Goal: Task Accomplishment & Management: Manage account settings

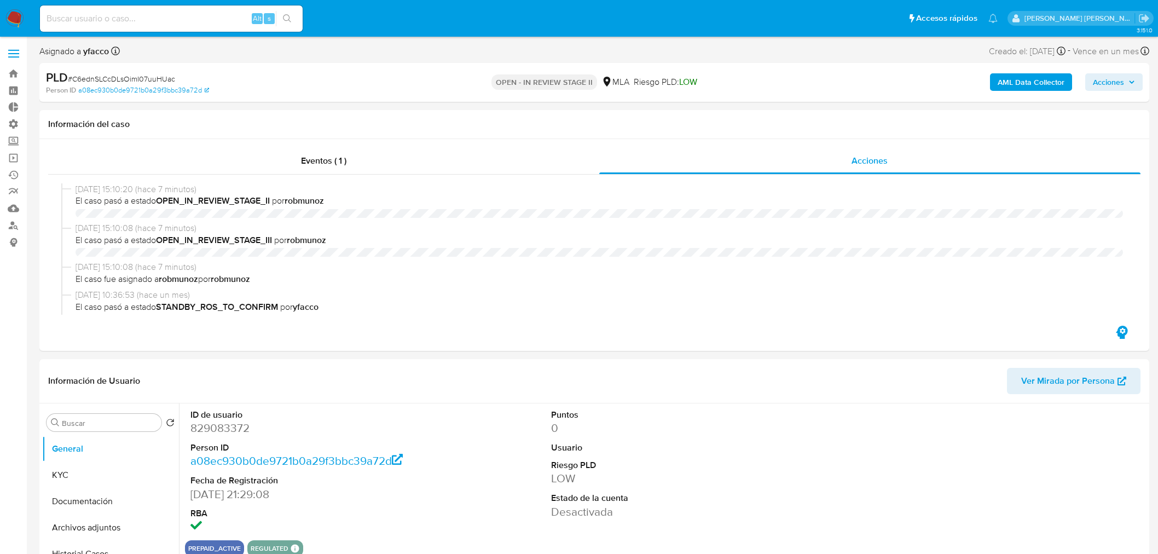
select select "10"
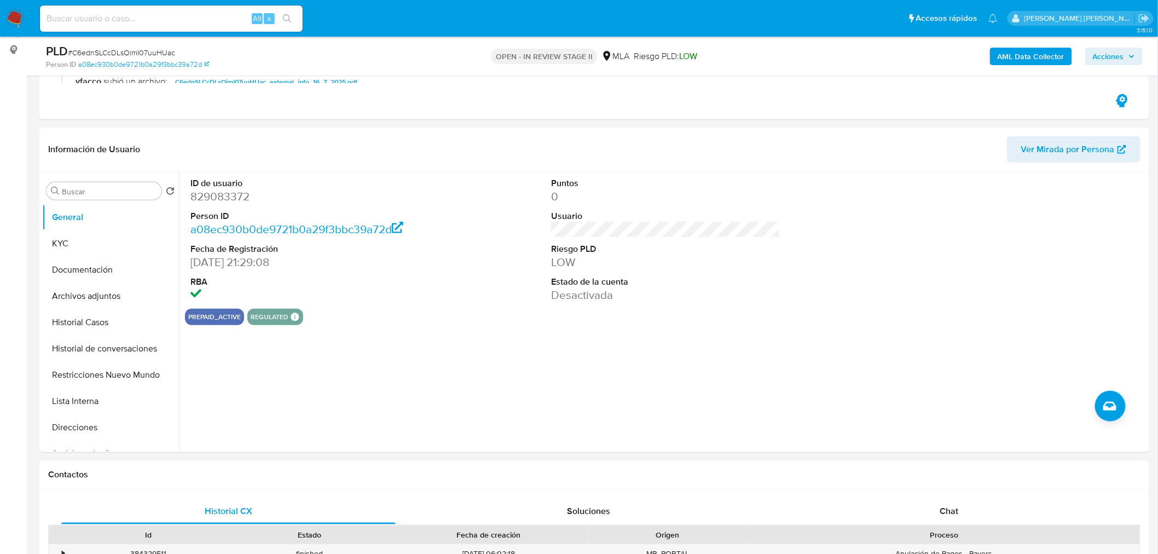
scroll to position [304, 0]
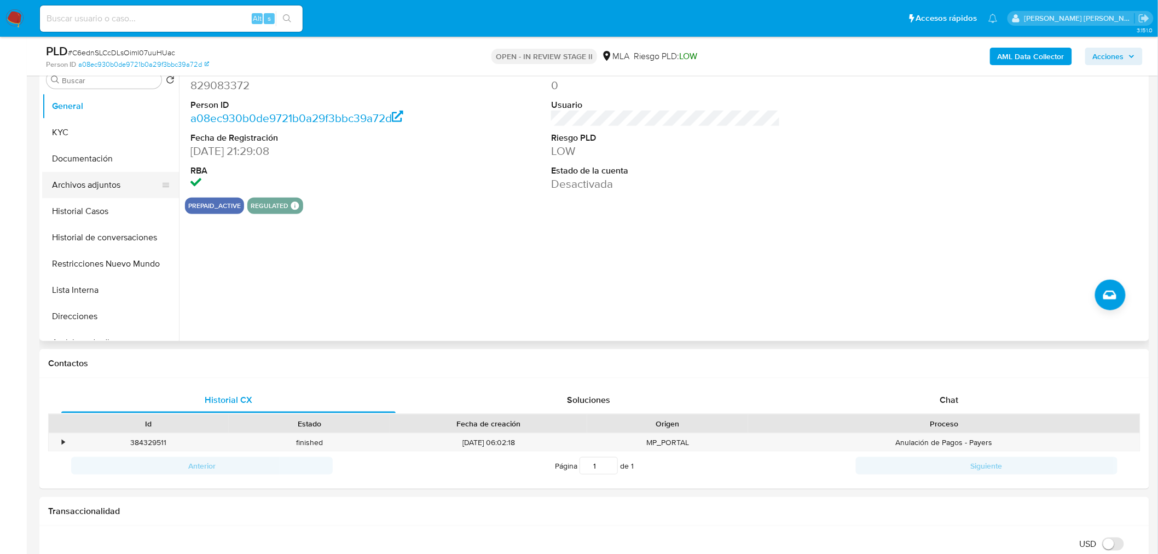
click at [104, 183] on button "Archivos adjuntos" at bounding box center [106, 185] width 128 height 26
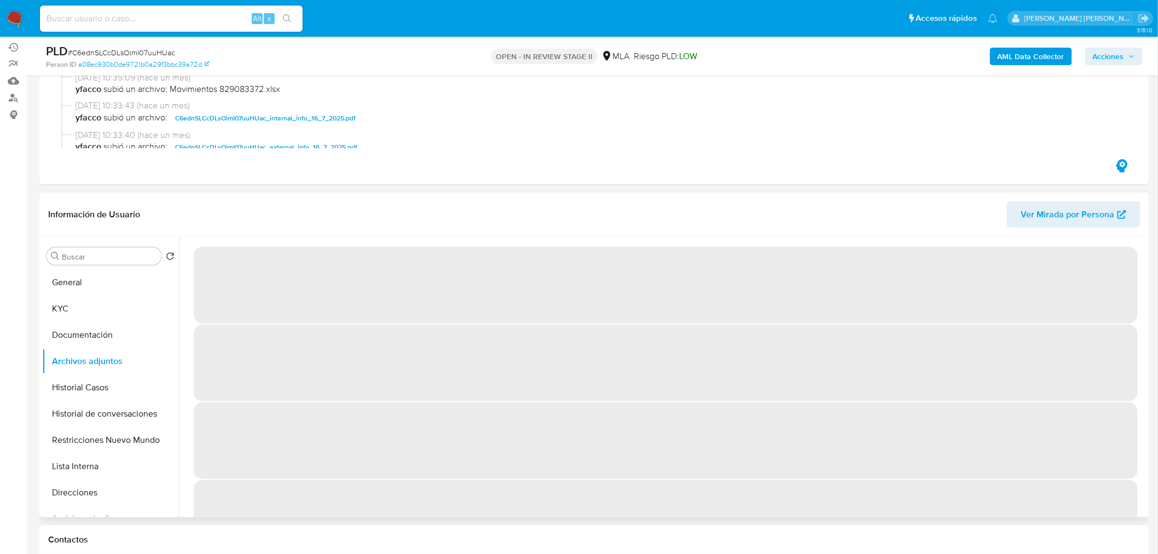
scroll to position [121, 0]
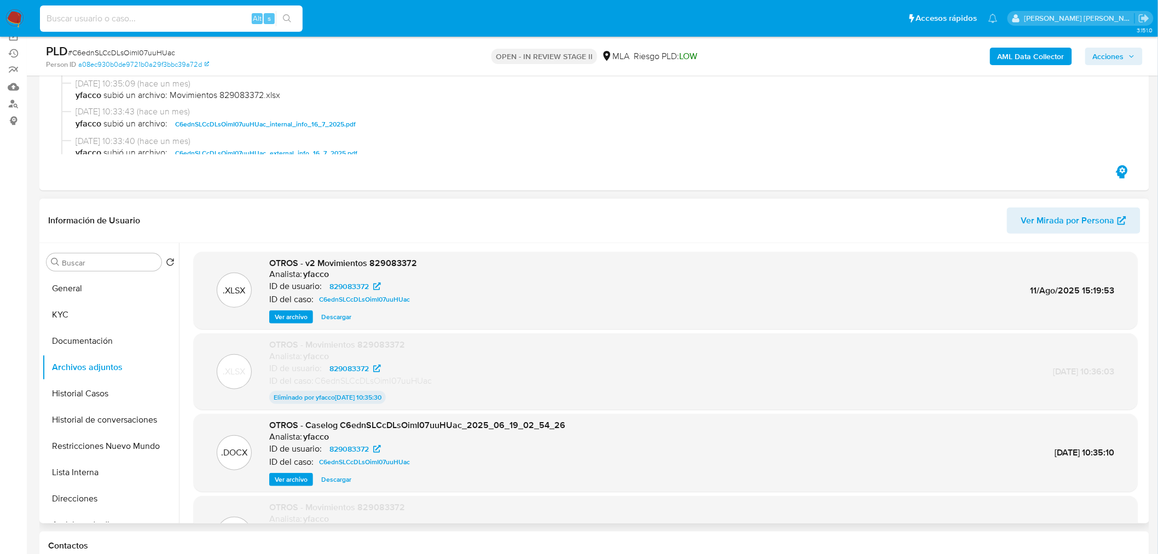
click at [202, 11] on input at bounding box center [171, 18] width 263 height 14
paste input "WWdqUwljSgrbgQyZC5FdpSZR"
type input "WWdqUwljSgrbgQyZC5FdpSZR"
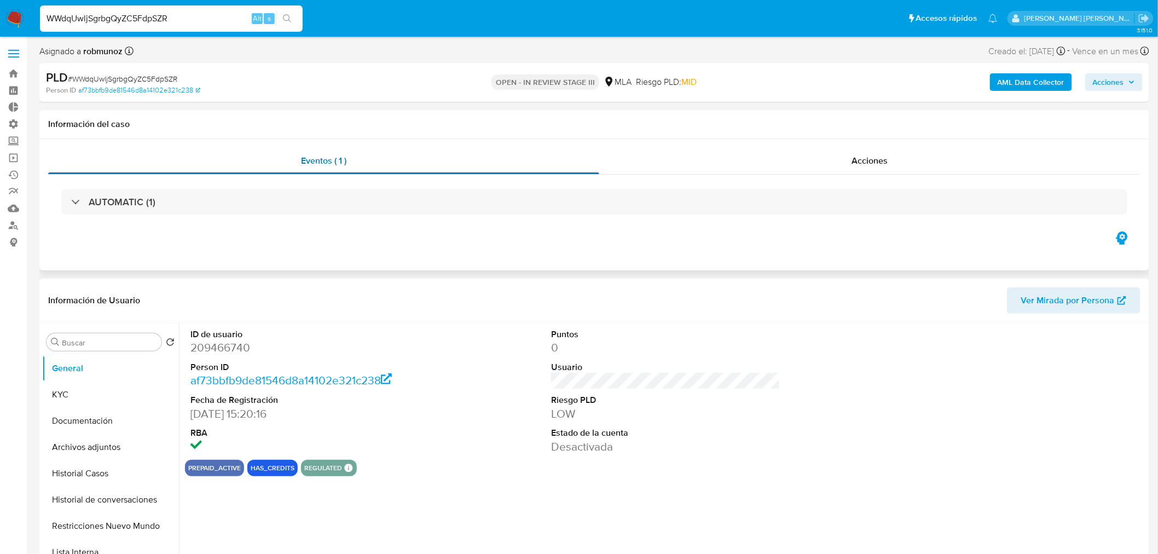
select select "10"
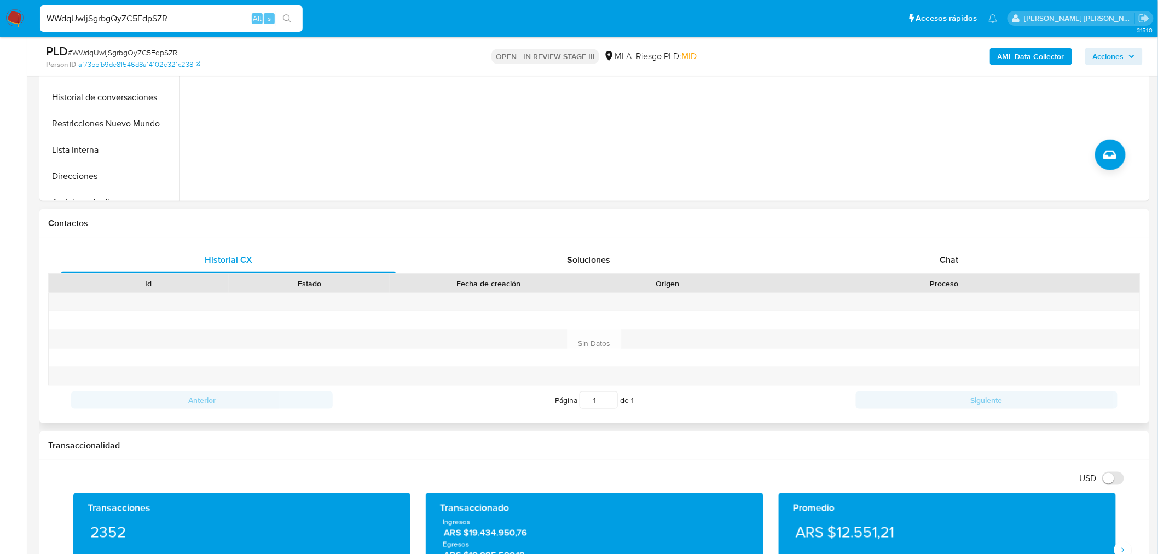
scroll to position [364, 0]
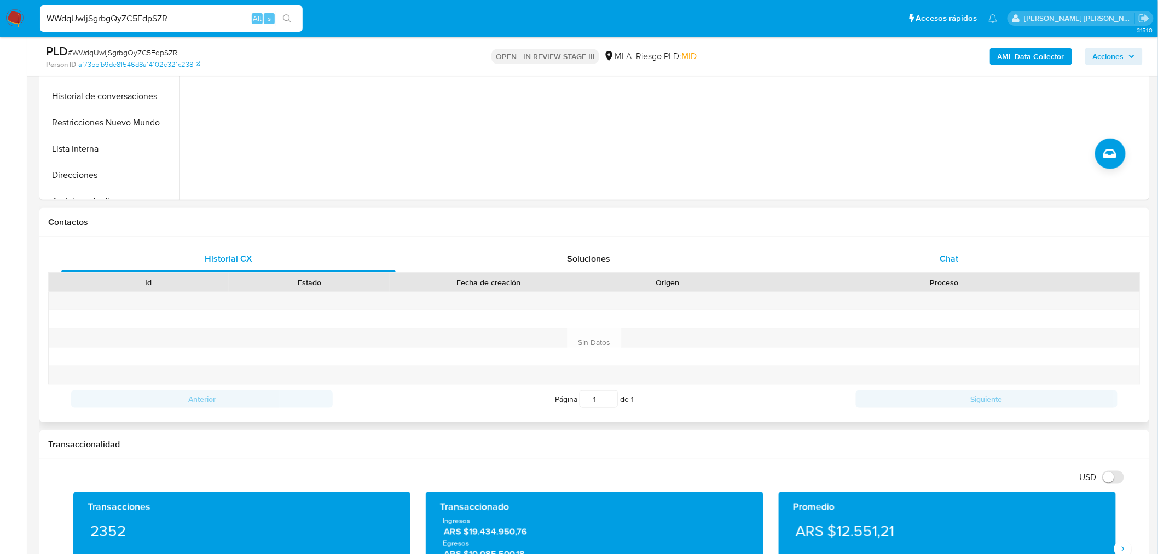
click at [931, 258] on div "Chat" at bounding box center [949, 259] width 334 height 26
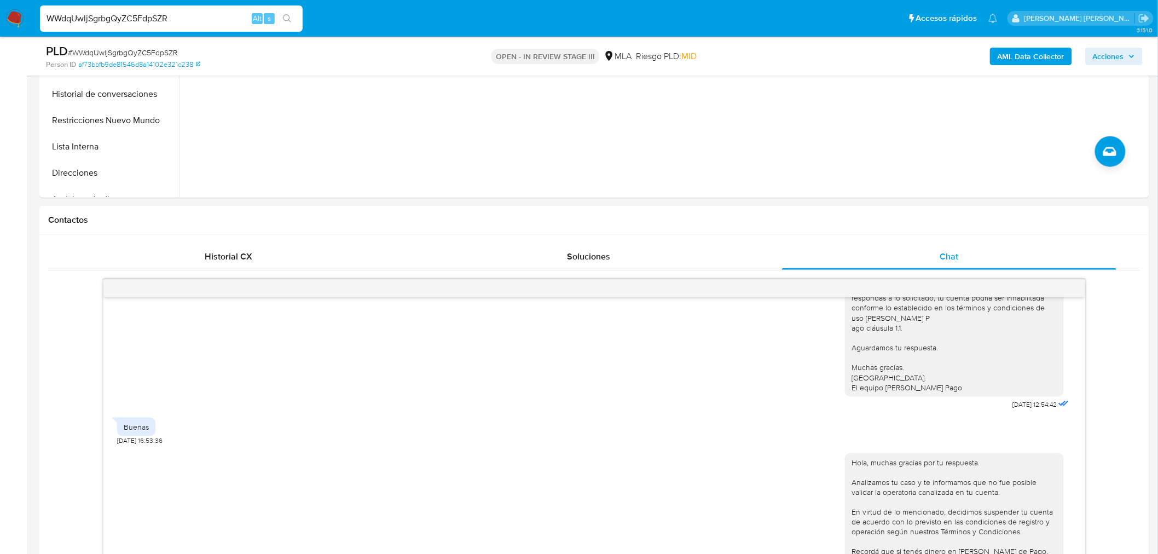
scroll to position [243, 0]
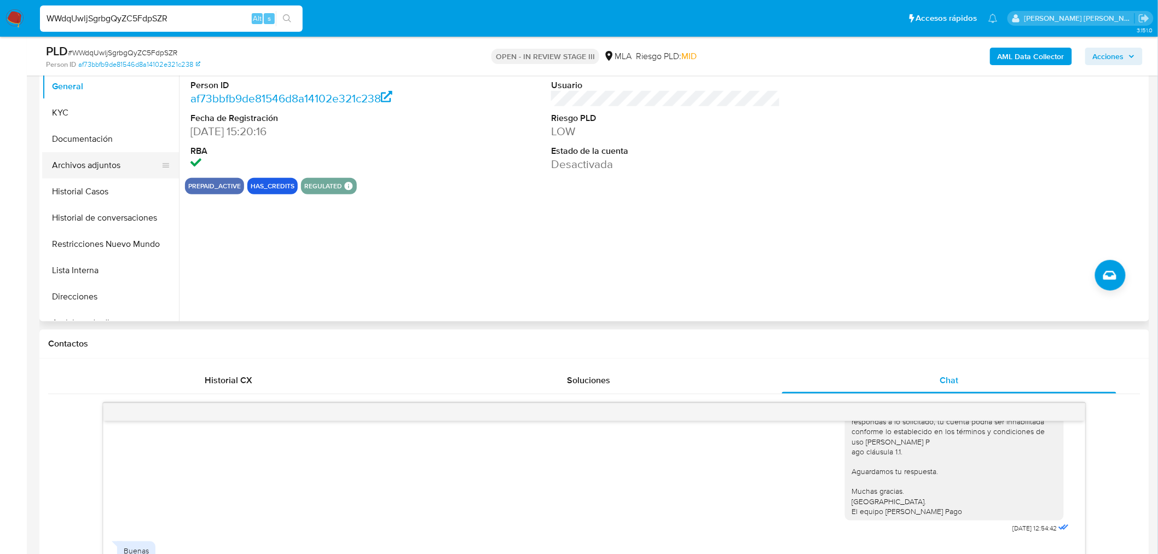
click at [114, 166] on button "Archivos adjuntos" at bounding box center [106, 165] width 128 height 26
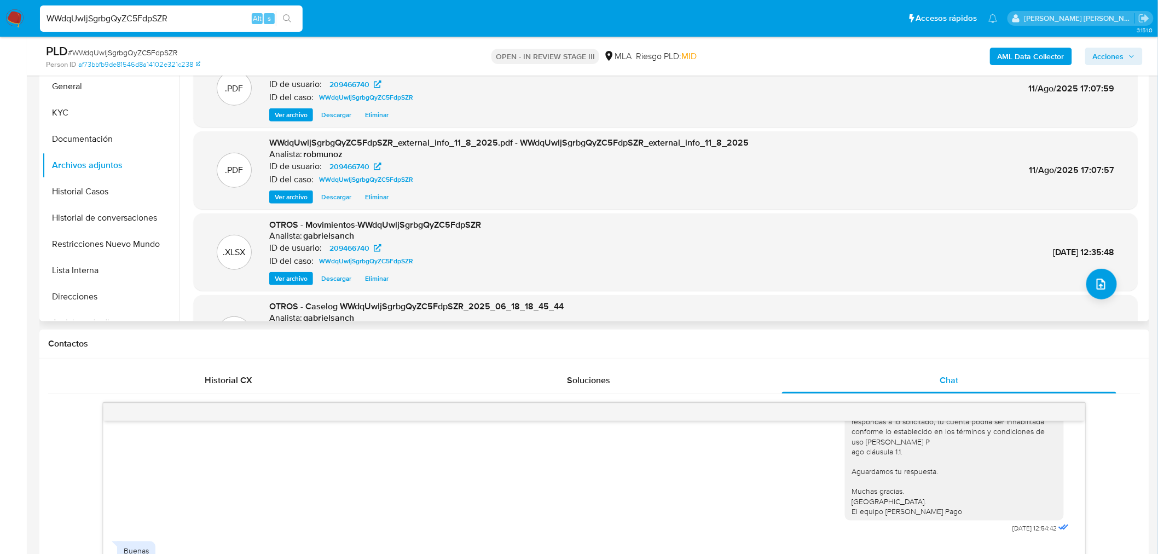
scroll to position [182, 0]
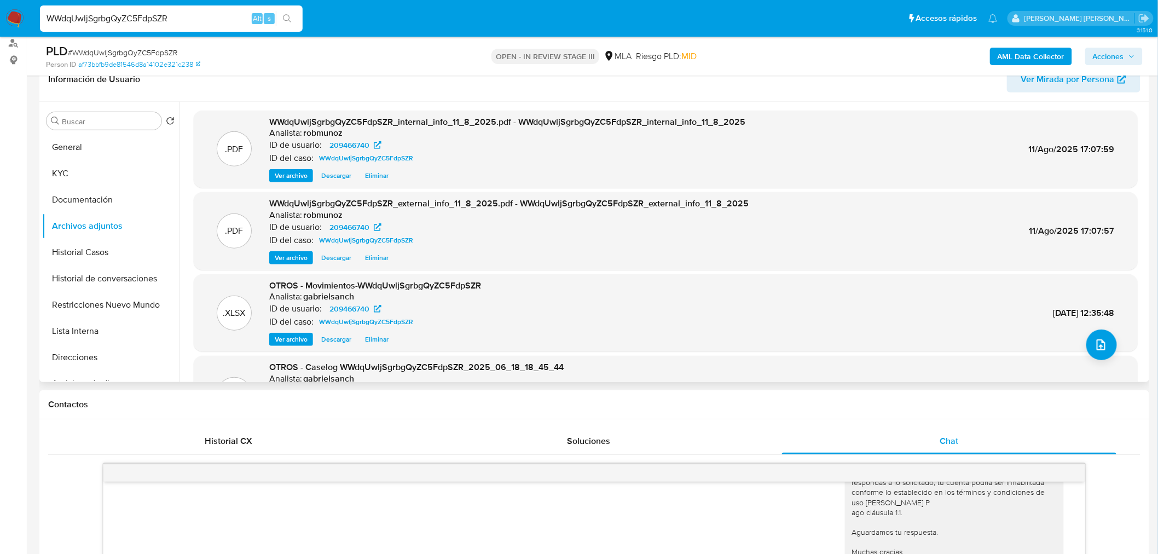
click at [297, 262] on span "Ver archivo" at bounding box center [291, 257] width 33 height 11
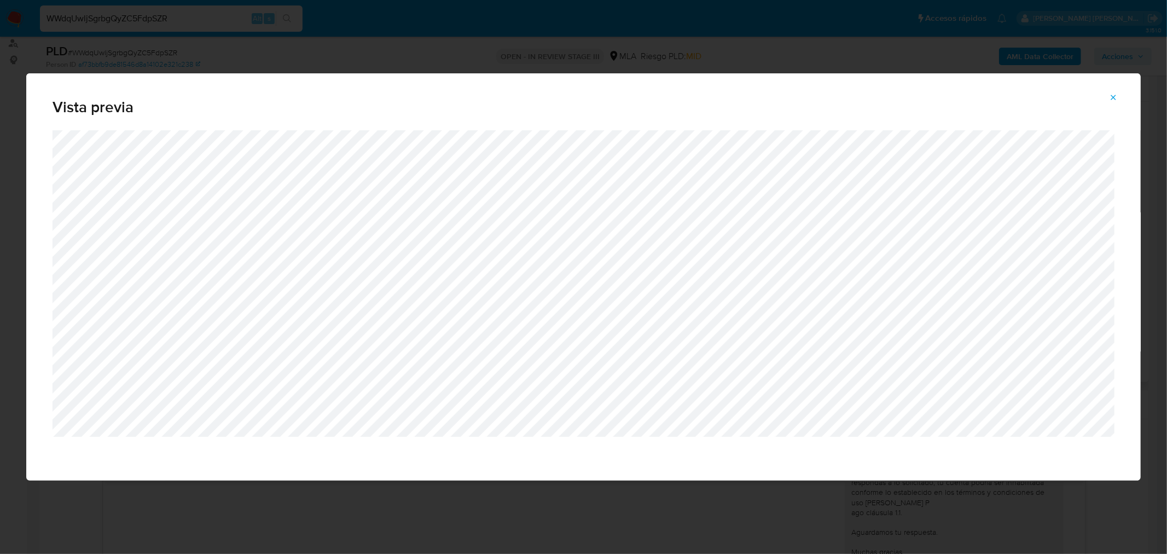
click at [1114, 102] on span "Attachment preview" at bounding box center [1113, 97] width 9 height 15
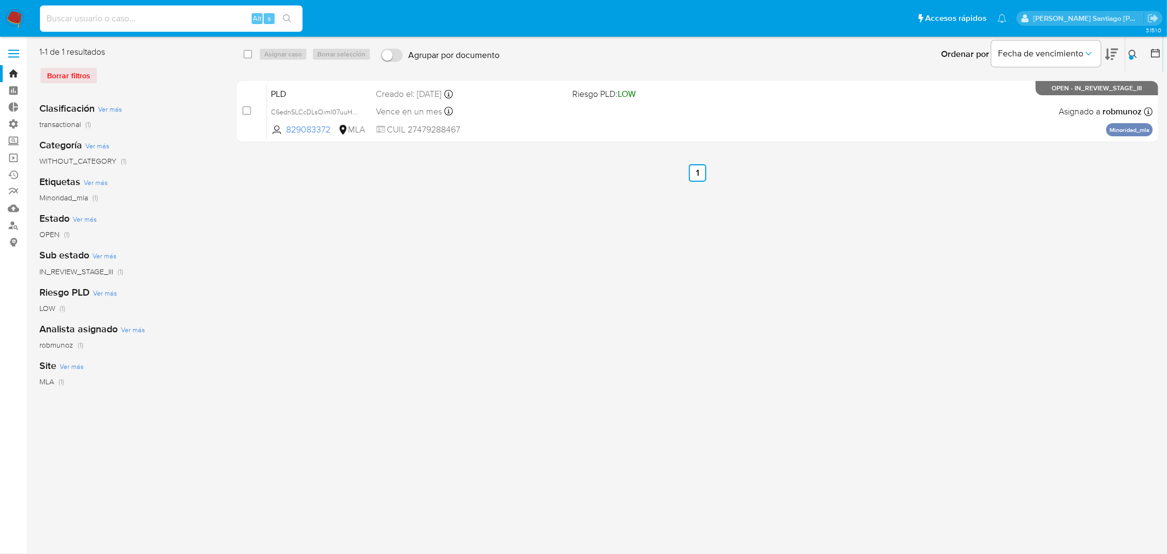
click at [135, 20] on input at bounding box center [171, 18] width 263 height 14
paste input "1K2QIMcXzIwmGj6uY9uPVVqk"
type input "1K2QIMcXzIwmGj6uY9uPVVqk"
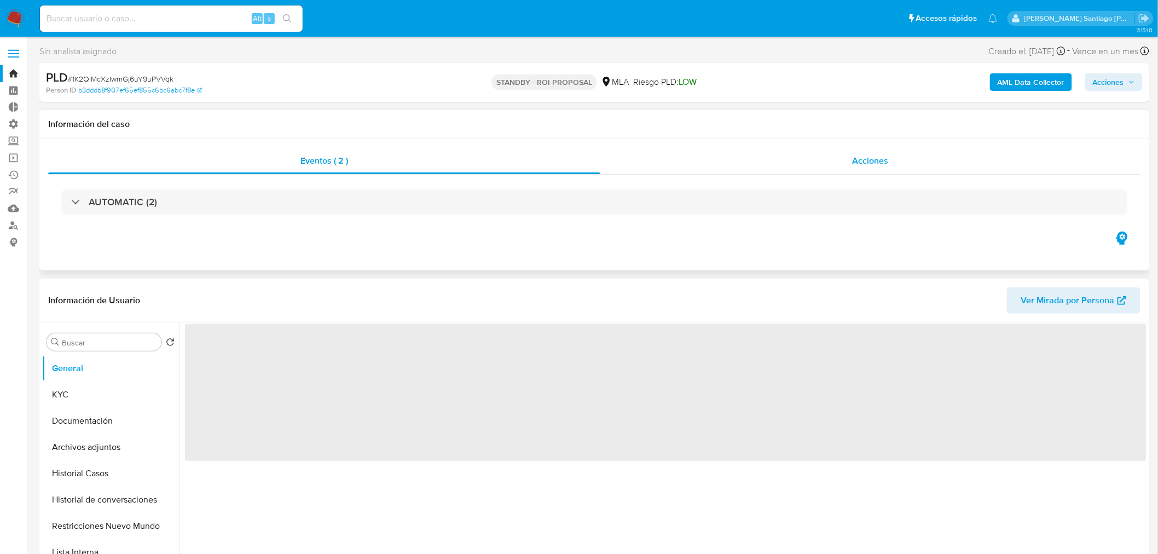
click at [881, 166] on span "Acciones" at bounding box center [870, 160] width 36 height 13
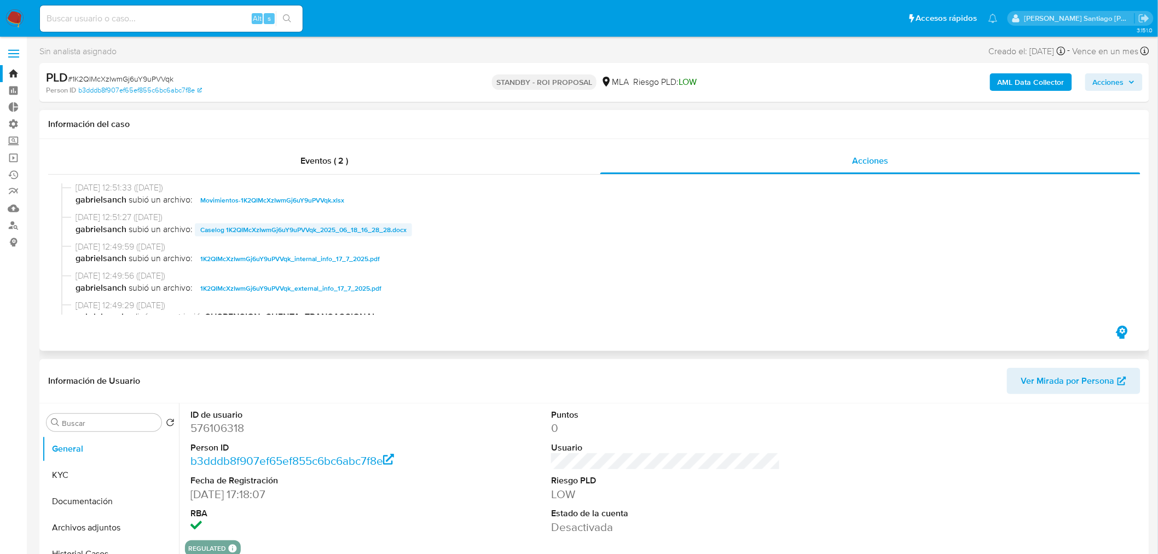
scroll to position [61, 0]
click at [389, 225] on span "Caselog 1K2QIMcXzIwmGj6uY9uPVVqk_2025_06_18_16_28_28.docx" at bounding box center [303, 227] width 206 height 13
select select "10"
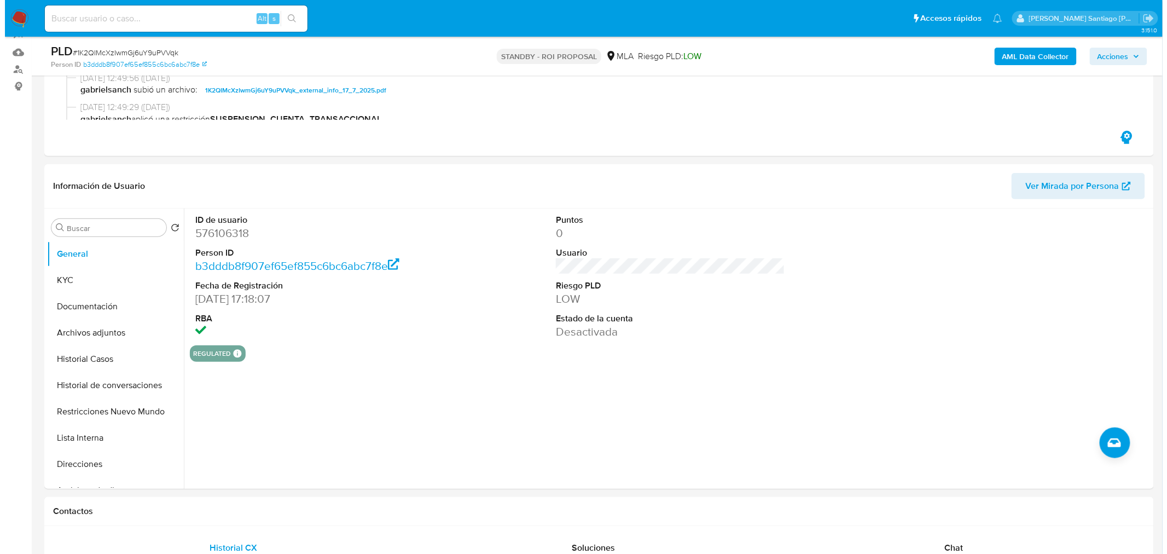
scroll to position [243, 0]
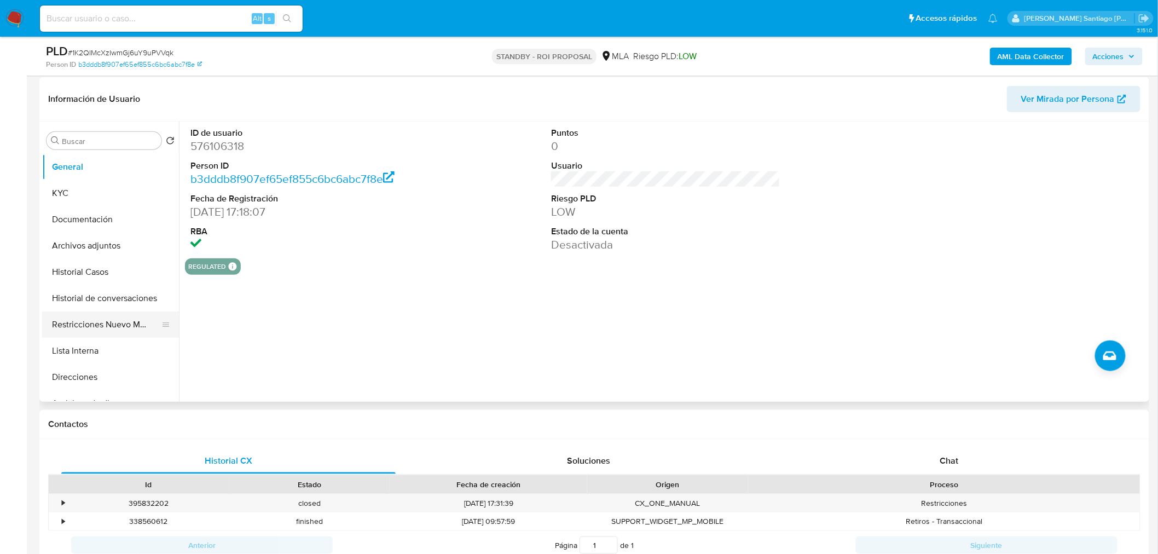
click at [111, 326] on button "Restricciones Nuevo Mundo" at bounding box center [106, 324] width 128 height 26
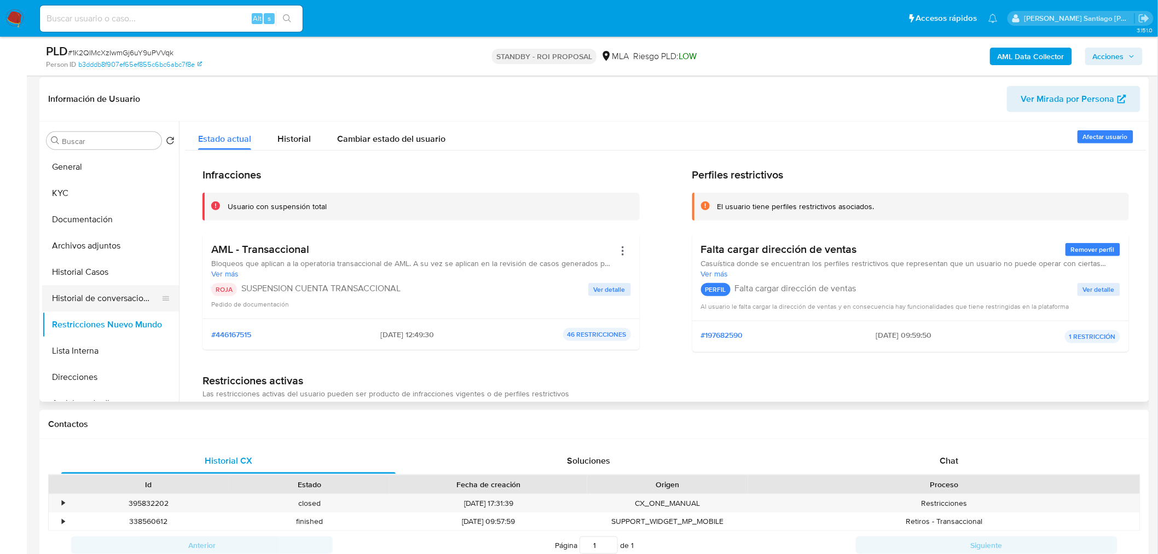
click at [111, 296] on button "Historial de conversaciones" at bounding box center [106, 298] width 128 height 26
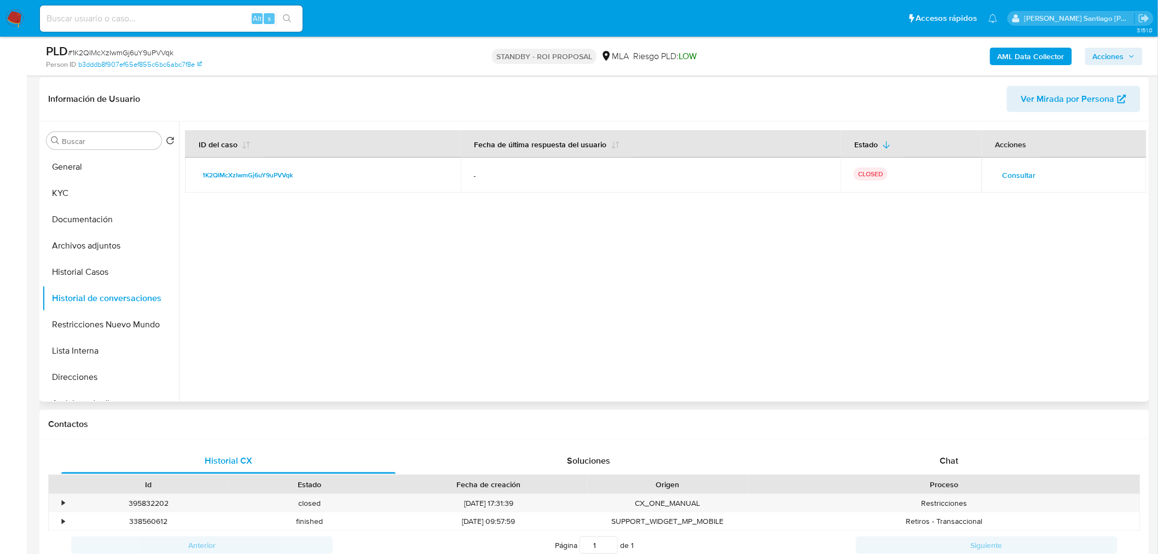
click at [1030, 174] on span "Consultar" at bounding box center [1019, 174] width 33 height 15
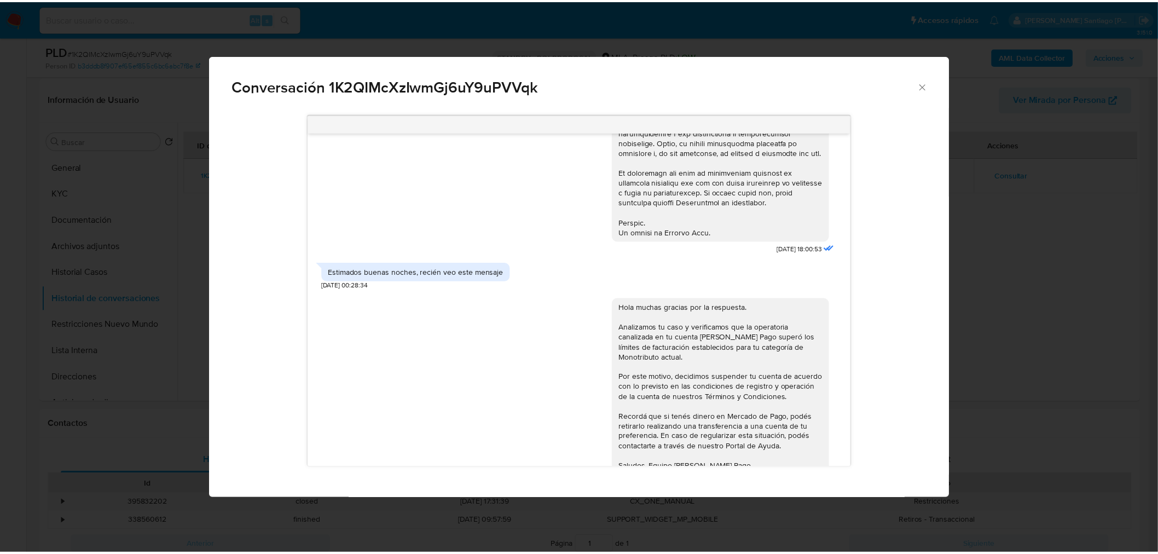
scroll to position [468, 0]
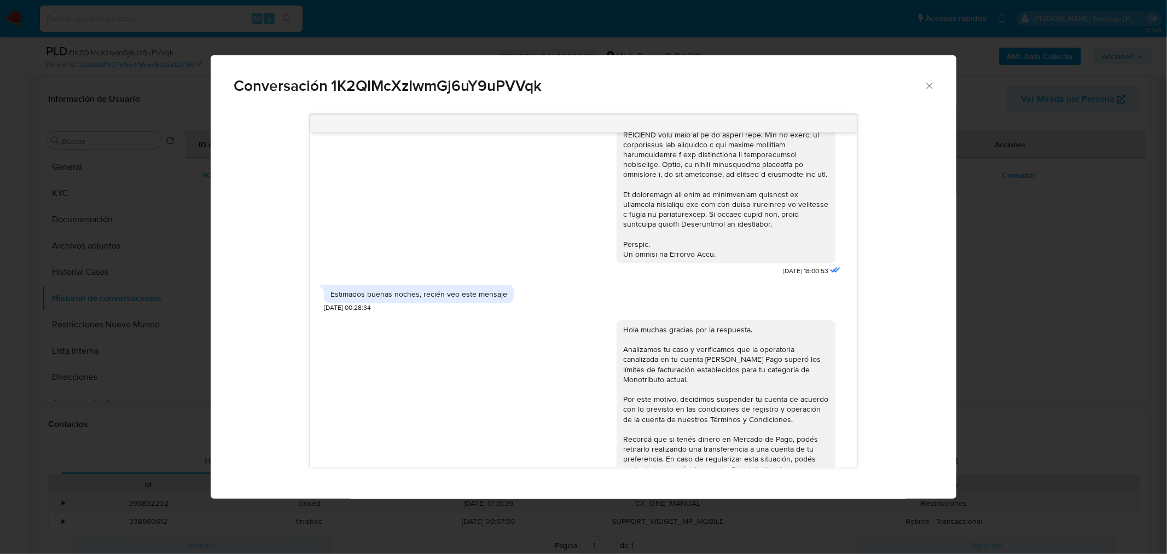
click at [1074, 327] on div "Conversación 1K2QIMcXzIwmGj6uY9uPVVqk [DATE] 18:00:53 Estimados buenas noches, …" at bounding box center [583, 277] width 1167 height 554
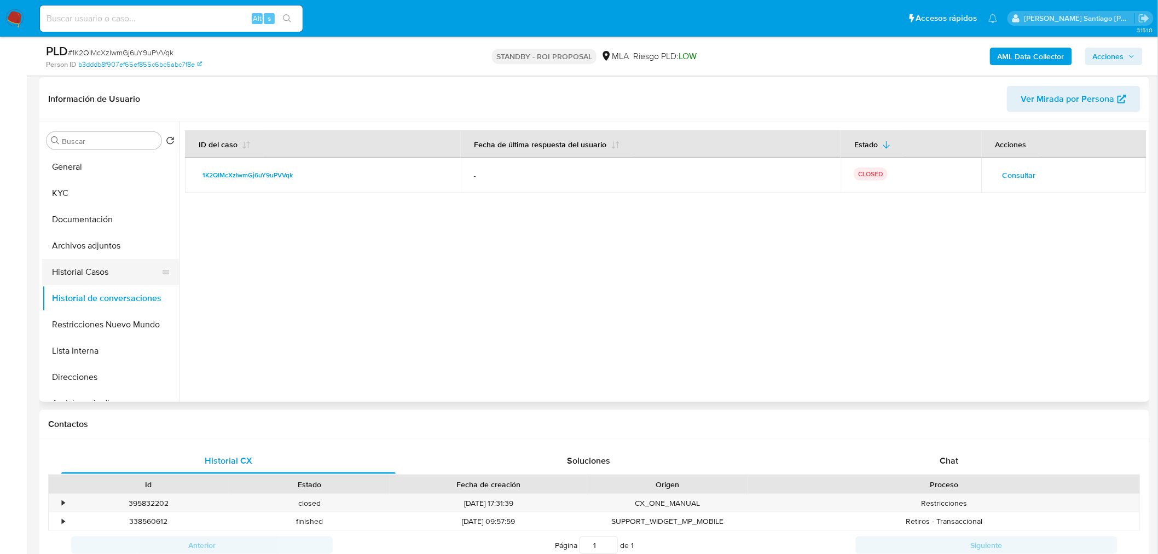
click at [105, 265] on button "Historial Casos" at bounding box center [106, 272] width 128 height 26
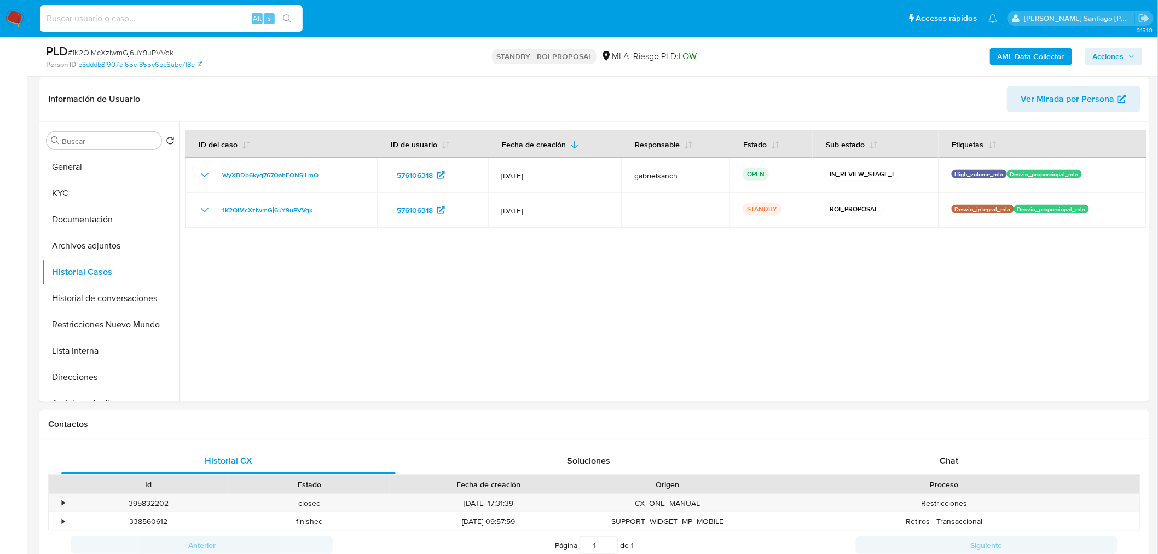
click at [214, 11] on input at bounding box center [171, 18] width 263 height 14
paste input "WWdqUwljSgrbgQyZC5FdpSZR"
type input "WWdqUwljSgrbgQyZC5FdpSZR"
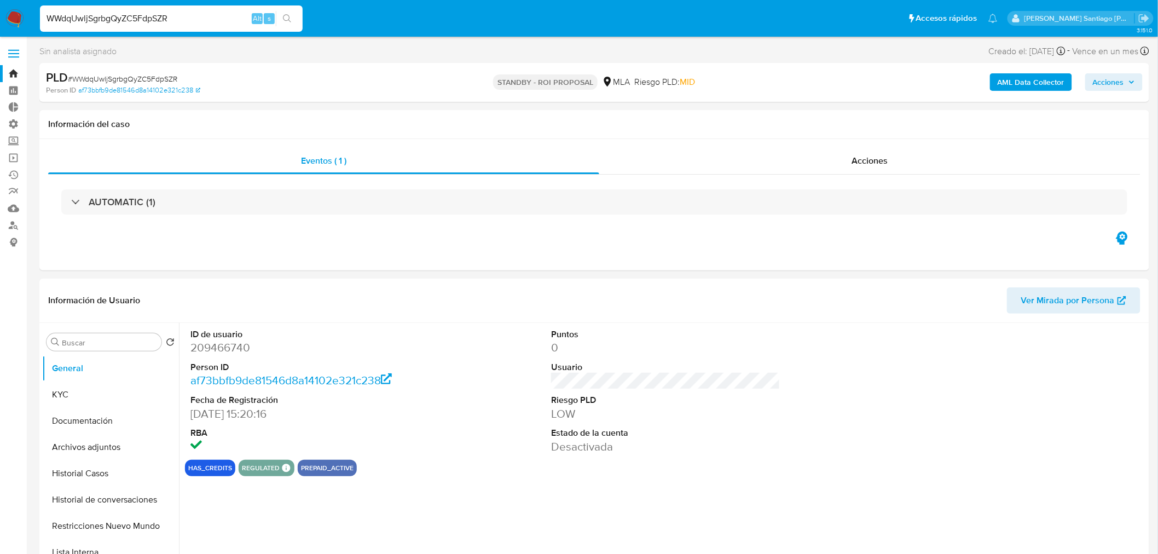
select select "10"
click at [849, 160] on div "Acciones" at bounding box center [870, 161] width 542 height 26
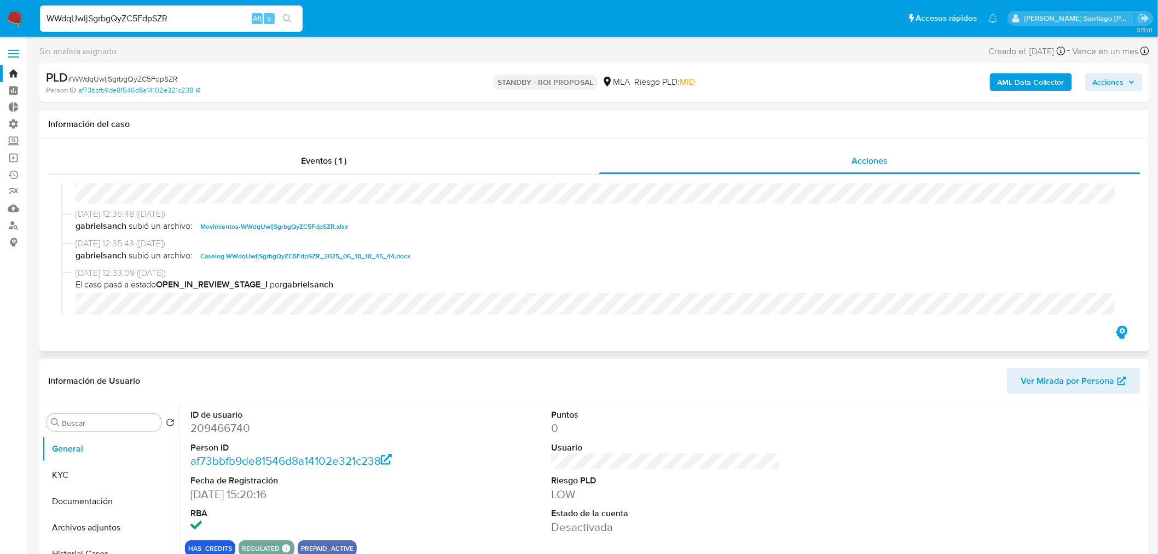
scroll to position [61, 0]
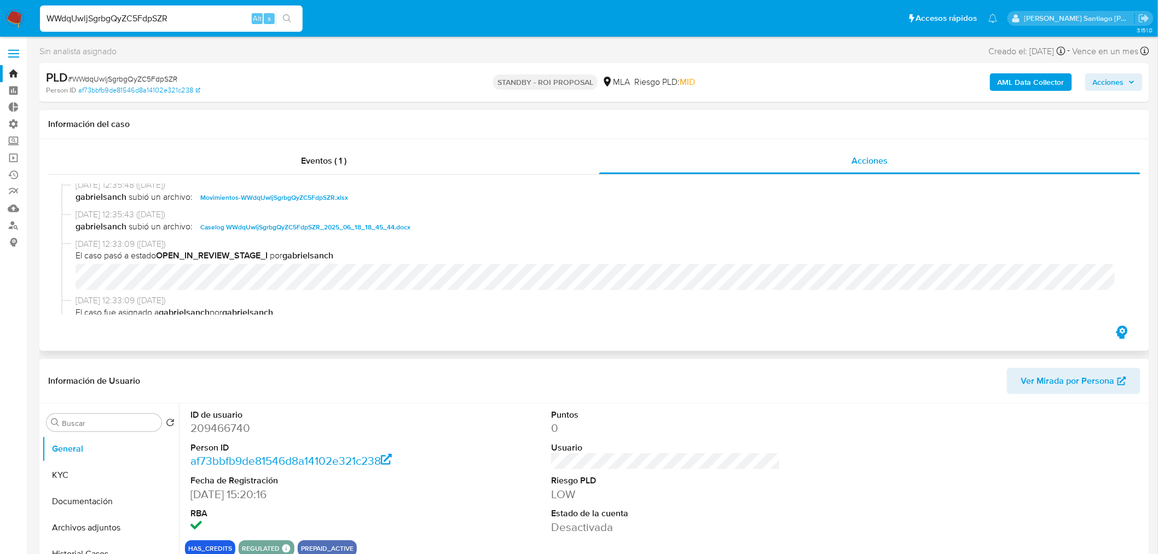
click at [354, 225] on span "Caselog WWdqUwljSgrbgQyZC5FdpSZR_2025_06_18_18_45_44.docx" at bounding box center [305, 227] width 210 height 13
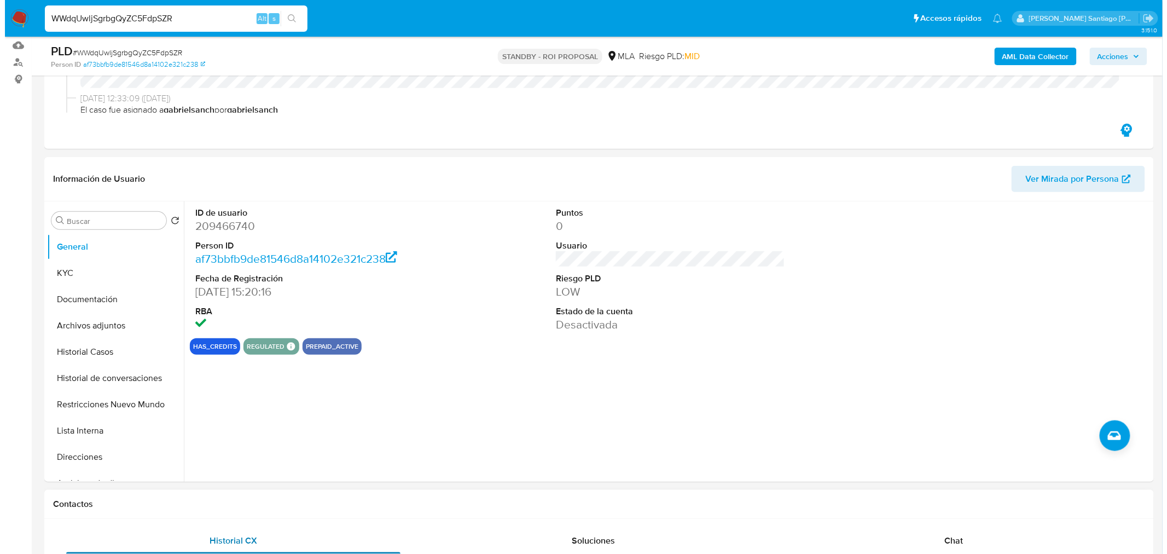
scroll to position [304, 0]
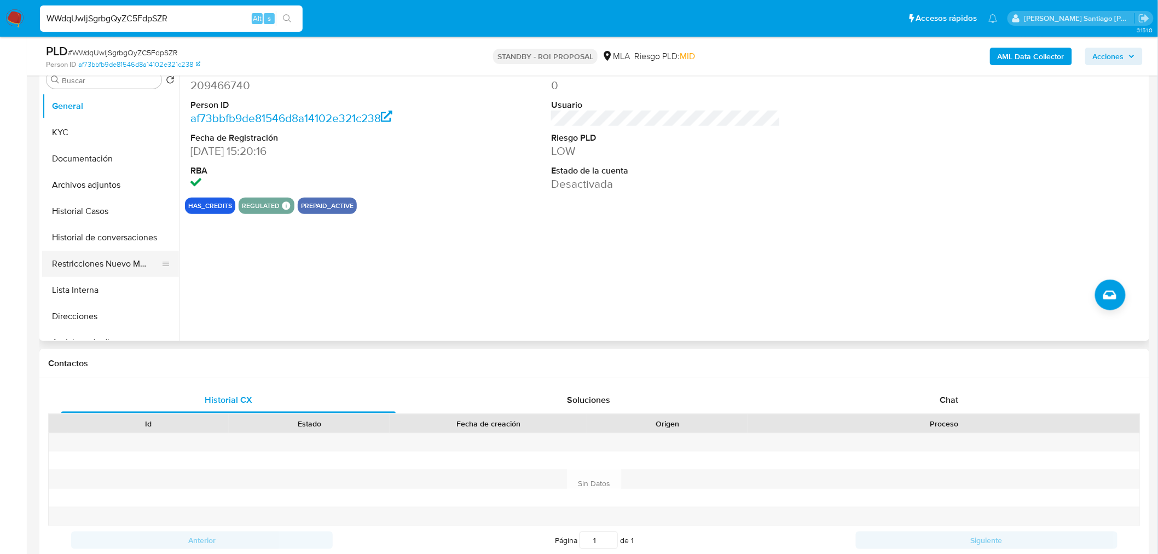
click at [95, 269] on button "Restricciones Nuevo Mundo" at bounding box center [106, 264] width 128 height 26
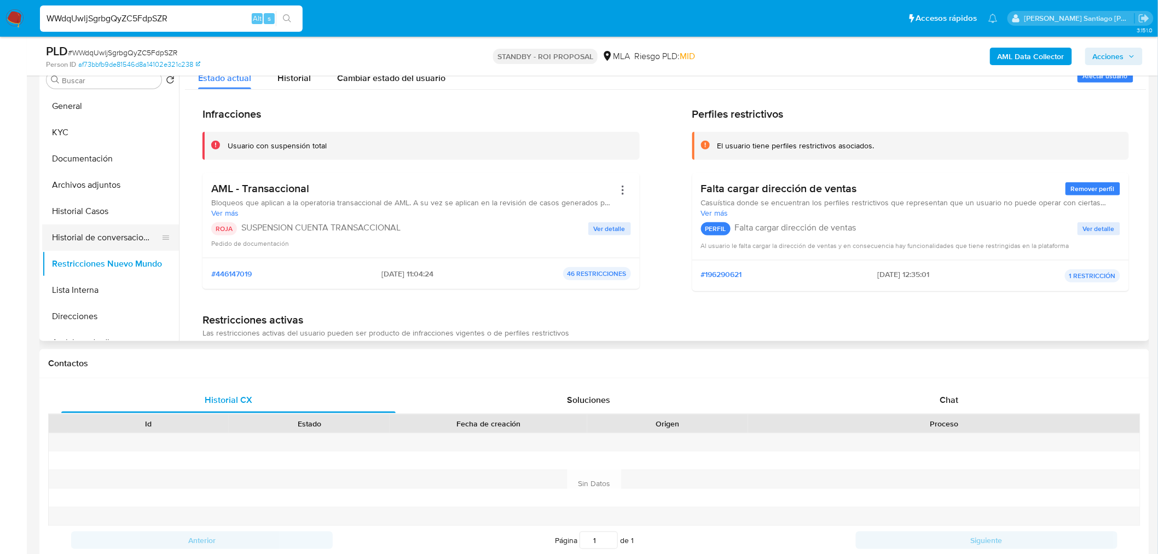
click at [115, 239] on button "Historial de conversaciones" at bounding box center [106, 237] width 128 height 26
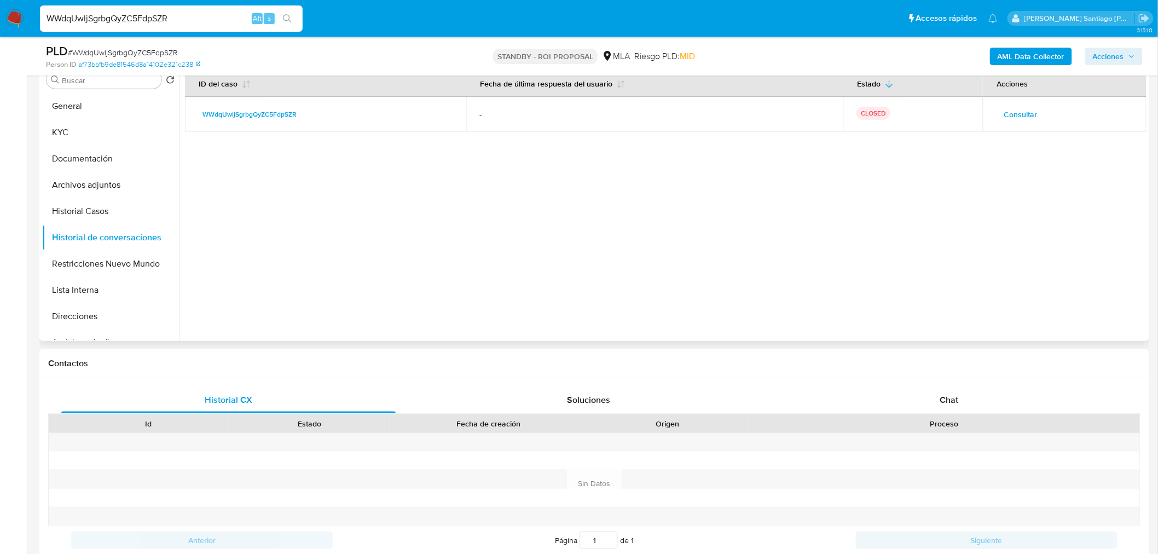
click at [1005, 115] on span "Consultar" at bounding box center [1020, 114] width 33 height 15
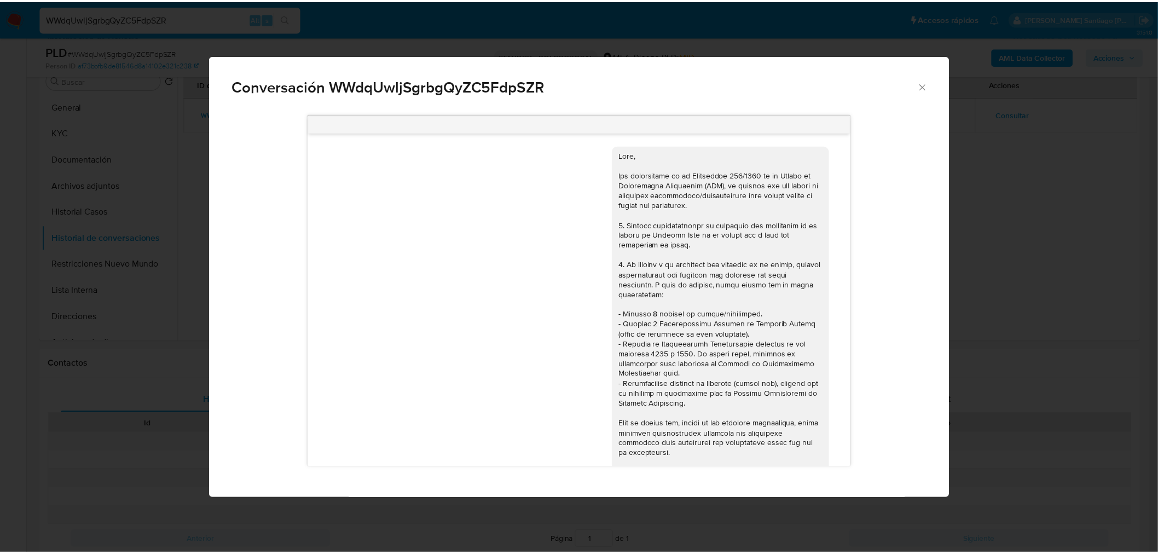
scroll to position [740, 0]
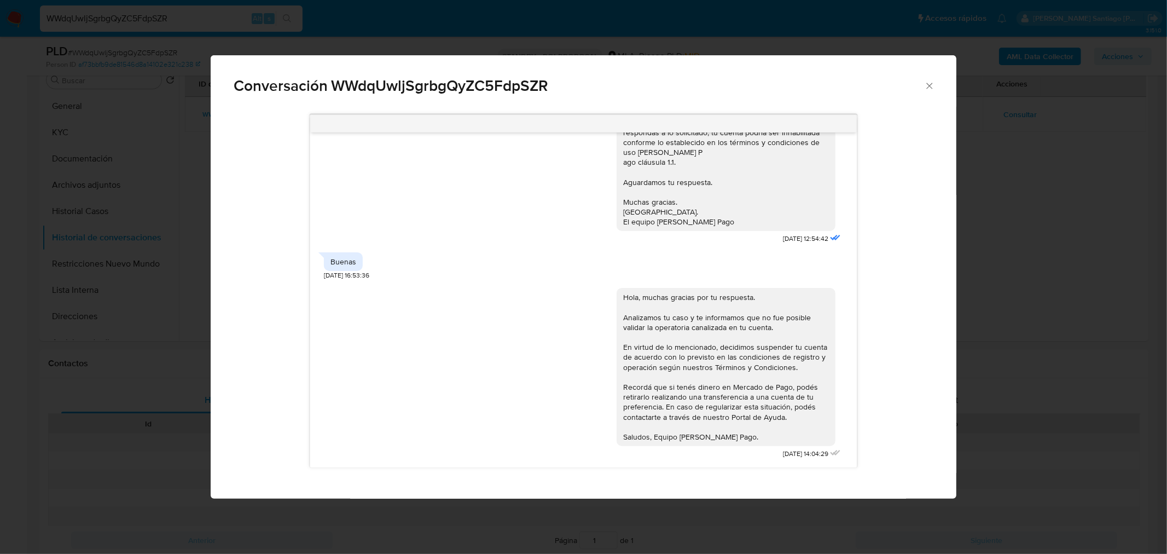
click at [1142, 369] on div "Conversación WWdqUwljSgrbgQyZC5FdpSZR 18/06/2025 17:58:06 Hola, Esperamos que t…" at bounding box center [583, 277] width 1167 height 554
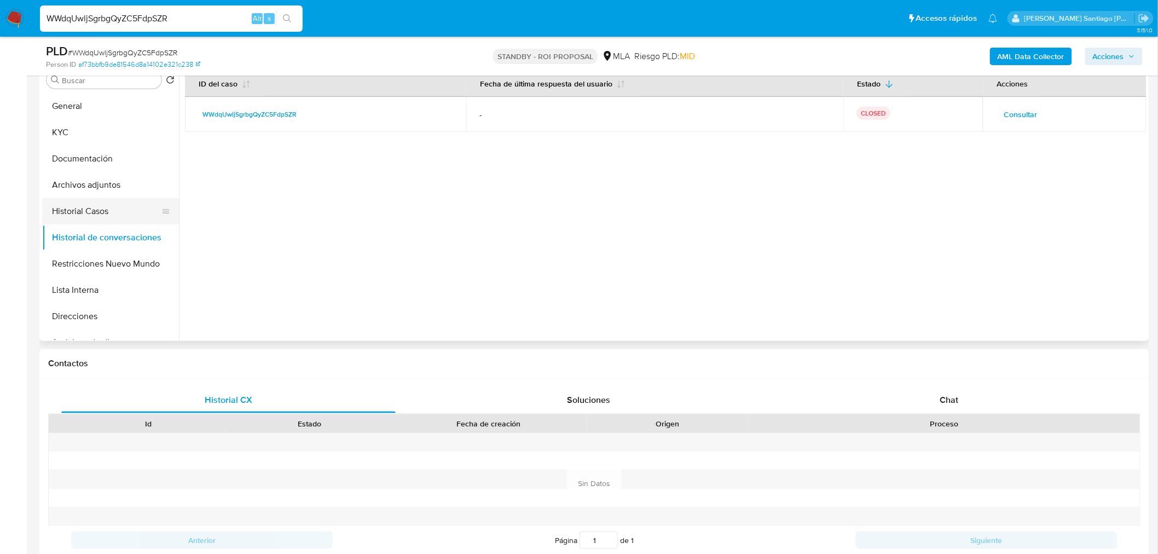
click at [111, 219] on button "Historial Casos" at bounding box center [106, 211] width 128 height 26
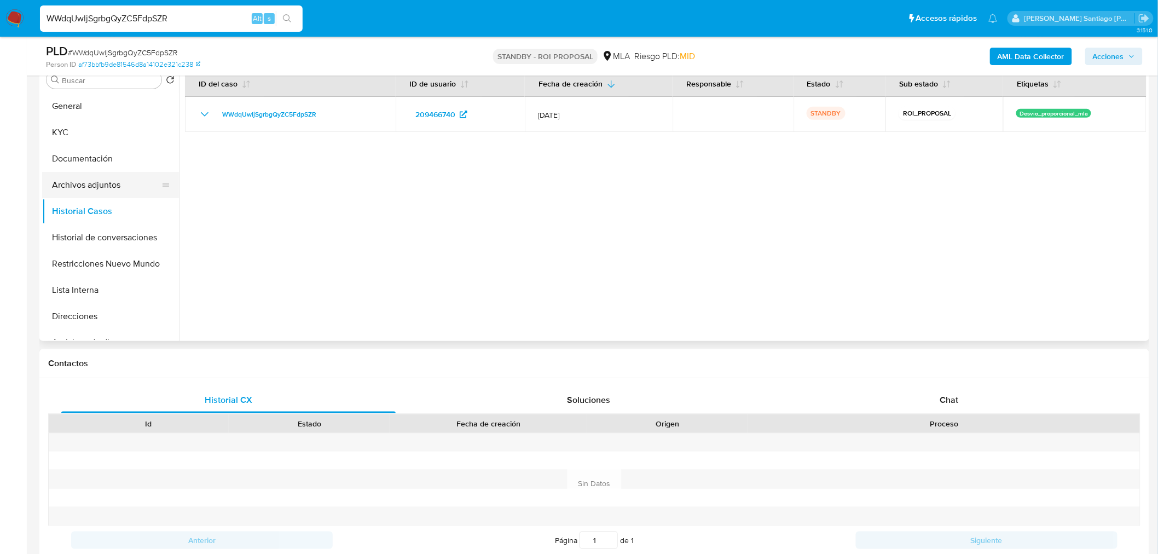
click at [95, 195] on button "Archivos adjuntos" at bounding box center [106, 185] width 128 height 26
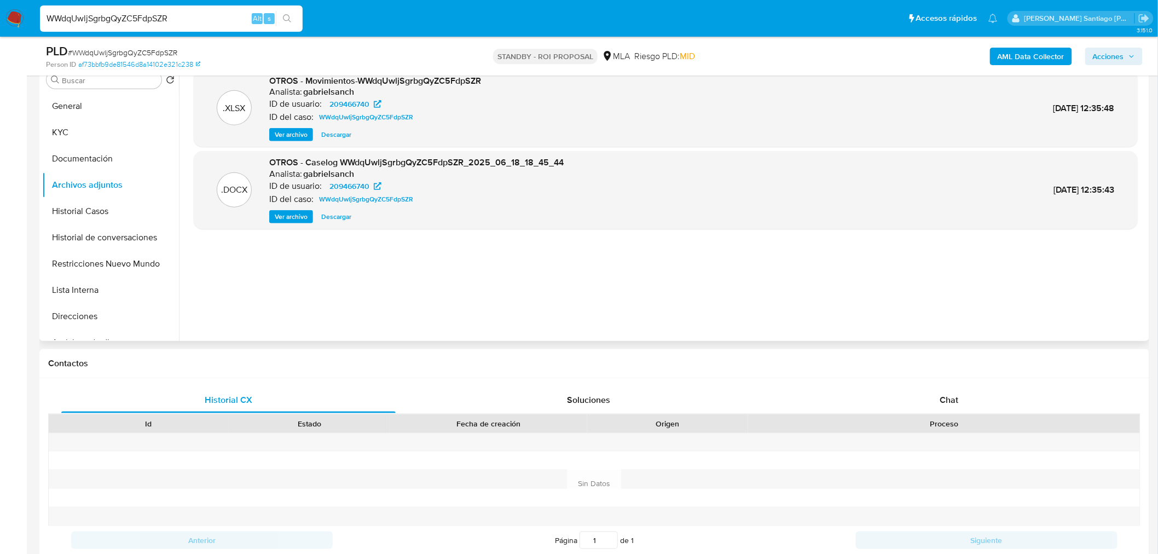
scroll to position [182, 0]
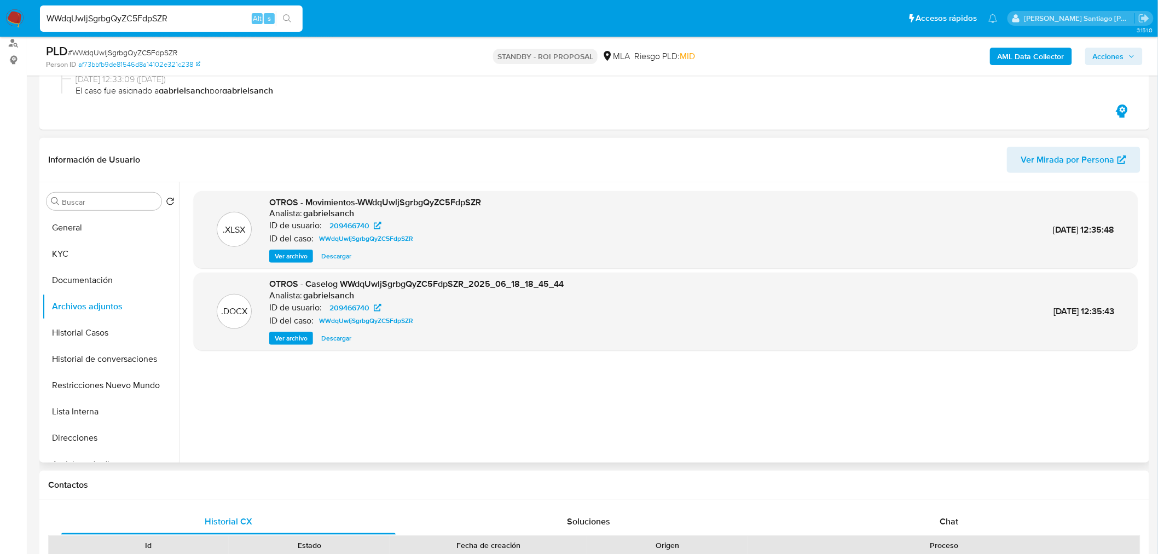
click at [327, 336] on span "Descargar" at bounding box center [336, 338] width 30 height 11
click at [68, 255] on button "KYC" at bounding box center [106, 254] width 128 height 26
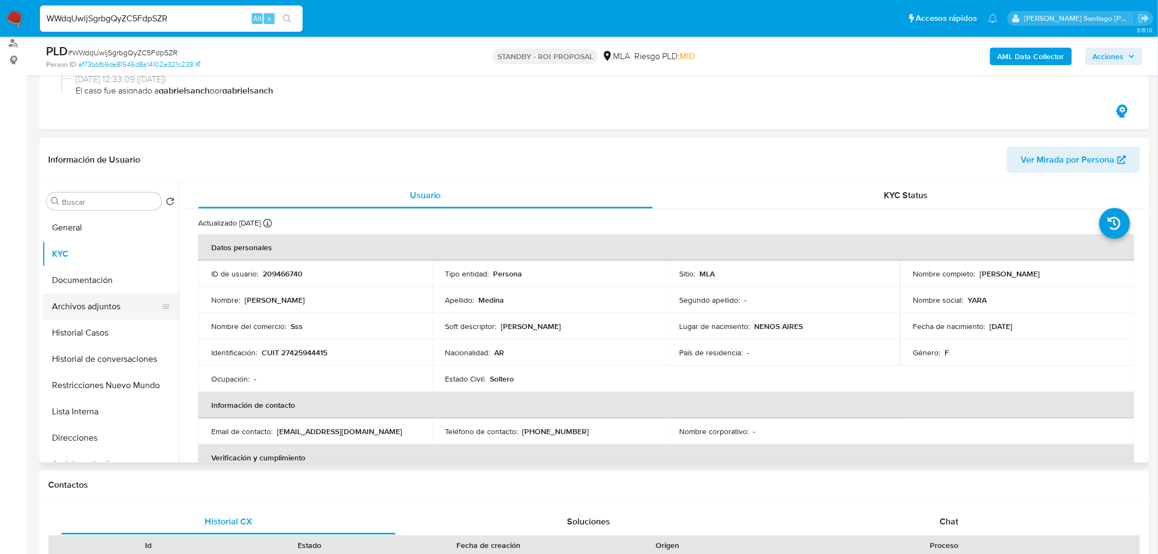
click at [101, 310] on button "Archivos adjuntos" at bounding box center [106, 306] width 128 height 26
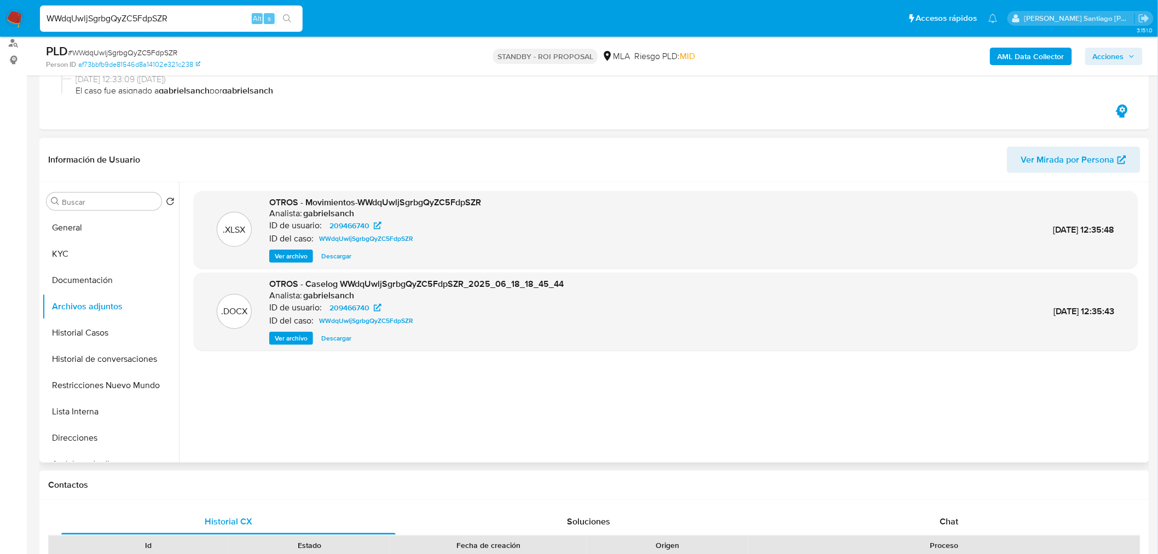
click at [340, 339] on span "Descargar" at bounding box center [336, 338] width 30 height 11
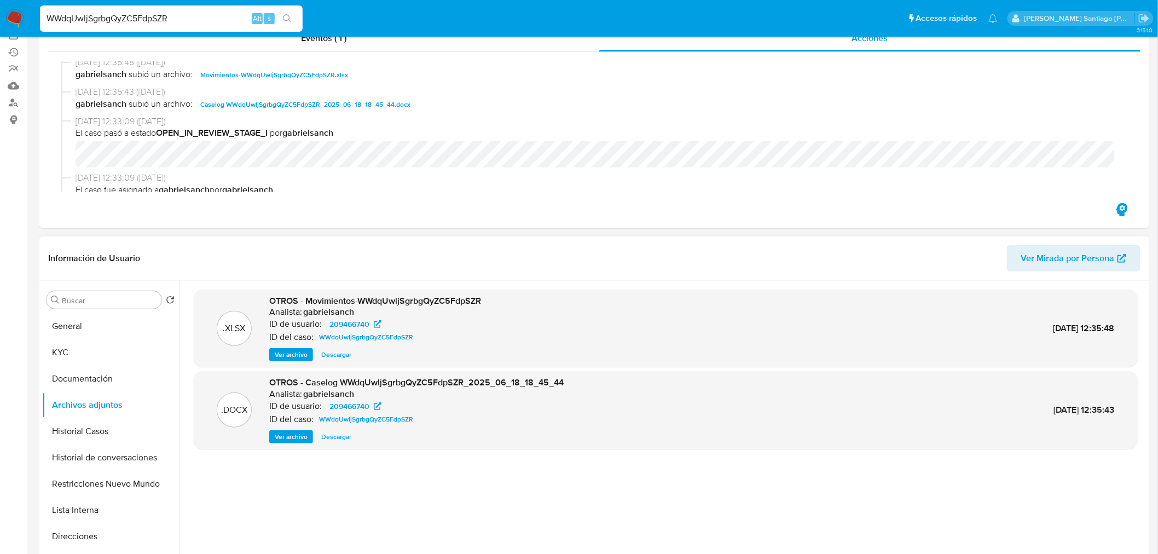
scroll to position [0, 0]
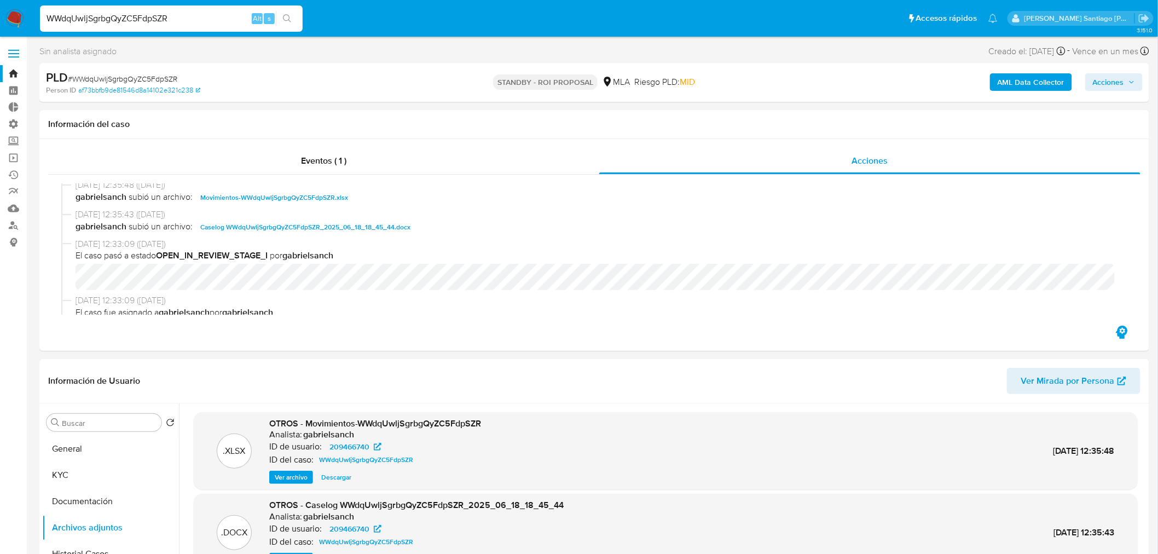
click at [170, 75] on span "# WWdqUwljSgrbgQyZC5FdpSZR" at bounding box center [122, 78] width 109 height 11
copy span "WWdqUwljSgrbgQyZC5FdpSZR"
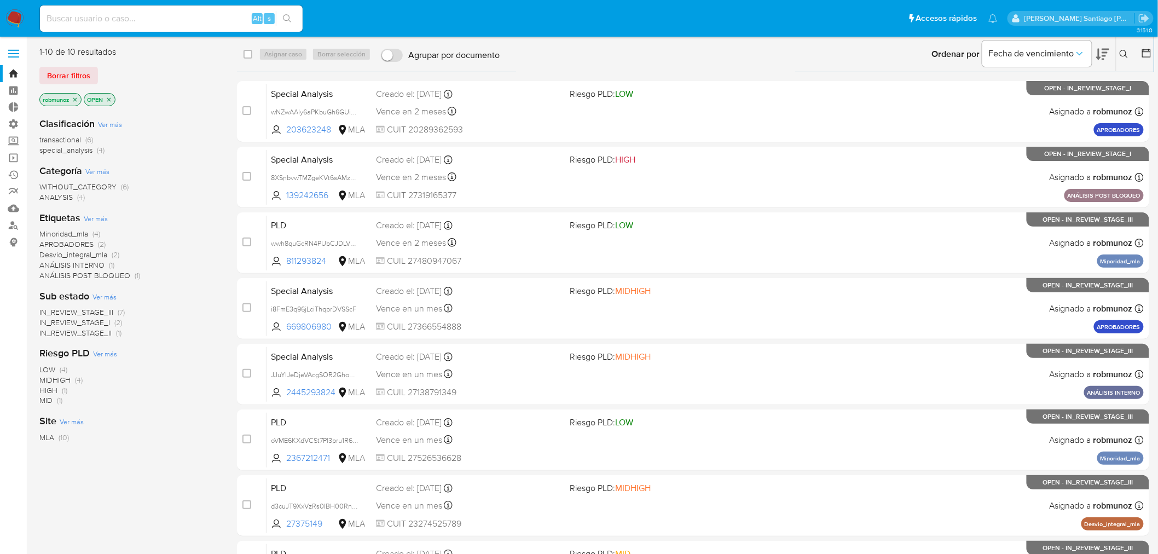
click at [1130, 51] on button at bounding box center [1125, 54] width 18 height 13
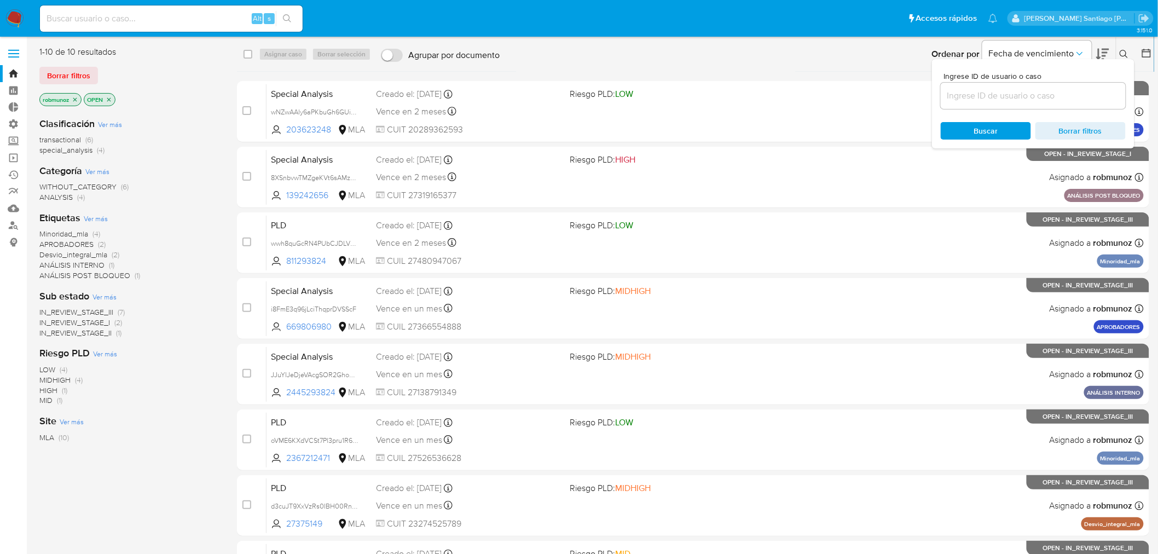
click at [1052, 95] on input at bounding box center [1033, 96] width 185 height 14
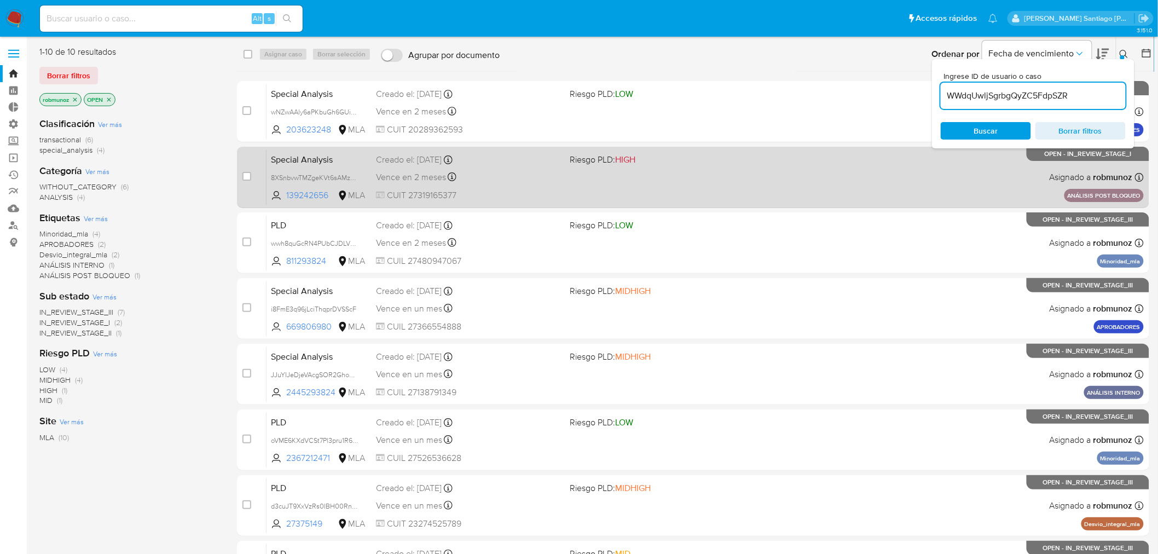
type input "WWdqUwljSgrbgQyZC5FdpSZR"
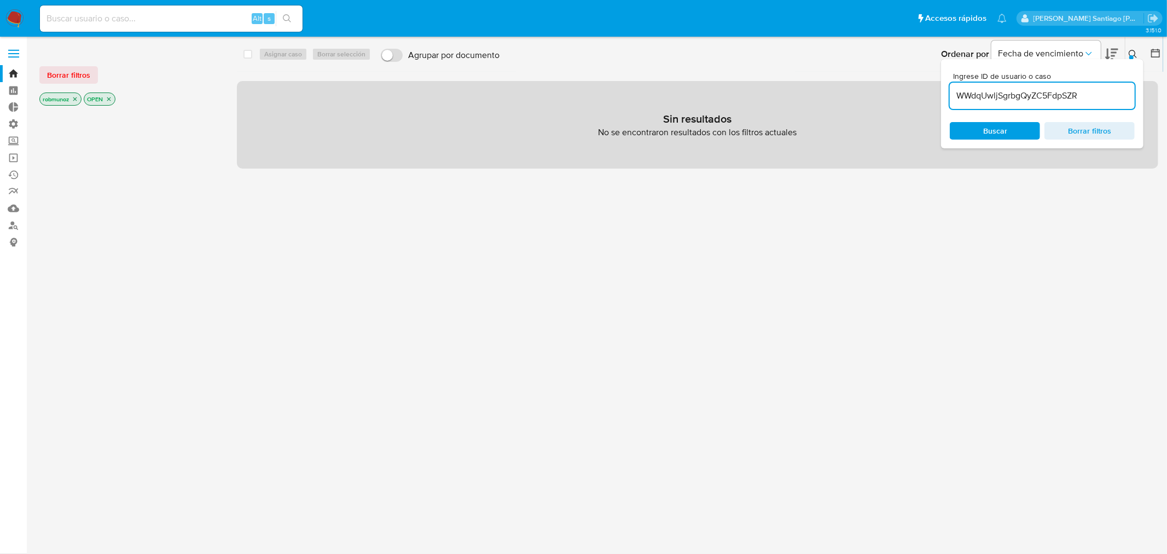
click at [81, 75] on span "Borrar filtros" at bounding box center [68, 74] width 43 height 15
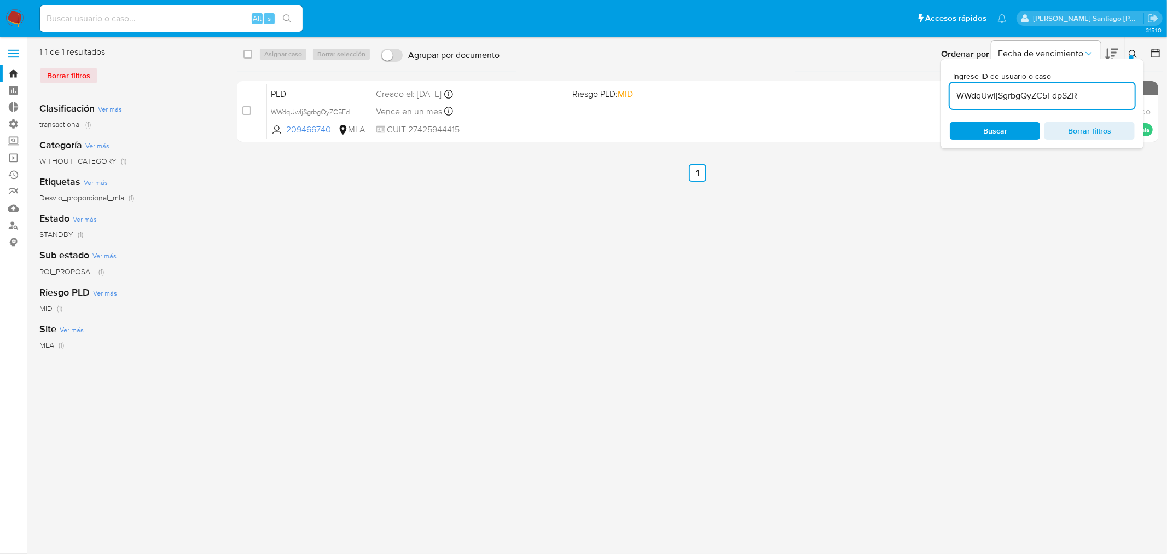
click at [1135, 57] on icon at bounding box center [1133, 54] width 9 height 9
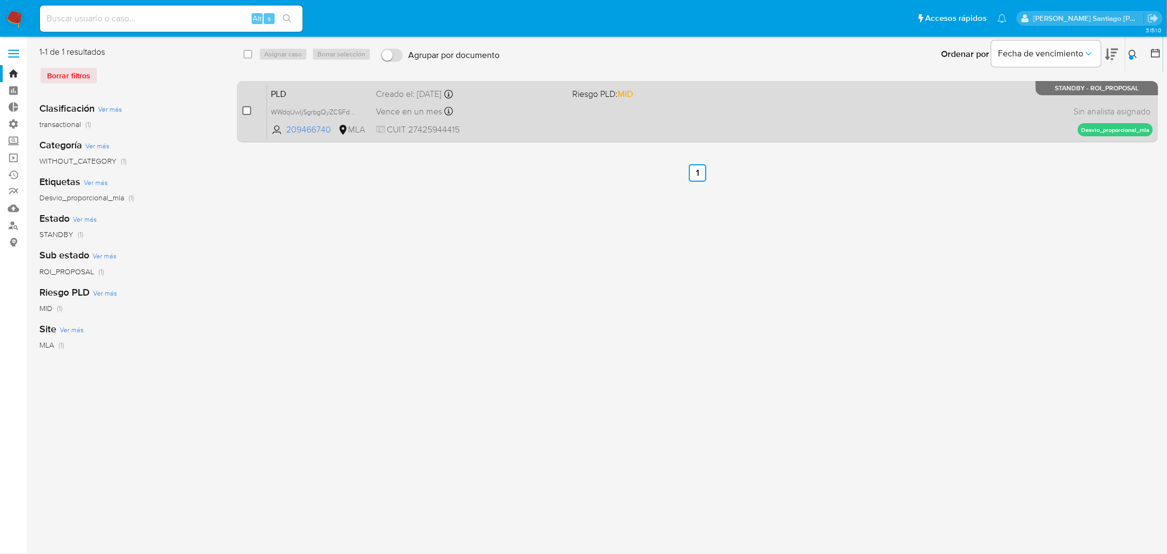
click at [245, 109] on input "checkbox" at bounding box center [246, 110] width 9 height 9
checkbox input "true"
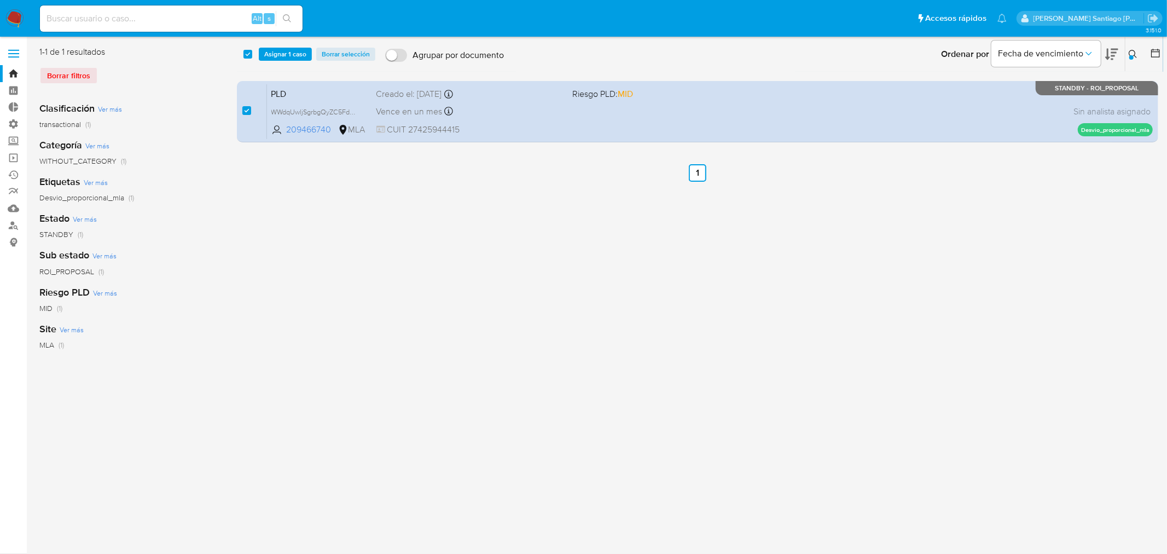
click at [280, 61] on div "select-all-cases-checkbox Asignar 1 caso Borrar selección Agrupar por documento…" at bounding box center [700, 54] width 926 height 34
click at [281, 56] on span "Asignar 1 caso" at bounding box center [285, 54] width 42 height 11
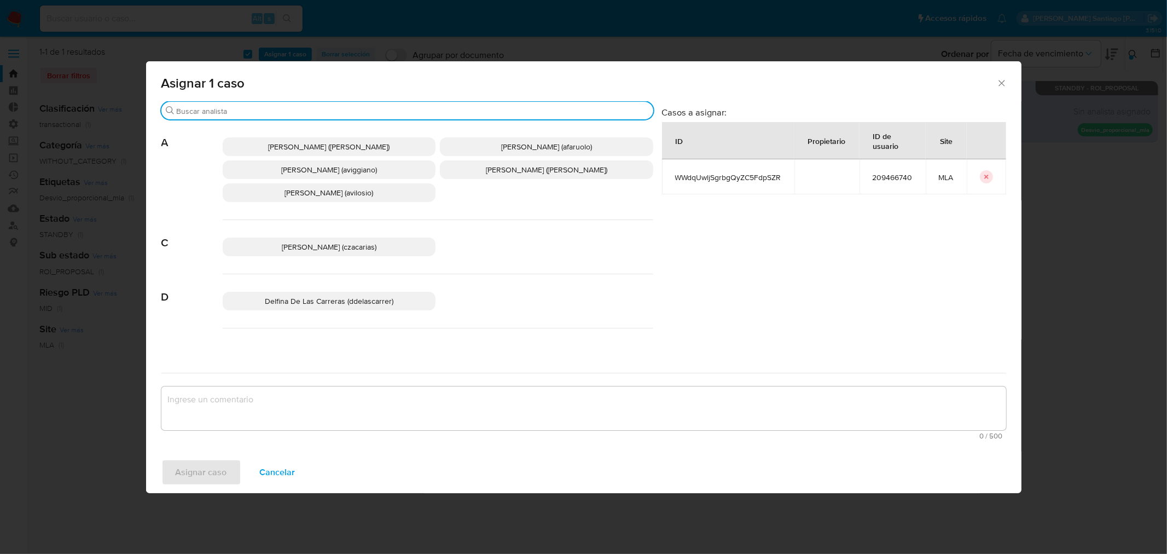
drag, startPoint x: 319, startPoint y: 112, endPoint x: 338, endPoint y: 115, distance: 19.4
click at [318, 111] on input "Buscar" at bounding box center [413, 111] width 472 height 10
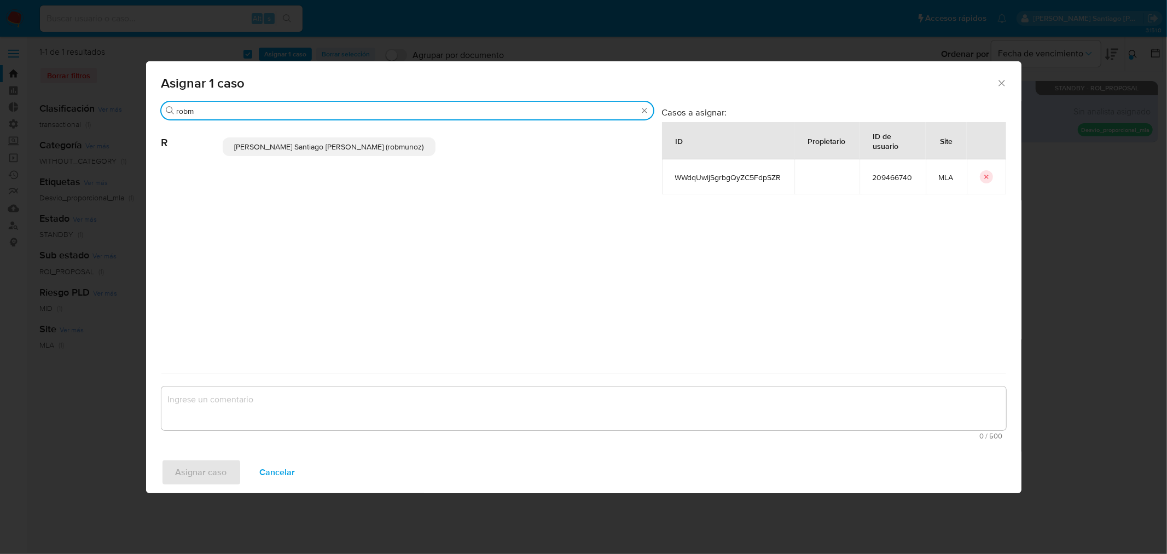
type input "robm"
click at [316, 146] on span "Roberto Santiago Munoz (robmunoz)" at bounding box center [328, 146] width 189 height 11
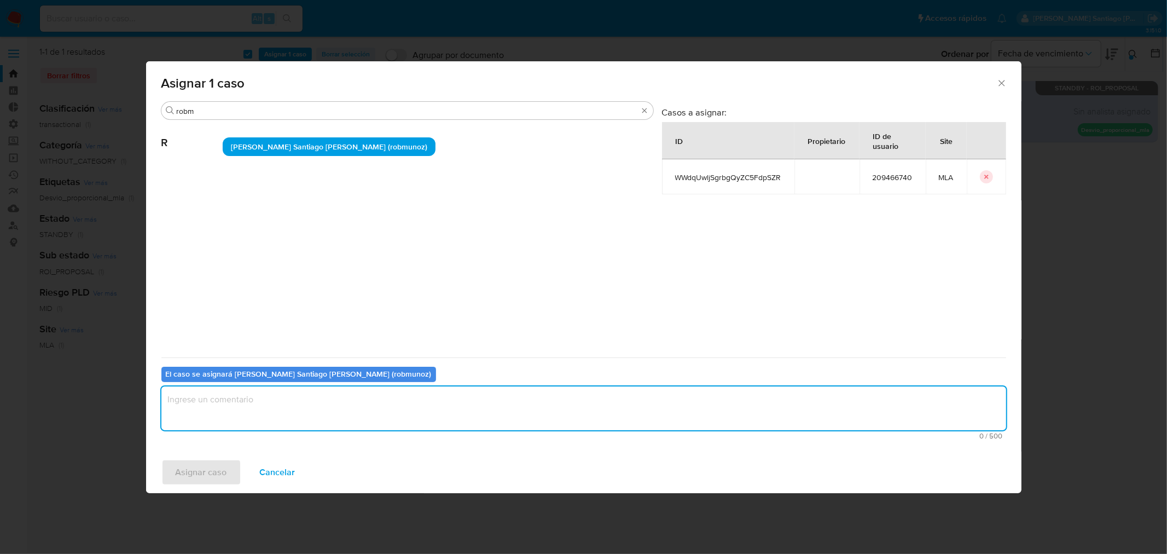
click at [231, 408] on textarea "assign-modal" at bounding box center [583, 408] width 845 height 44
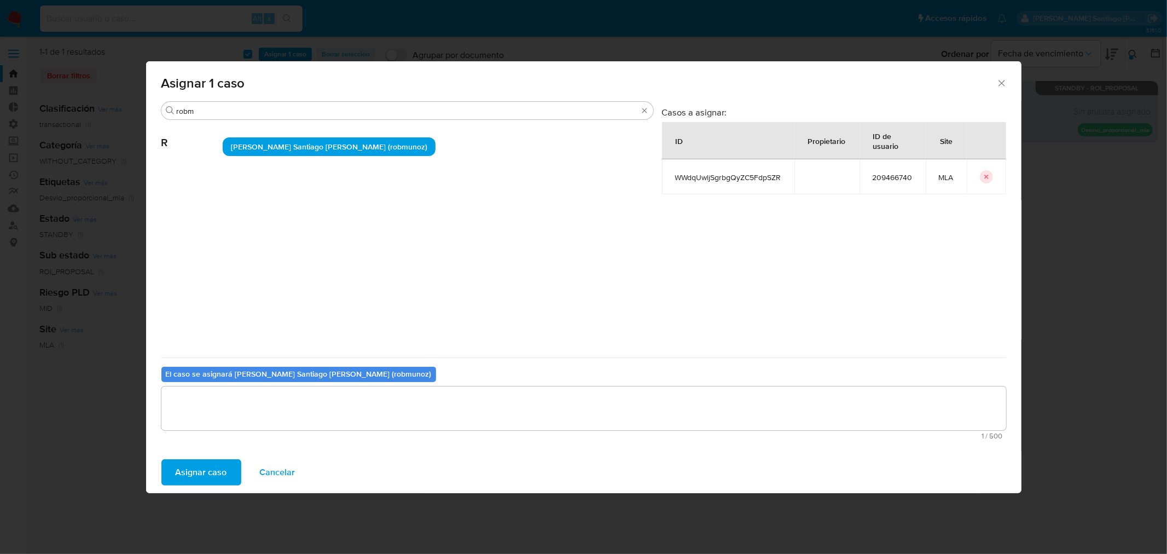
click at [186, 471] on span "Asignar caso" at bounding box center [201, 472] width 51 height 24
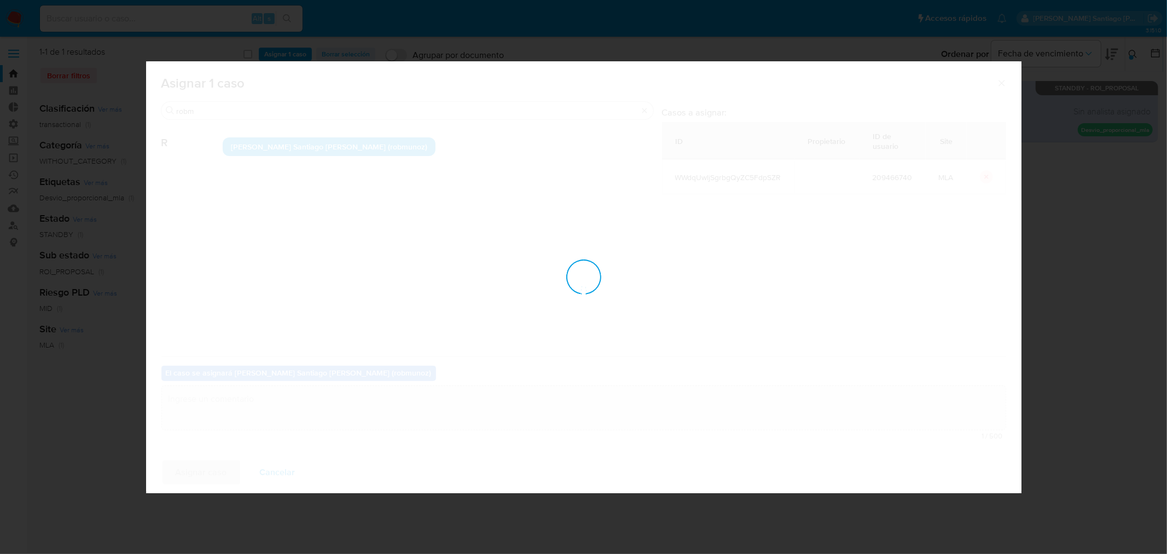
checkbox input "false"
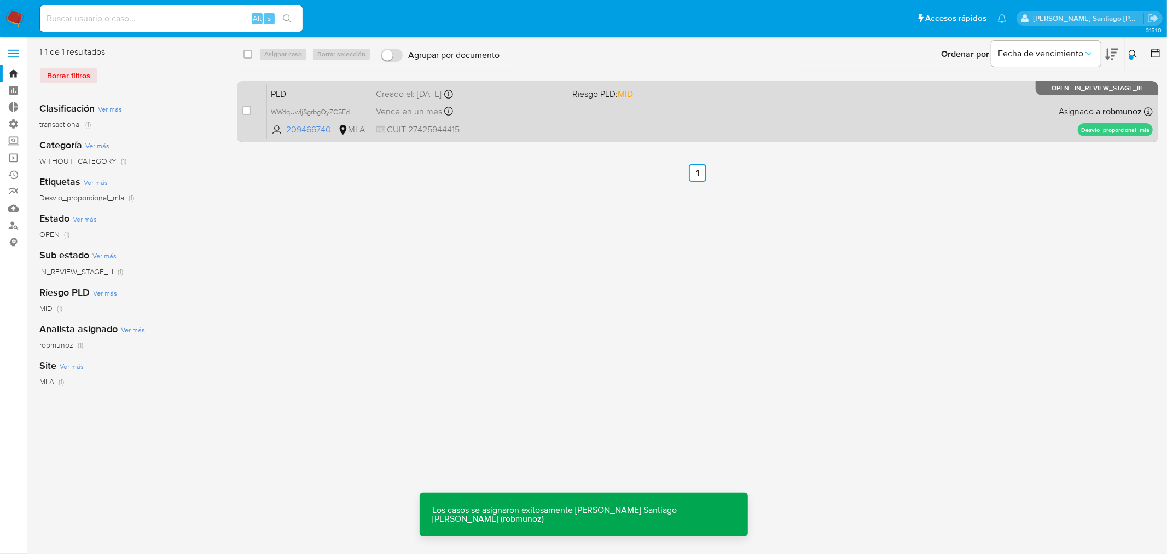
click at [606, 111] on div "PLD WWdqUwljSgrbgQyZC5FdpSZR 209466740 MLA Riesgo PLD: MID Creado el: 12/06/202…" at bounding box center [710, 111] width 886 height 55
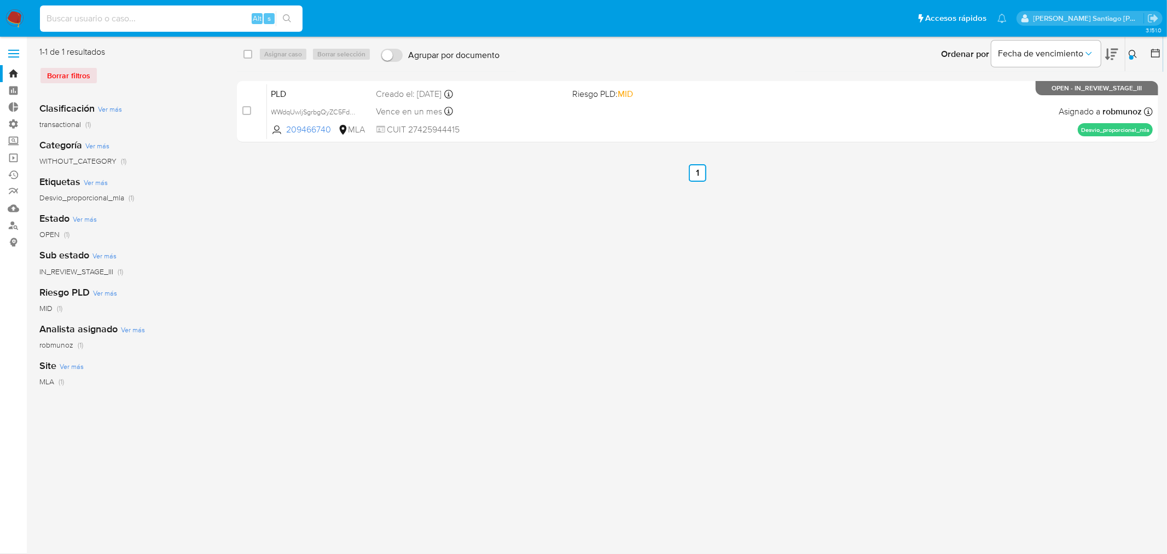
click at [105, 10] on div "Alt s" at bounding box center [171, 18] width 263 height 26
paste input "TENS7KB9CeLAjqbhJuWLoJYE"
type input "TENS7KB9CeLAjqbhJuWLoJYE"
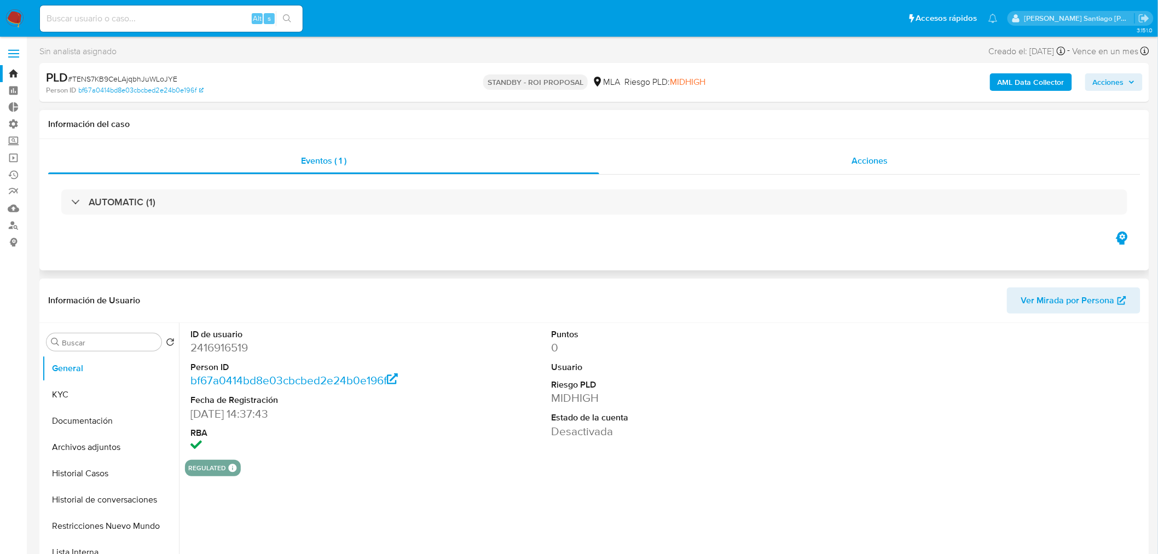
click at [773, 164] on div "Acciones" at bounding box center [870, 161] width 542 height 26
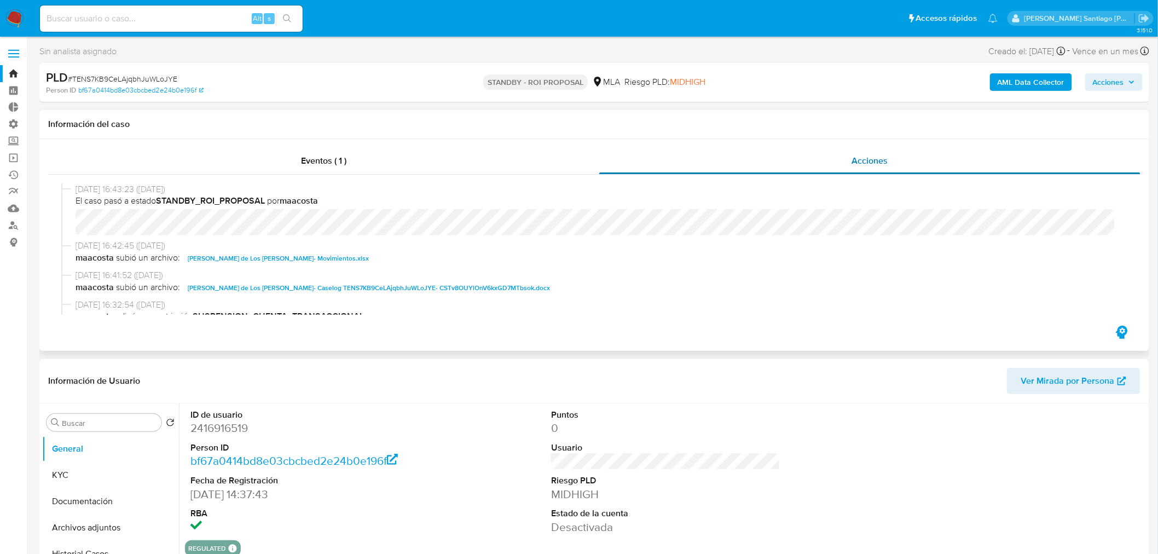
select select "10"
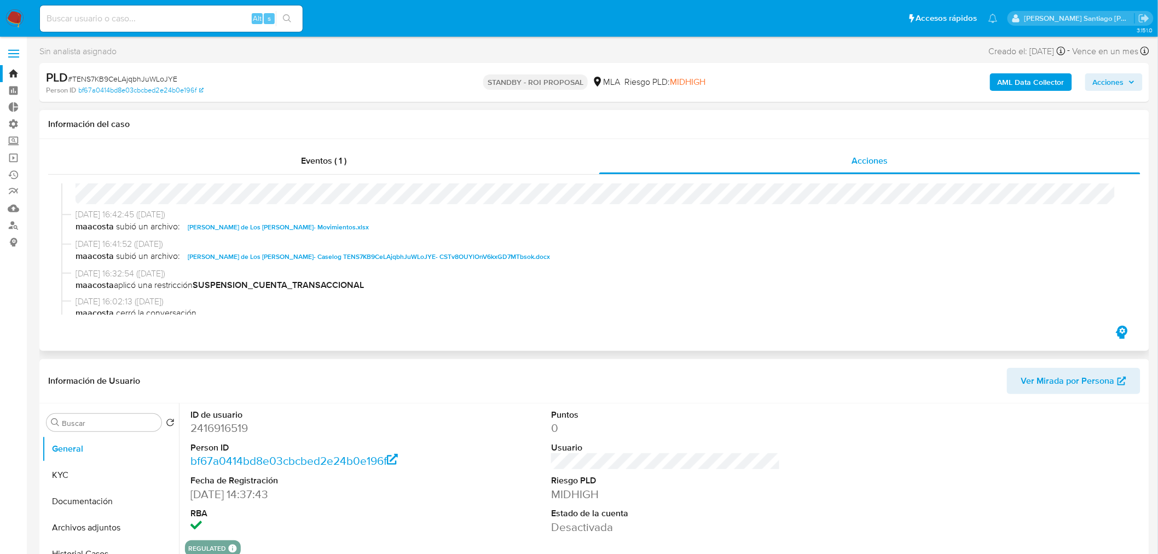
scroll to position [61, 0]
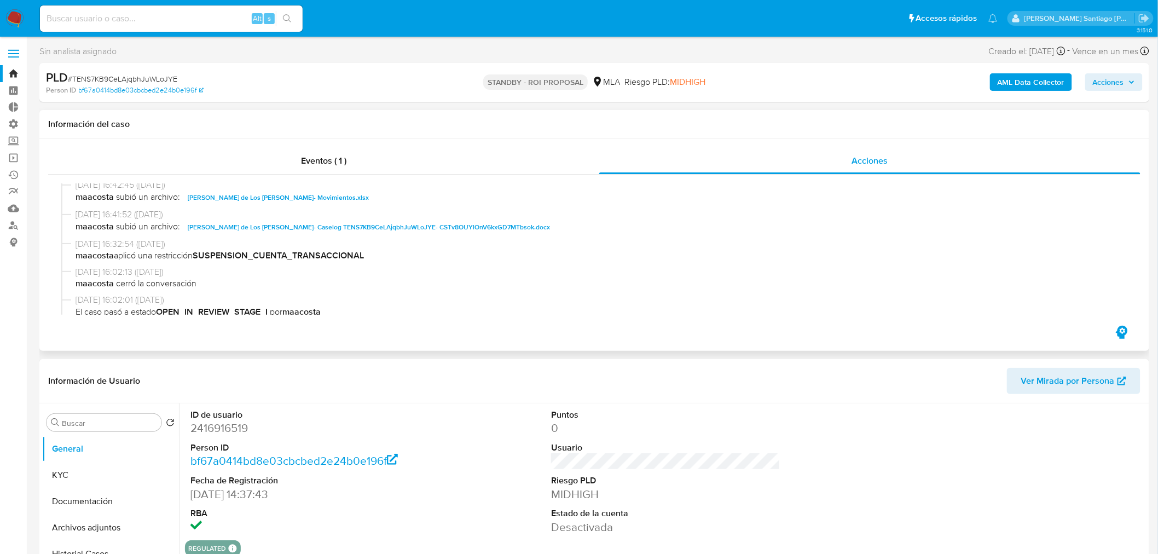
click at [458, 222] on span "Maria de Los Angeles Rios- Caselog TENS7KB9CeLAjqbhJuWLoJYE- CSTv8OUYlOnV6kxGD7…" at bounding box center [369, 227] width 362 height 13
click at [877, 363] on div "Información de Usuario Ver Mirada por Persona" at bounding box center [594, 381] width 1110 height 44
click at [852, 397] on div "Información de Usuario Ver Mirada por Persona" at bounding box center [594, 381] width 1110 height 44
click at [172, 76] on span "# TENS7KB9CeLAjqbhJuWLoJYE" at bounding box center [122, 78] width 109 height 11
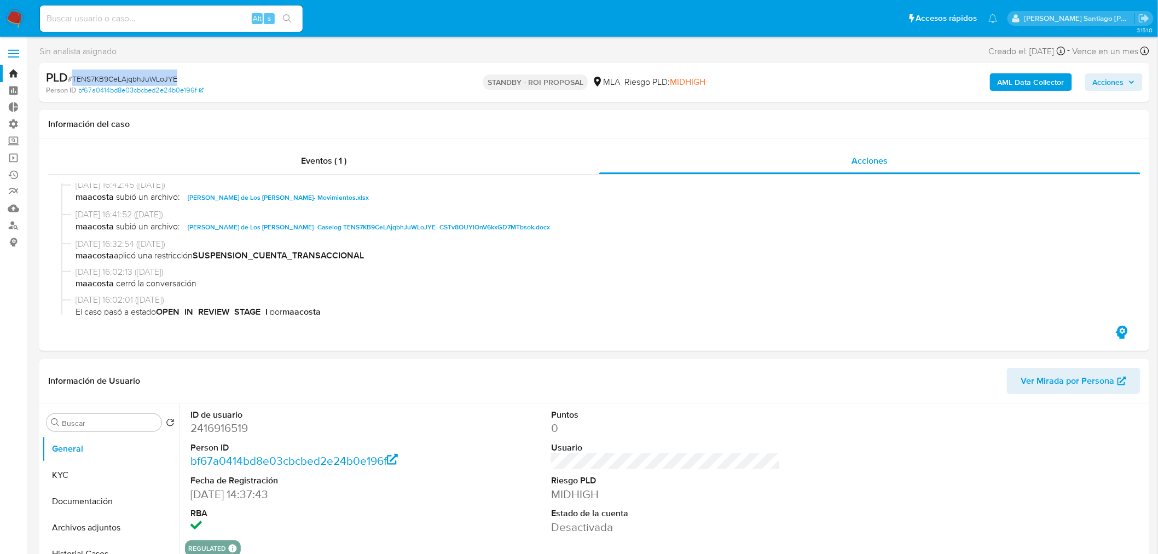
copy span "TENS7KB9CeLAjqbhJuWLoJYE"
click at [13, 12] on img at bounding box center [14, 18] width 19 height 19
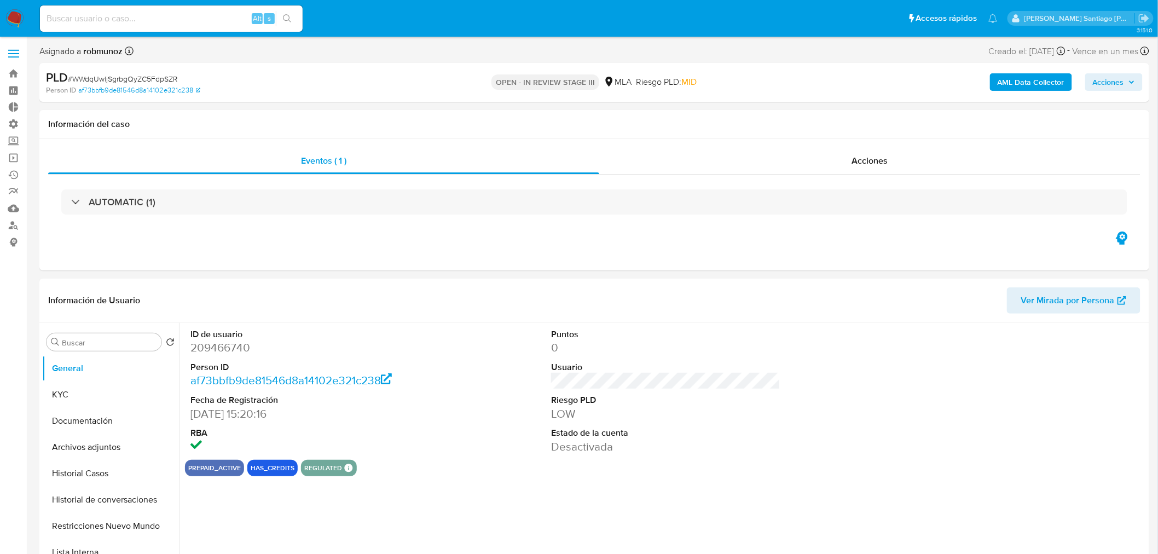
select select "10"
click at [84, 442] on button "Archivos adjuntos" at bounding box center [106, 447] width 128 height 26
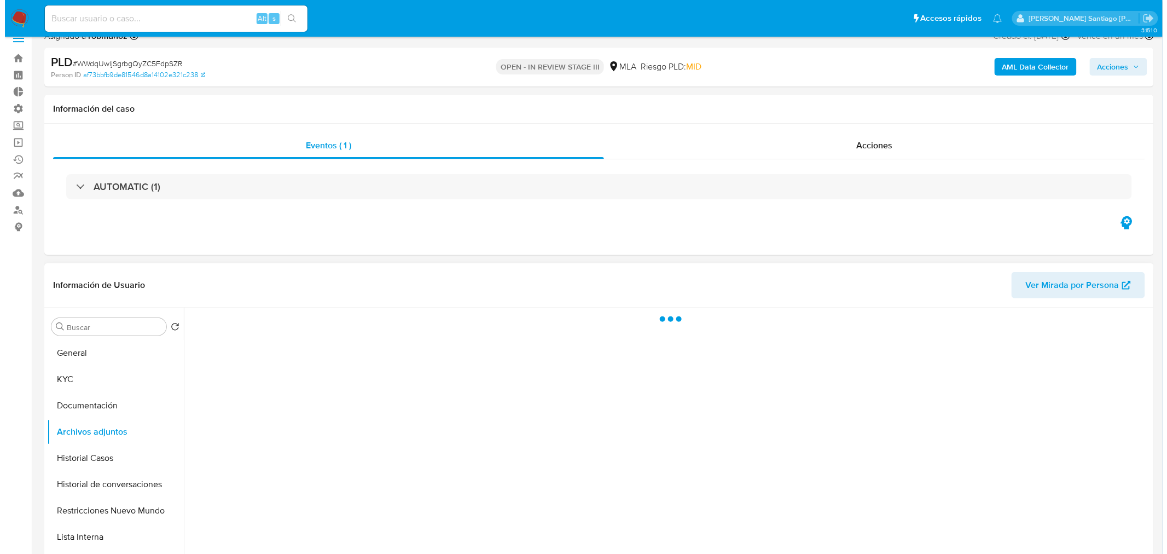
scroll to position [182, 0]
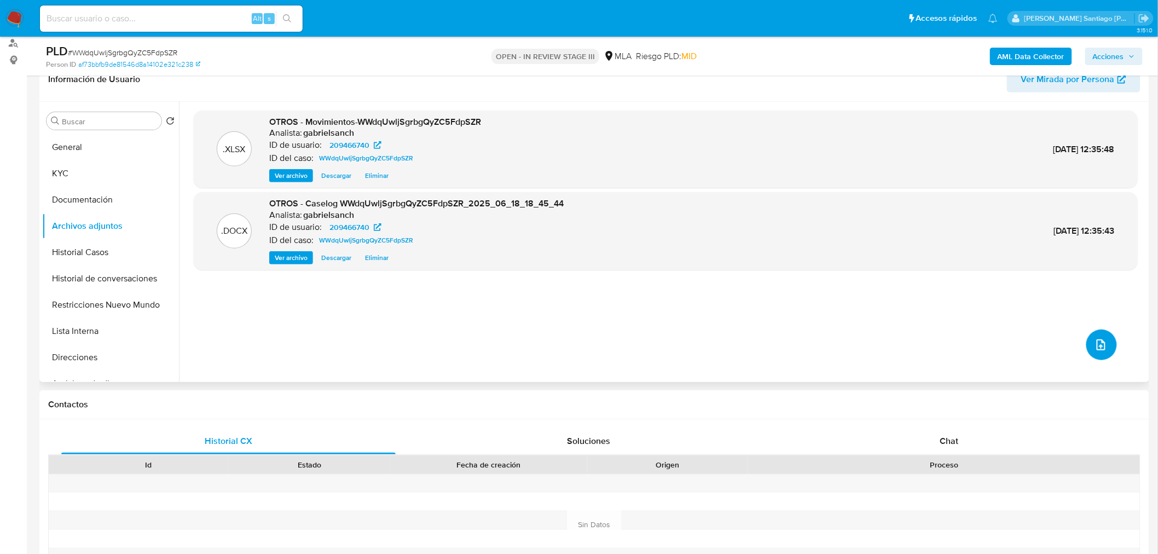
click at [1100, 345] on icon "upload-file" at bounding box center [1100, 344] width 13 height 13
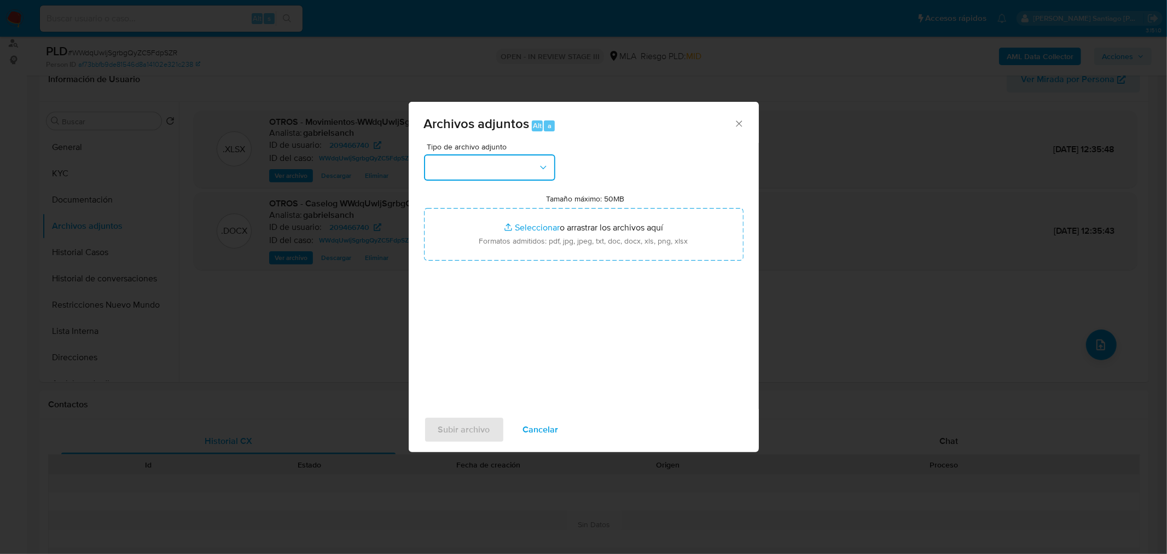
click at [519, 177] on button "button" at bounding box center [489, 167] width 131 height 26
click at [951, 272] on div "Archivos adjuntos Alt a Tipo de archivo adjunto IDENTIFICACIÓN INGRESOS CAPTURA…" at bounding box center [583, 277] width 1167 height 554
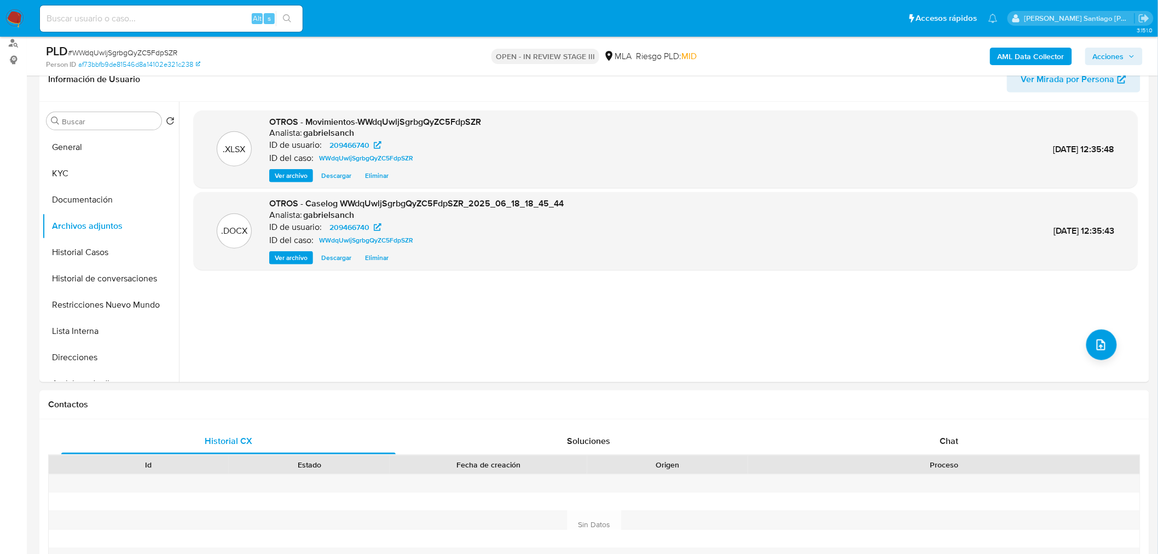
click at [1020, 48] on b "AML Data Collector" at bounding box center [1031, 57] width 67 height 18
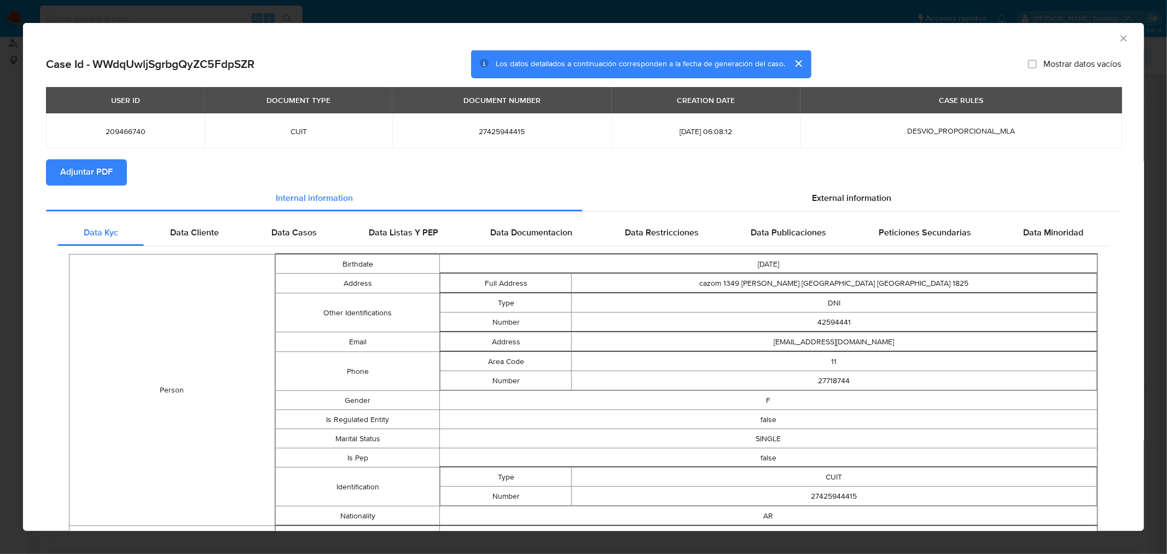
click at [77, 170] on span "Adjuntar PDF" at bounding box center [86, 172] width 53 height 24
click at [812, 200] on span "External information" at bounding box center [851, 198] width 79 height 13
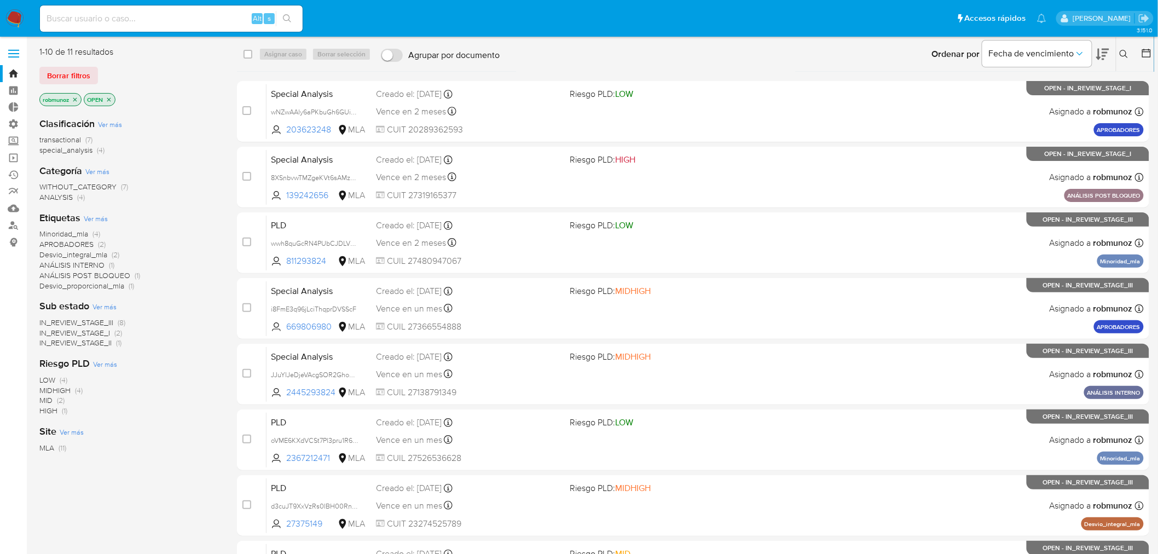
click at [220, 18] on input at bounding box center [171, 18] width 263 height 14
paste input "TENS7KB9CeLAjqbhJuWLoJYE"
type input "TENS7KB9CeLAjqbhJuWLoJYE"
click at [1124, 50] on icon at bounding box center [1124, 54] width 9 height 9
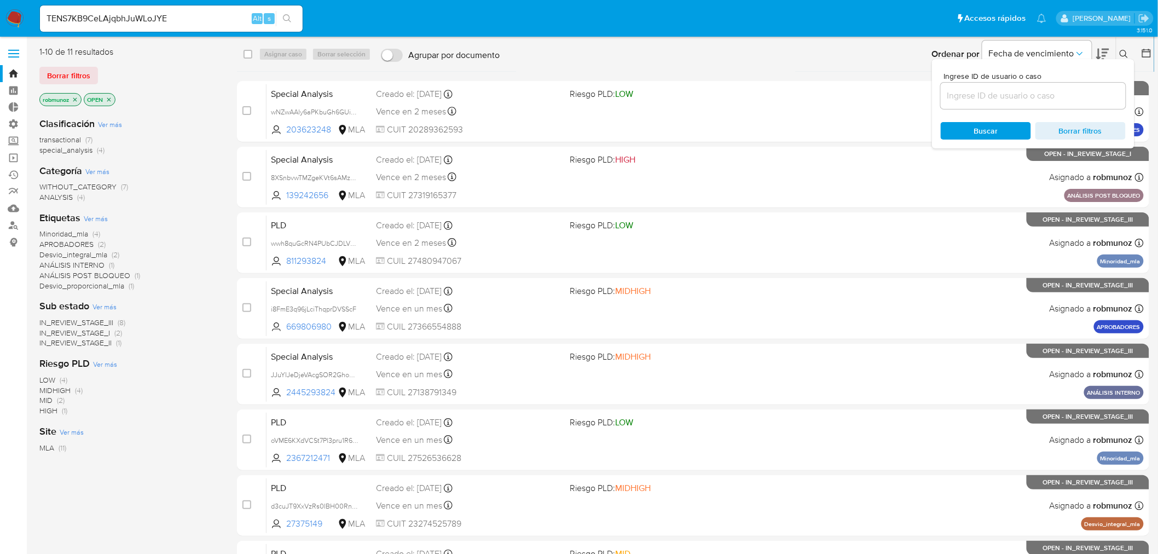
click at [1006, 90] on input at bounding box center [1033, 96] width 185 height 14
type input "TENS7KB9CeLAjqbhJuWLoJYE"
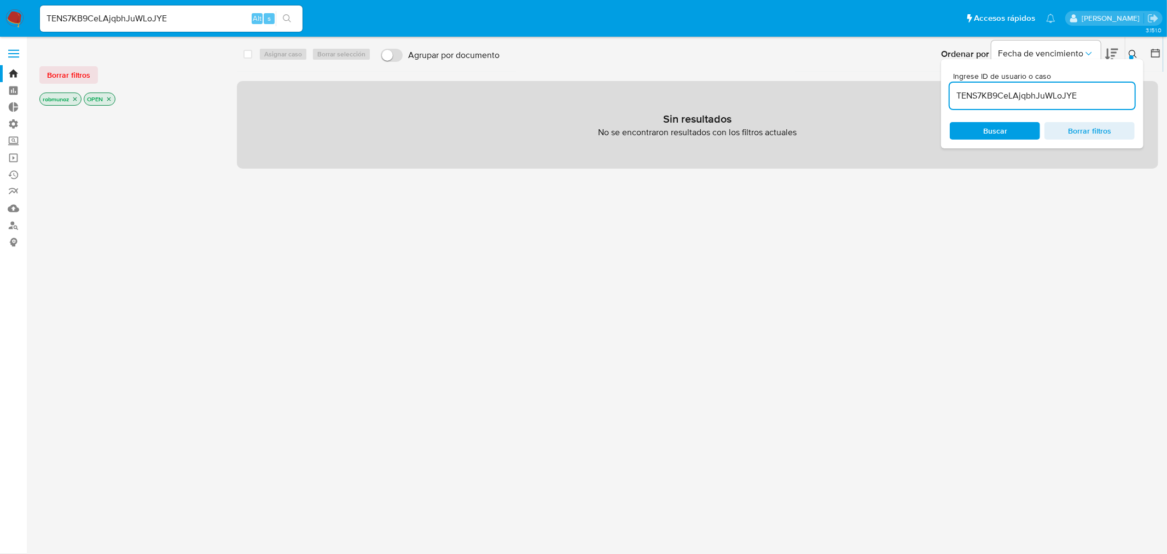
click at [80, 79] on span "Borrar filtros" at bounding box center [68, 74] width 43 height 15
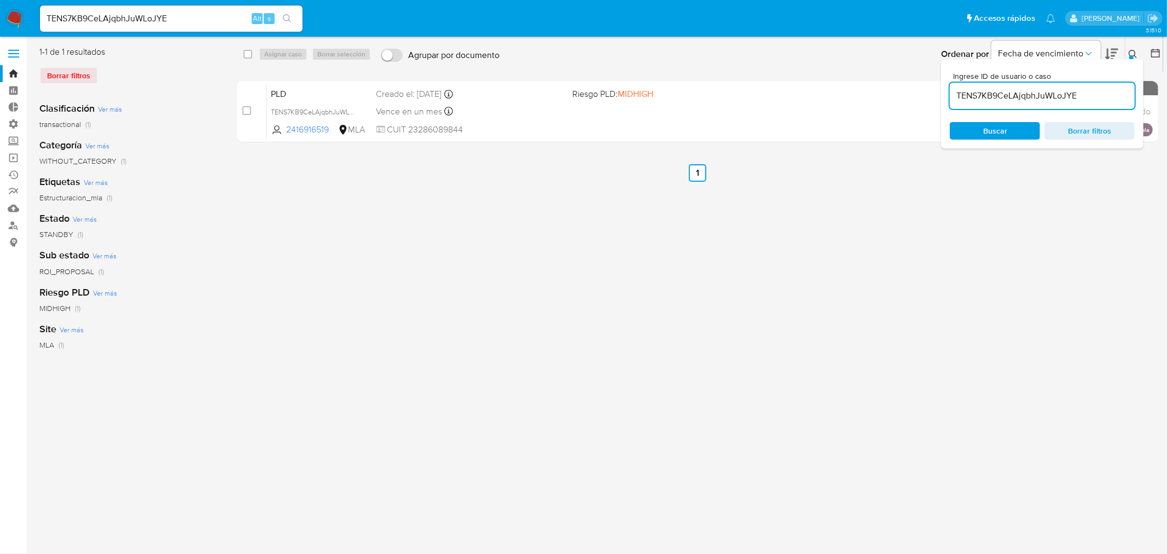
click at [1139, 44] on div "Ingrese ID de usuario o caso TENS7KB9CeLAjqbhJuWLoJYE Buscar Borrar filtros" at bounding box center [1134, 54] width 19 height 34
click at [1133, 50] on icon at bounding box center [1133, 54] width 9 height 9
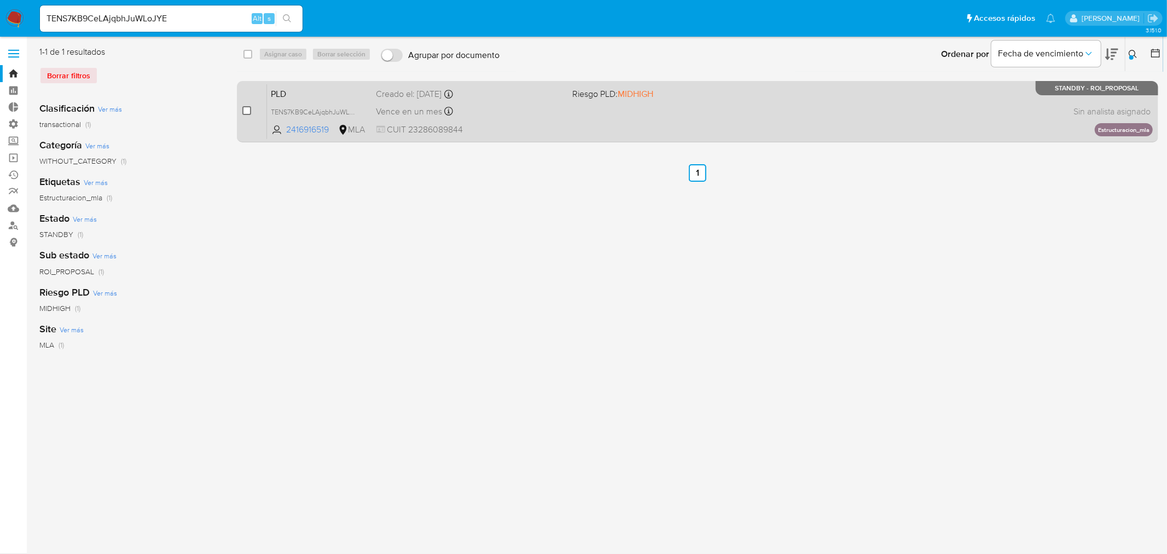
click at [245, 112] on input "checkbox" at bounding box center [246, 110] width 9 height 9
checkbox input "true"
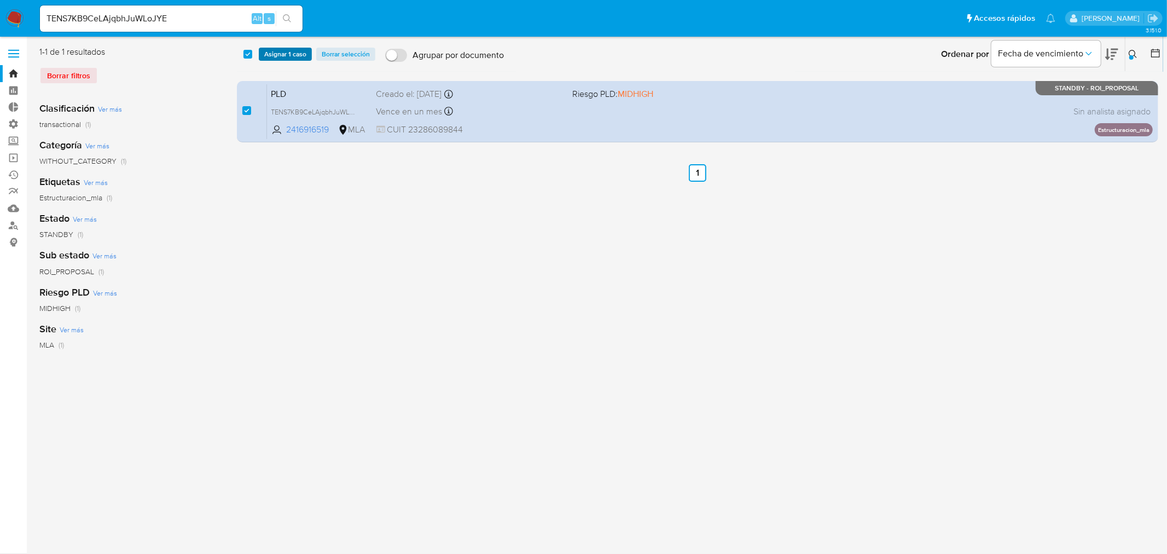
click at [272, 61] on div "select-all-cases-checkbox Asignar 1 caso Borrar selección Agrupar por documento…" at bounding box center [700, 54] width 926 height 34
click at [274, 54] on span "Asignar 1 caso" at bounding box center [285, 54] width 42 height 11
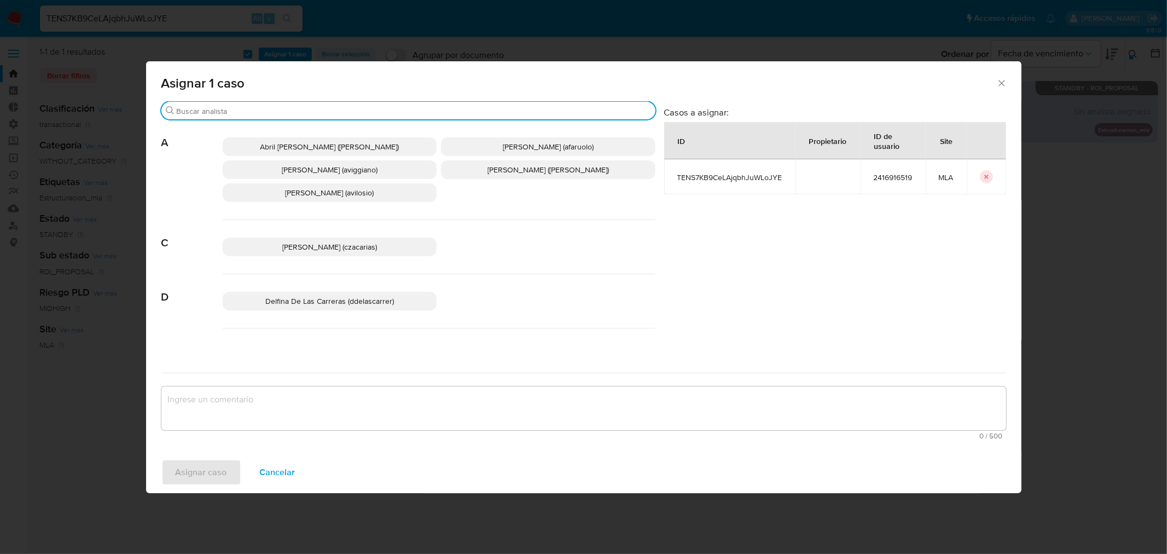
click at [335, 113] on input "Buscar" at bounding box center [414, 111] width 474 height 10
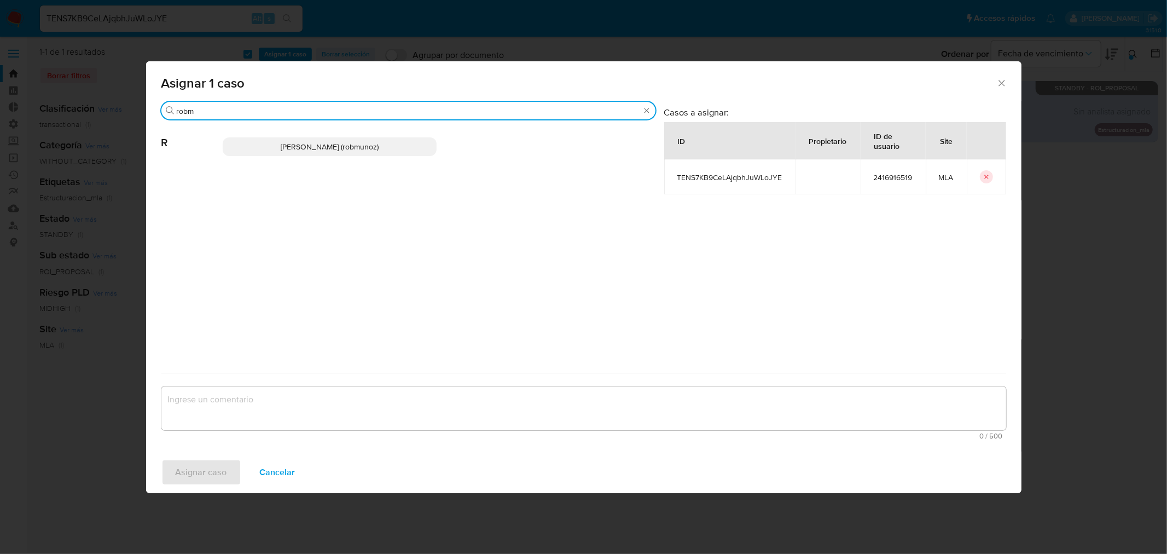
type input "robm"
click at [345, 154] on p "Roberto Santiago Munoz (robmunoz)" at bounding box center [330, 146] width 215 height 19
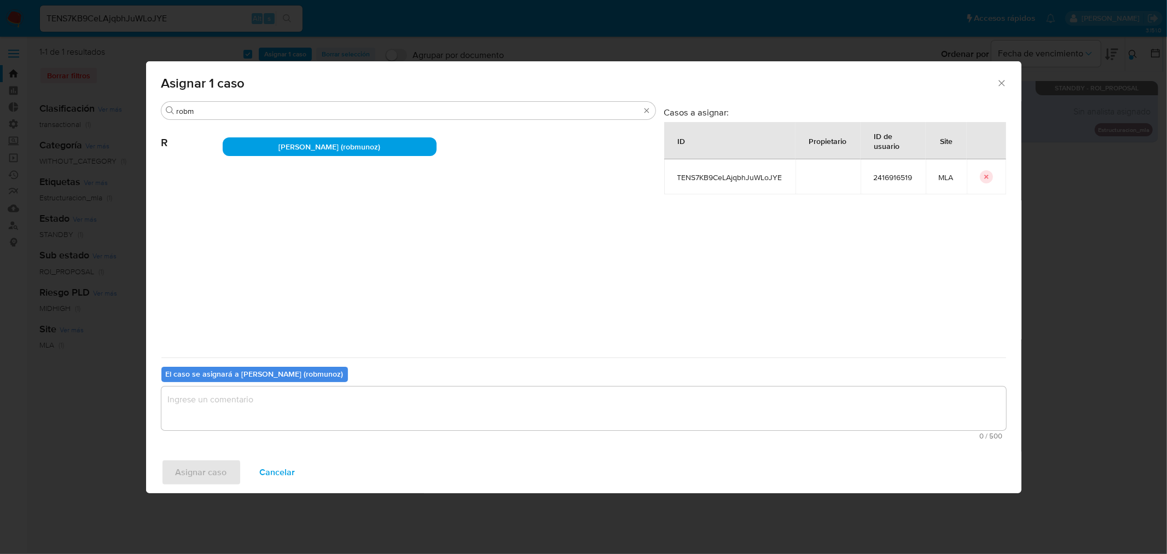
click at [315, 396] on textarea "assign-modal" at bounding box center [583, 408] width 845 height 44
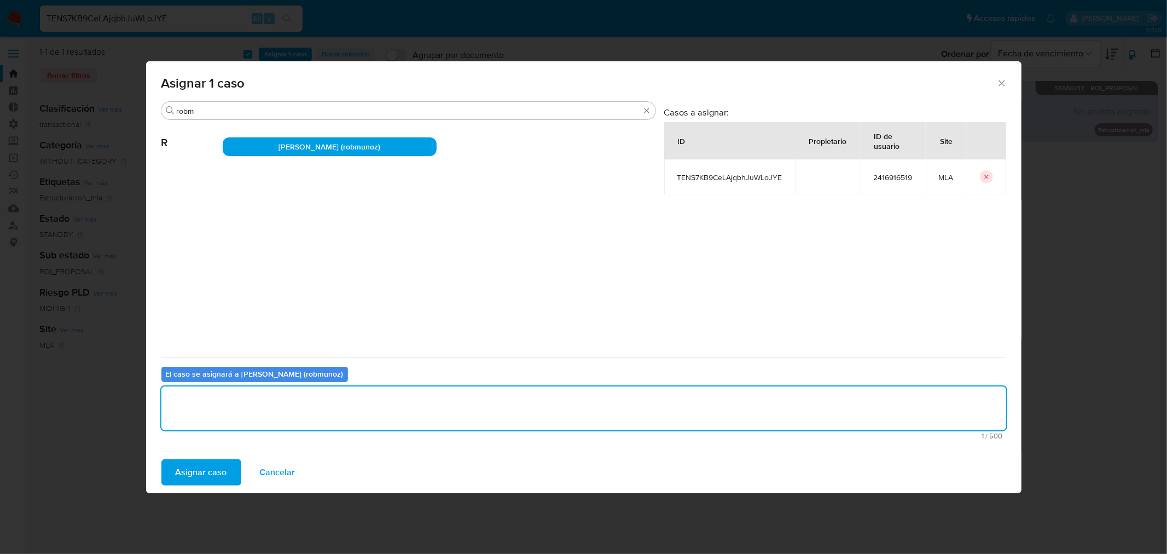
click at [189, 471] on span "Asignar caso" at bounding box center [201, 472] width 51 height 24
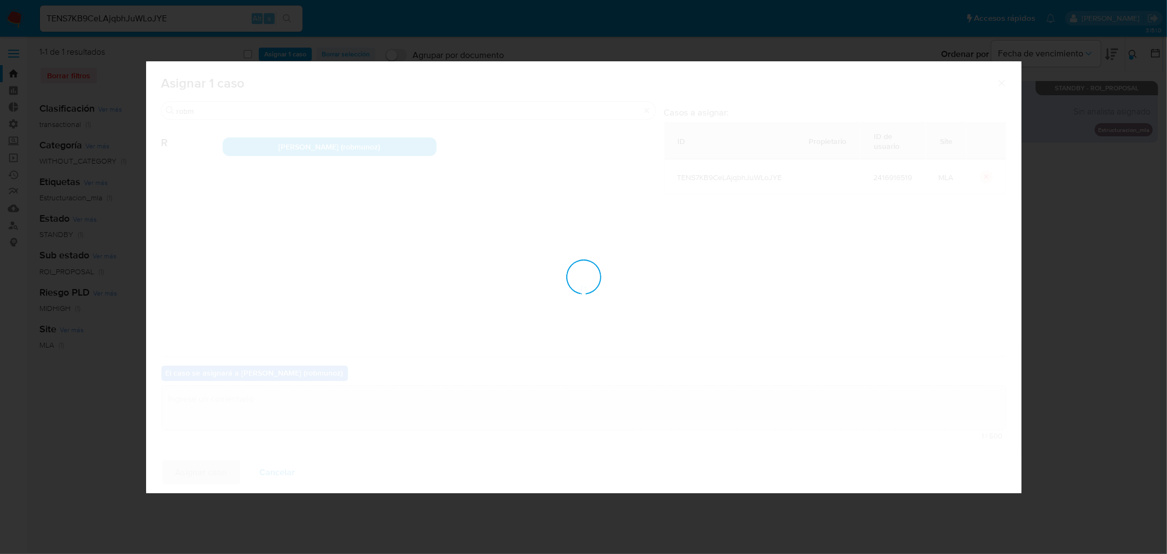
checkbox input "false"
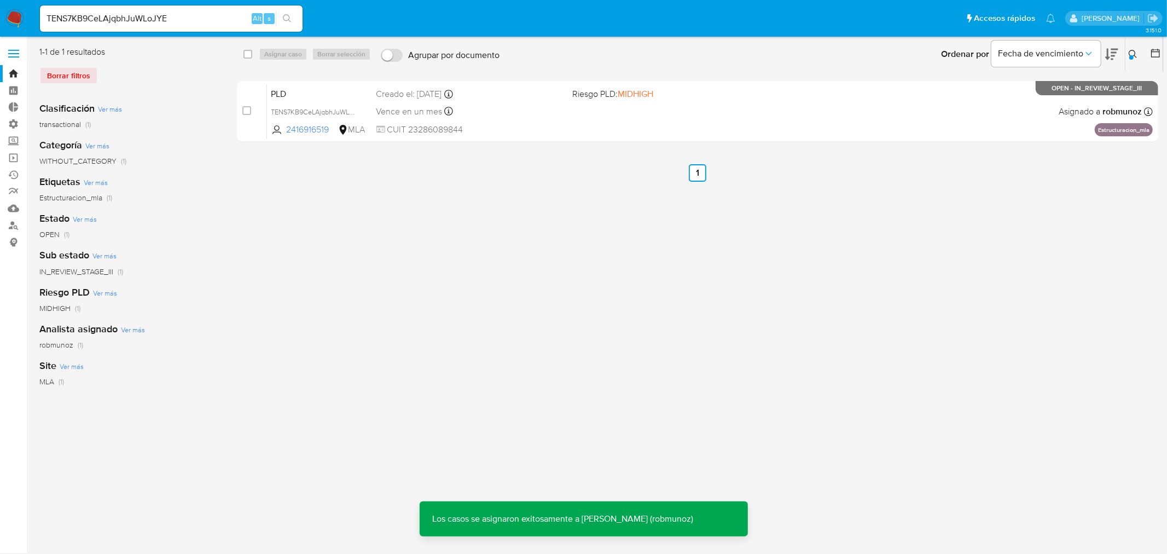
click at [724, 124] on div "PLD TENS7KB9CeLAjqbhJuWLoJYE 2416916519 MLA Riesgo PLD: MIDHIGH Creado el: 12/0…" at bounding box center [710, 111] width 886 height 55
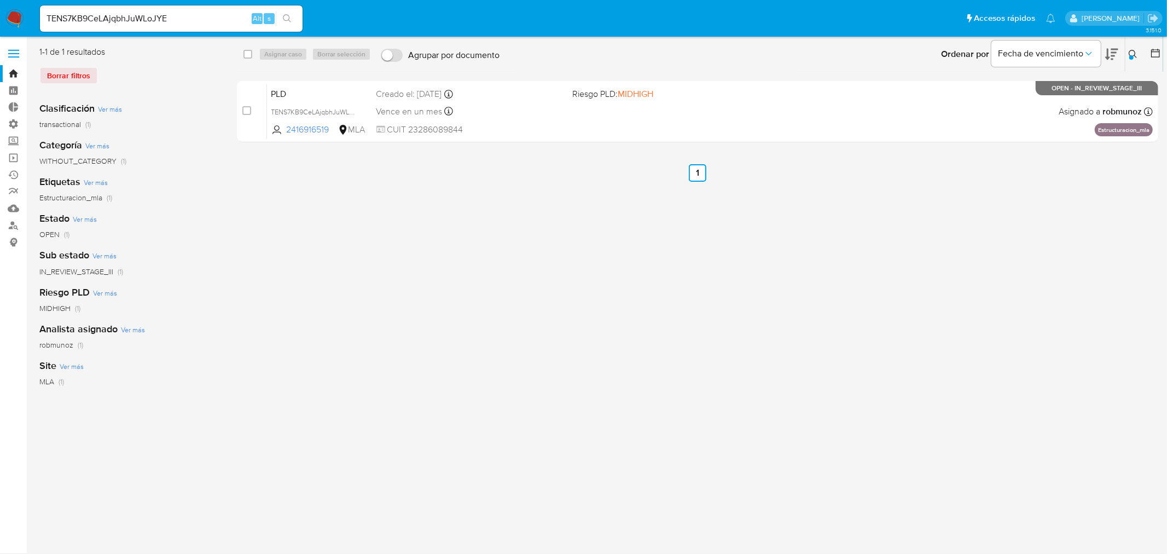
click at [166, 19] on input "TENS7KB9CeLAjqbhJuWLoJYE" at bounding box center [171, 18] width 263 height 14
paste input "OcajrD83YjMwg4YoEUNyvTKx"
type input "OcajrD83YjMwg4YoEUNyvTKx"
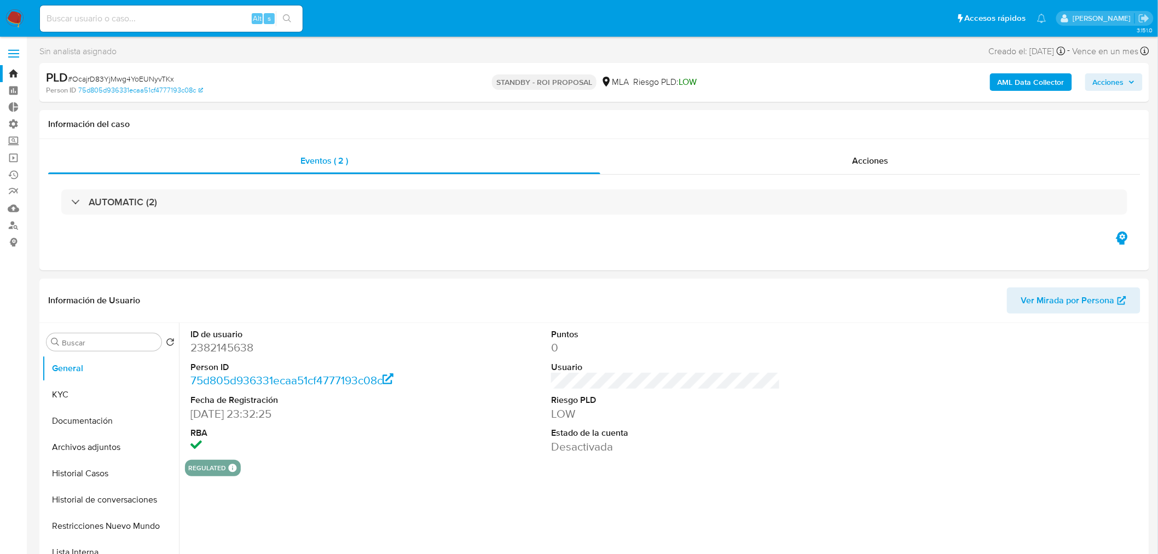
select select "10"
click at [909, 172] on div "Acciones" at bounding box center [870, 161] width 541 height 26
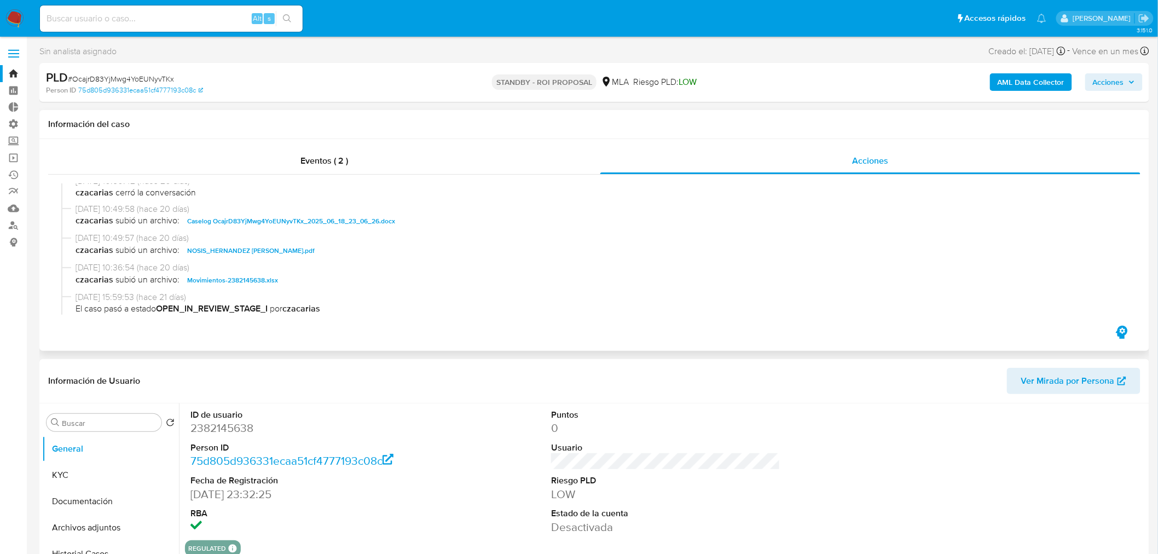
scroll to position [121, 0]
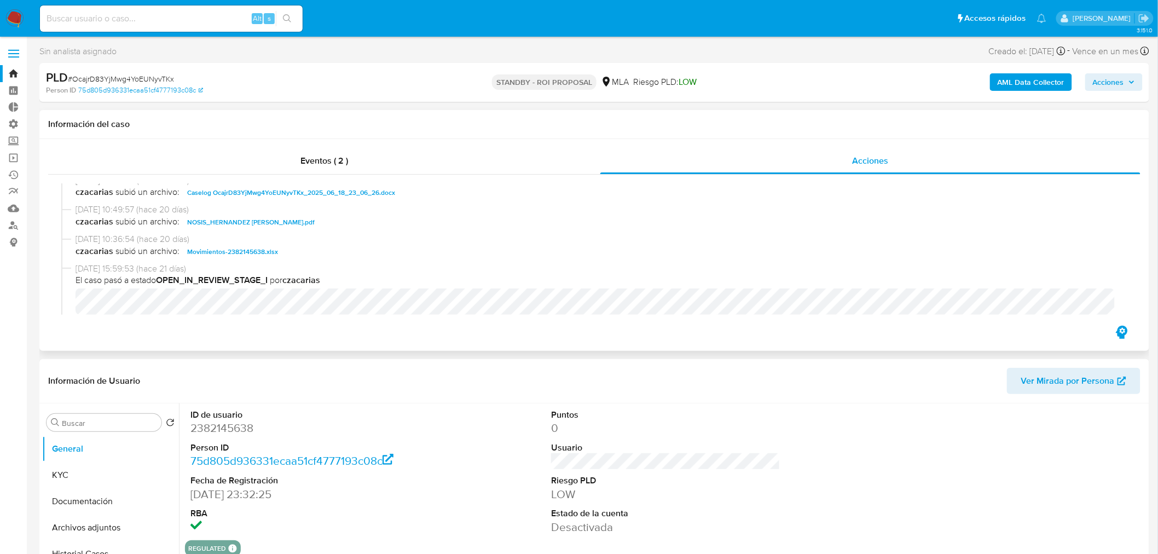
click at [367, 196] on span "Caselog OcajrD83YjMwg4YoEUNyvTKx_2025_06_18_23_06_26.docx" at bounding box center [291, 192] width 208 height 13
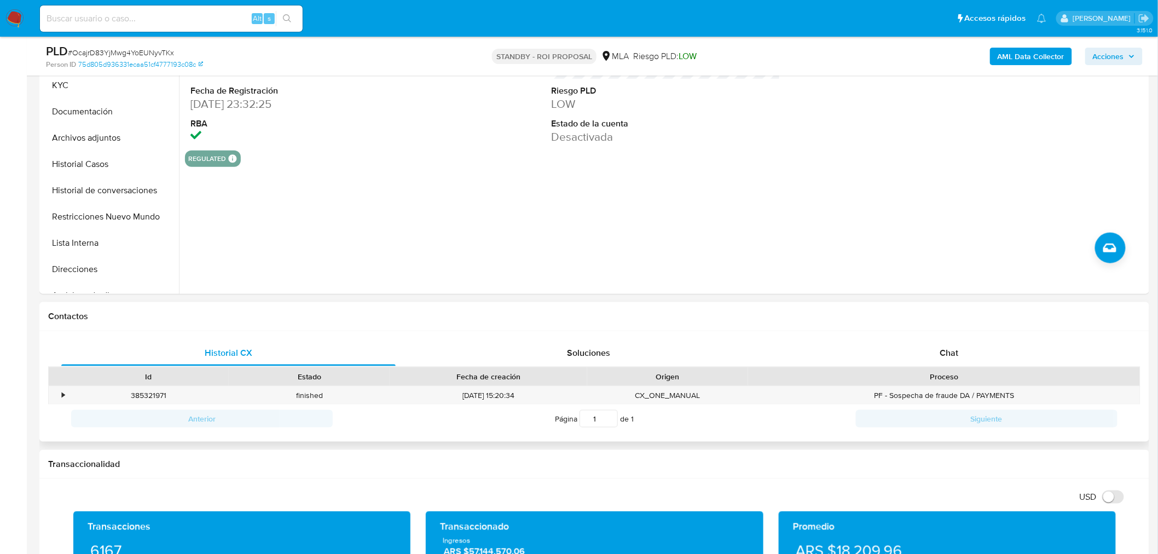
scroll to position [364, 0]
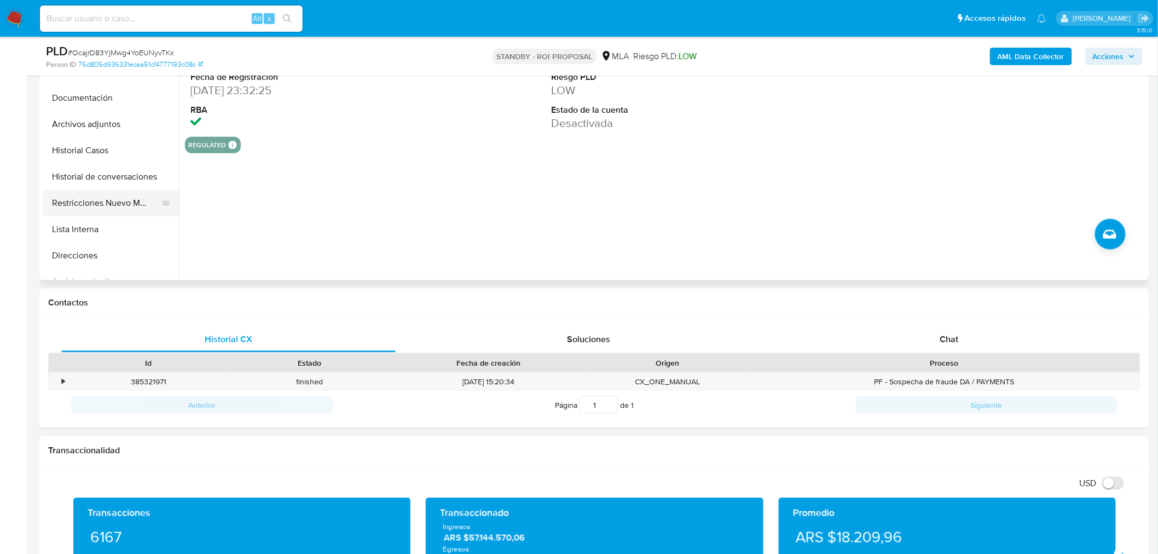
drag, startPoint x: 90, startPoint y: 206, endPoint x: 102, endPoint y: 211, distance: 12.7
click at [90, 206] on button "Restricciones Nuevo Mundo" at bounding box center [106, 203] width 128 height 26
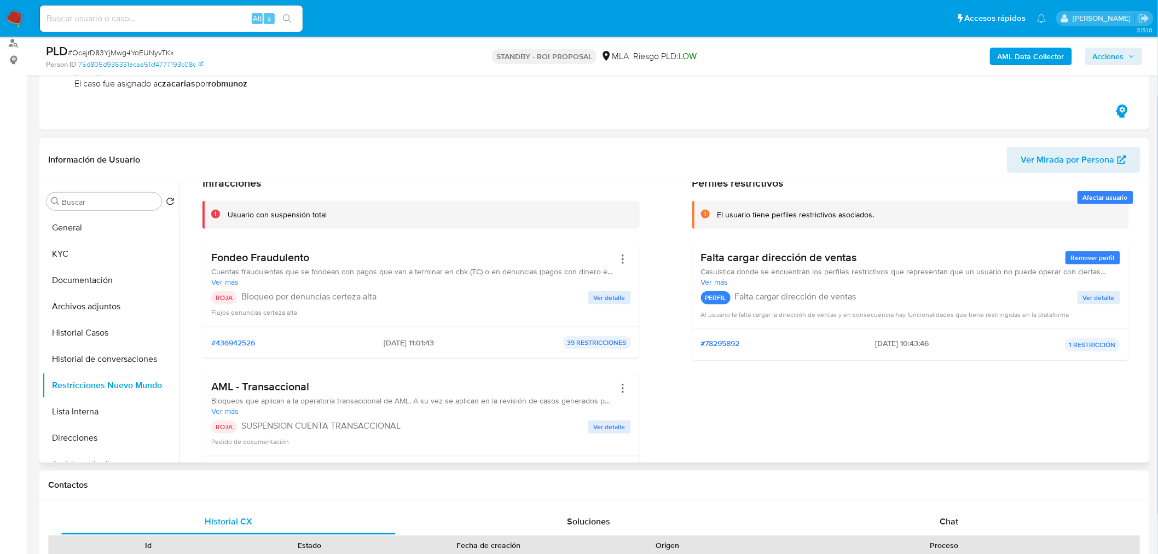
scroll to position [121, 0]
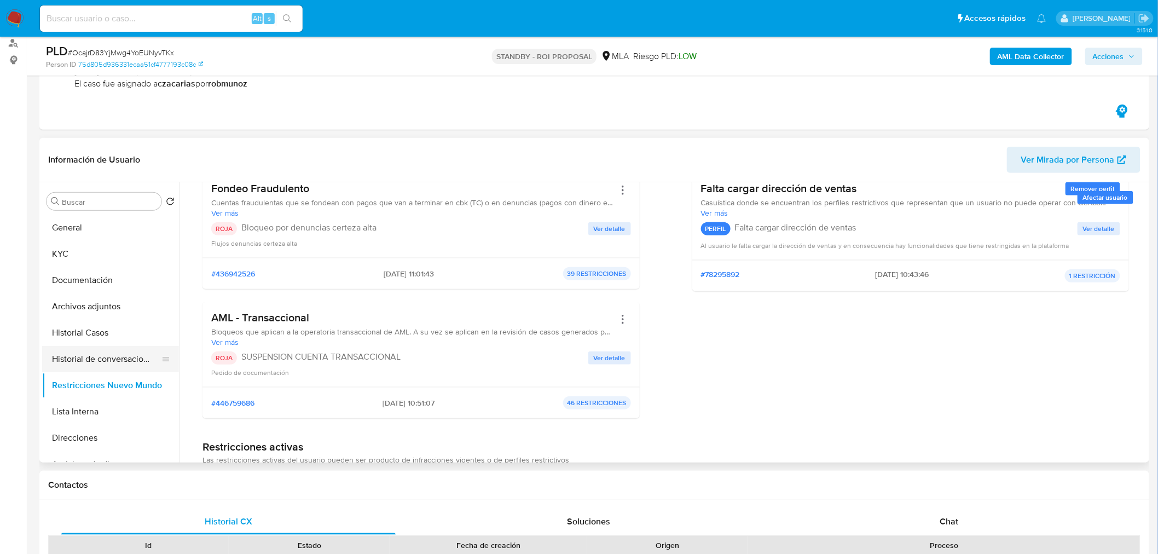
click at [103, 351] on button "Historial de conversaciones" at bounding box center [106, 359] width 128 height 26
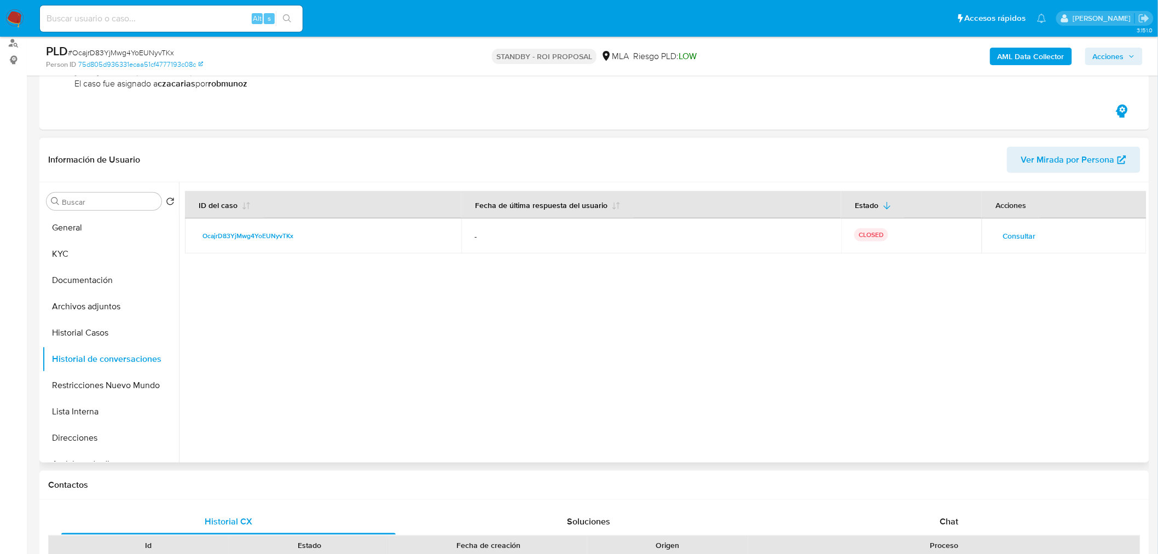
click at [1020, 236] on span "Consultar" at bounding box center [1019, 235] width 33 height 15
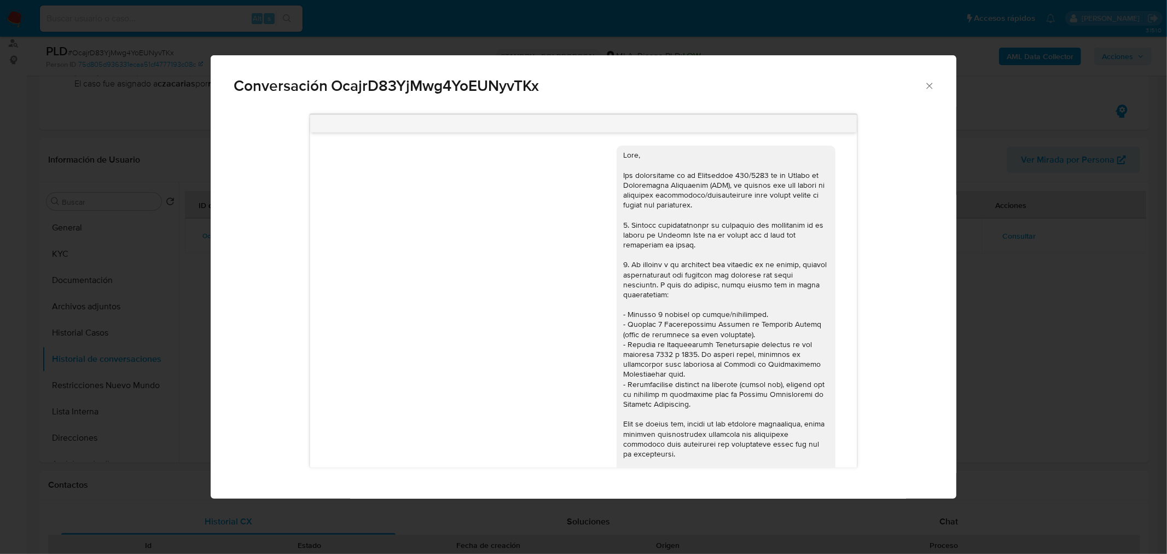
click at [1046, 343] on div "Conversación OcajrD83YjMwg4YoEUNyvTKx 18/06/2025 18:15:06 Hola, Esperamos que t…" at bounding box center [583, 277] width 1167 height 554
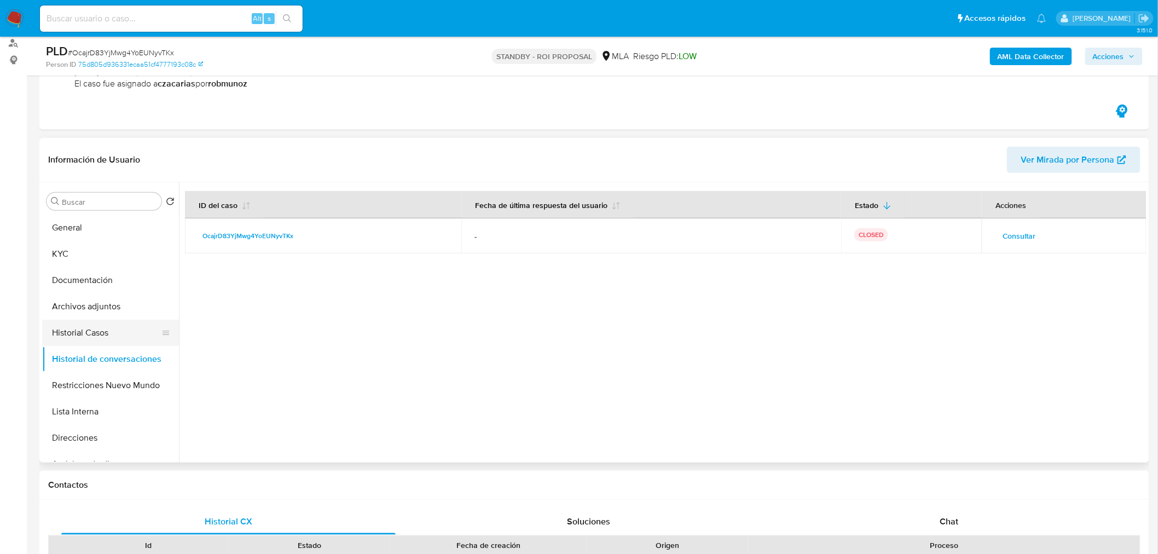
click at [102, 339] on button "Historial Casos" at bounding box center [106, 333] width 128 height 26
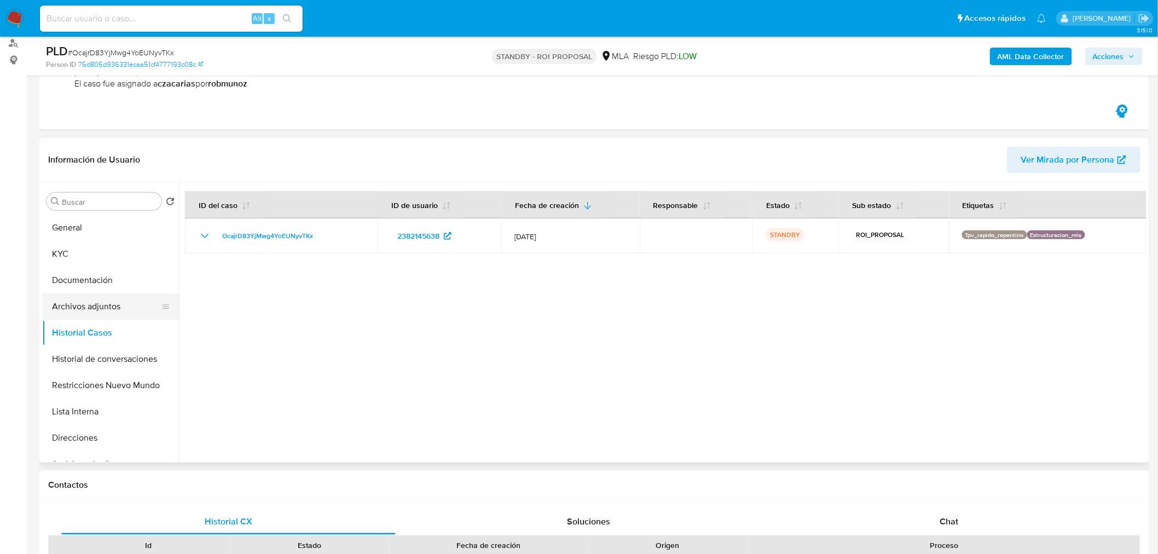
click at [83, 305] on button "Archivos adjuntos" at bounding box center [106, 306] width 128 height 26
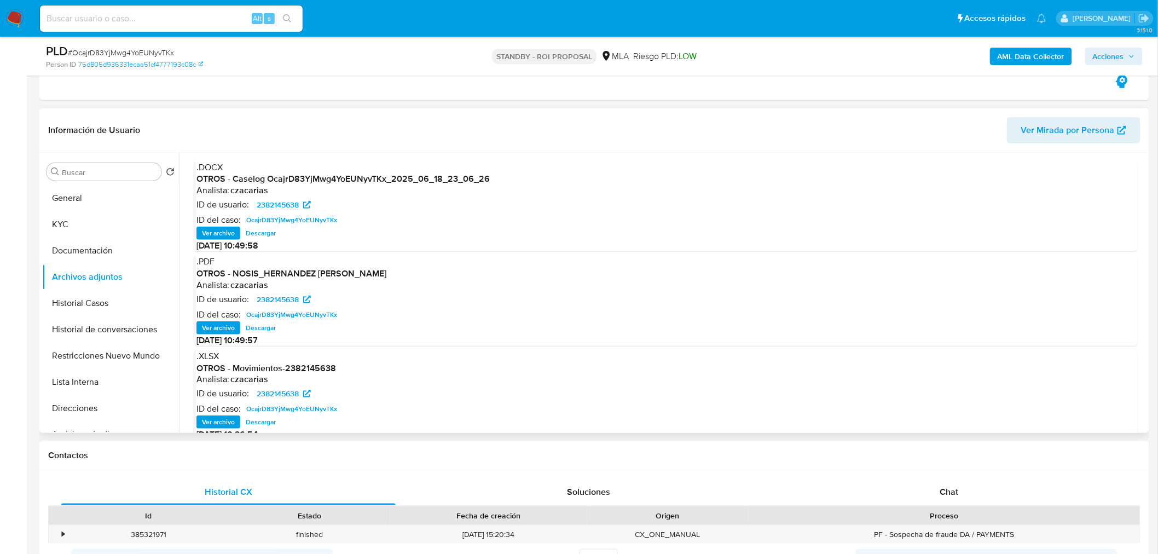
scroll to position [182, 0]
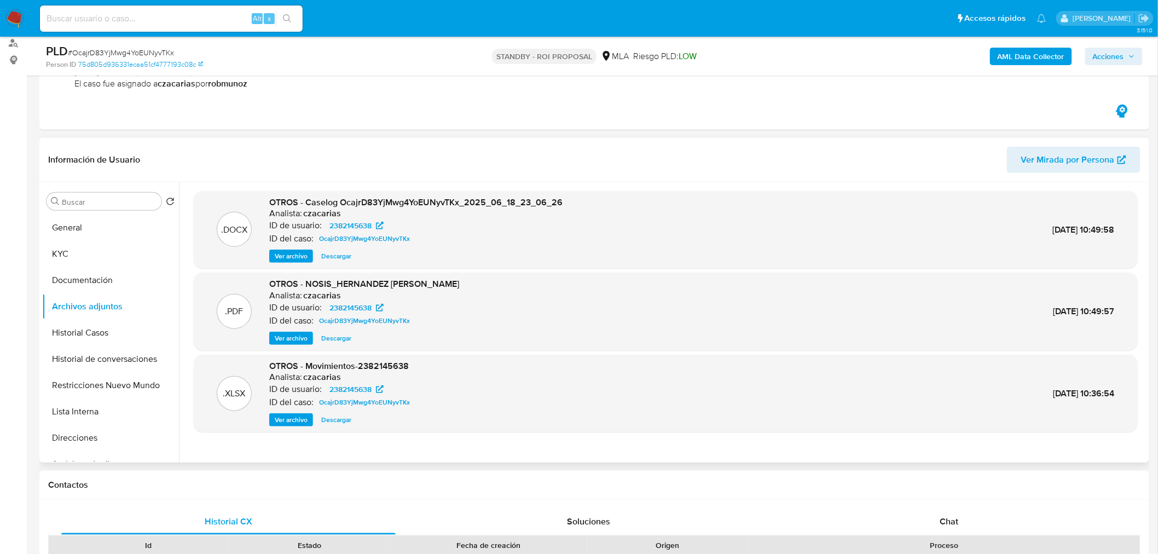
click at [293, 343] on span "Ver archivo" at bounding box center [291, 338] width 33 height 11
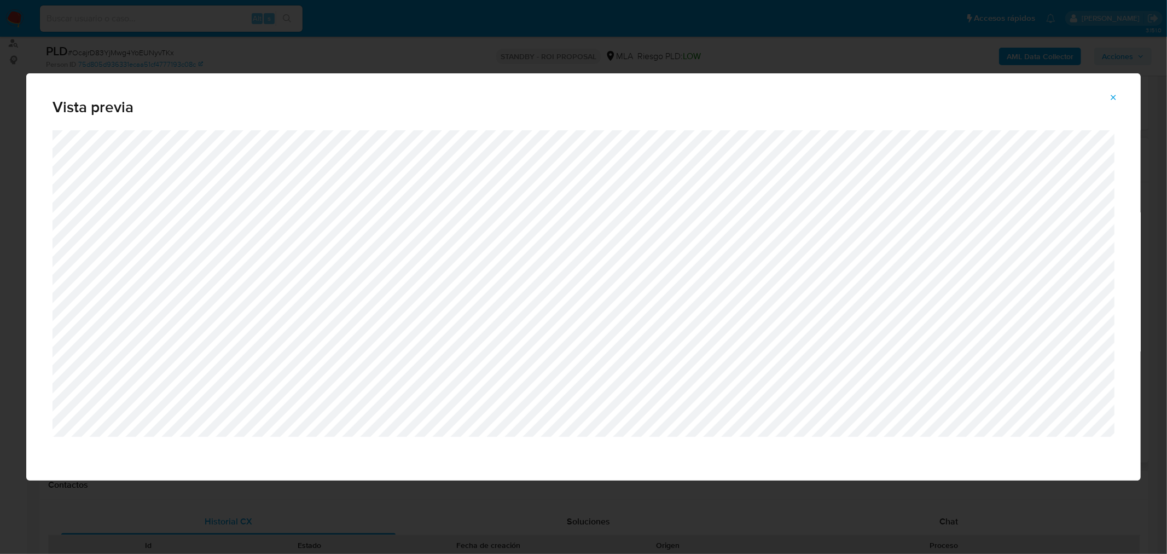
click at [1117, 91] on span "Attachment preview" at bounding box center [1113, 97] width 9 height 15
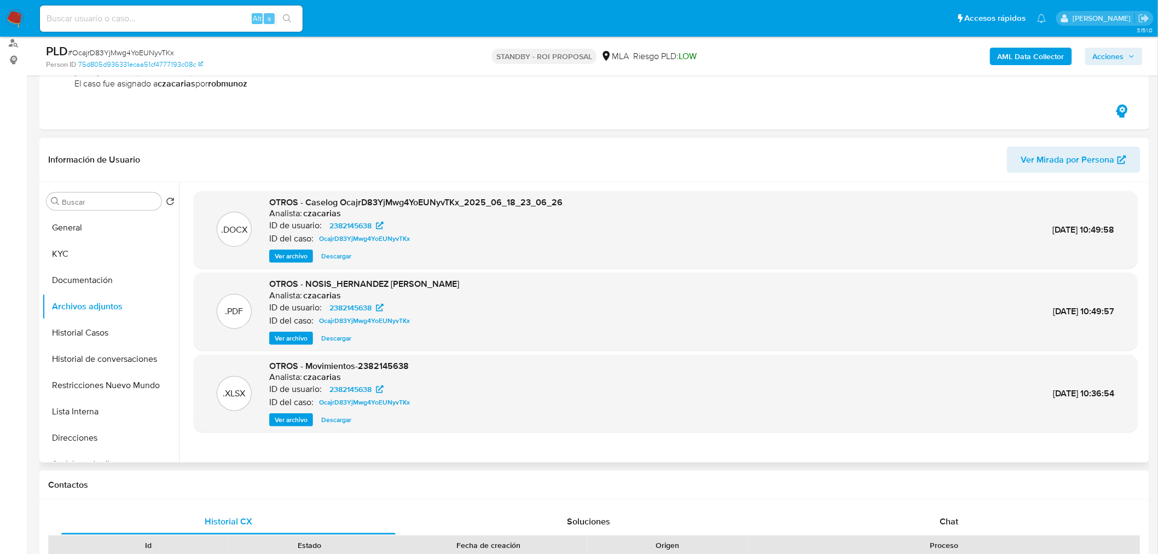
click at [341, 257] on span "Descargar" at bounding box center [336, 256] width 30 height 11
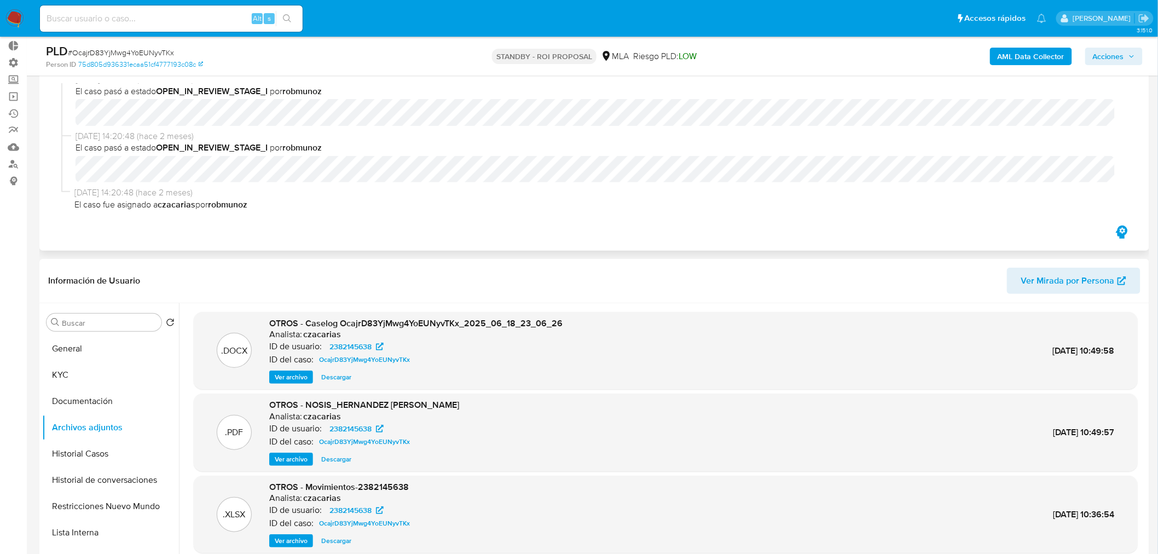
scroll to position [61, 0]
click at [123, 50] on span "# OcajrD83YjMwg4YoEUNyvTKx" at bounding box center [121, 52] width 106 height 11
copy span "OcajrD83YjMwg4YoEUNyvTKx"
click at [205, 13] on input at bounding box center [171, 18] width 263 height 14
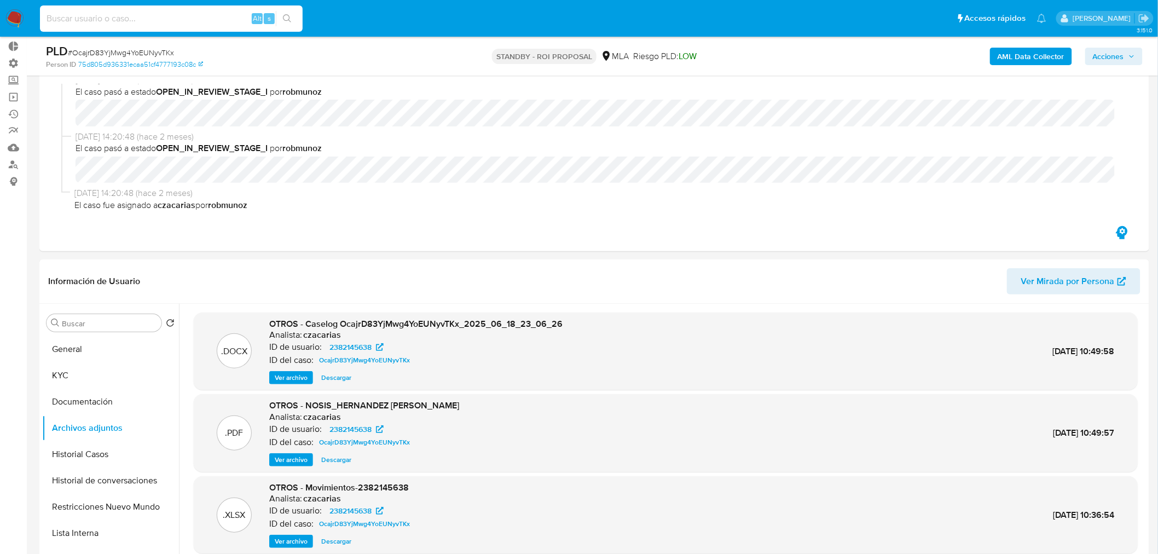
paste input "MWFRiVMcJgh9GRpBYd2nnY6M"
type input "MWFRiVMcJgh9GRpBYd2nnY6M"
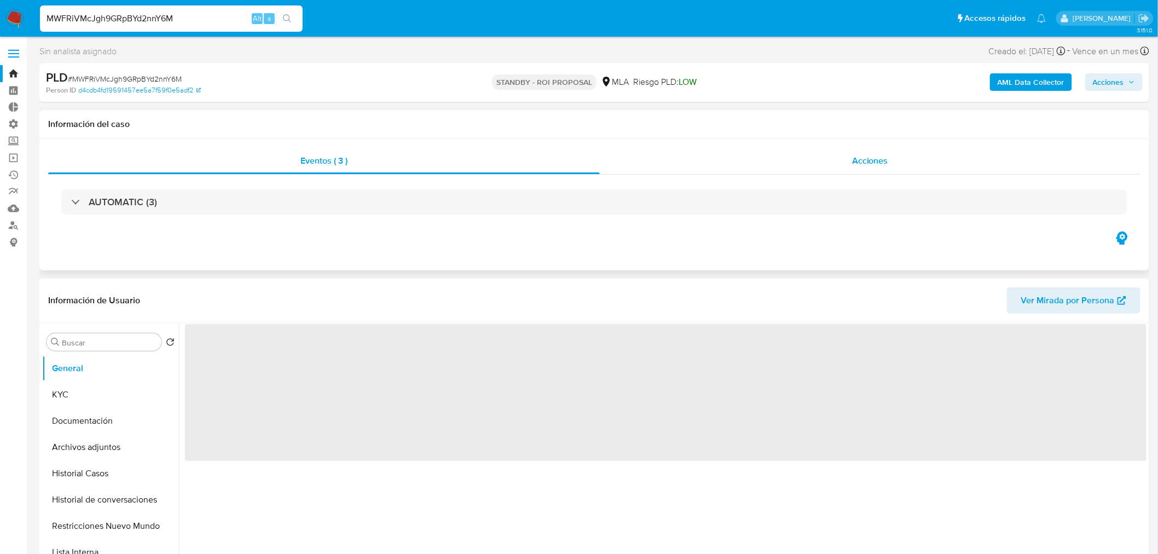
click at [843, 155] on div "Acciones" at bounding box center [870, 161] width 541 height 26
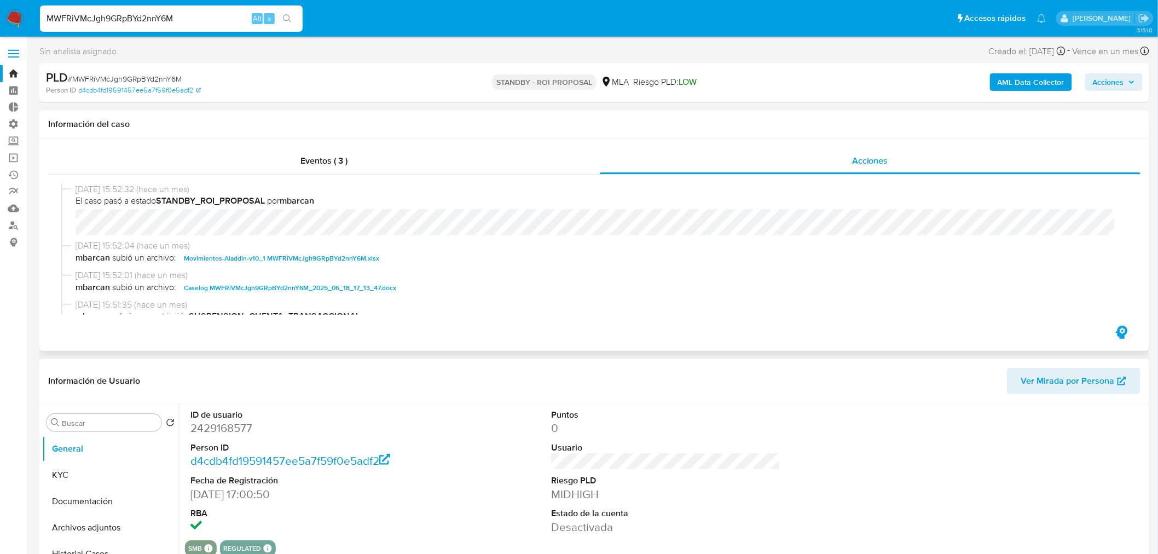
select select "10"
click at [305, 283] on span "Caselog MWFRiVMcJgh9GRpBYd2nnY6M_2025_06_18_17_13_47.docx" at bounding box center [290, 287] width 212 height 13
click at [219, 10] on div "MWFRiVMcJgh9GRpBYd2nnY6M Alt s" at bounding box center [171, 18] width 263 height 26
click at [286, 20] on icon "search-icon" at bounding box center [287, 18] width 8 height 8
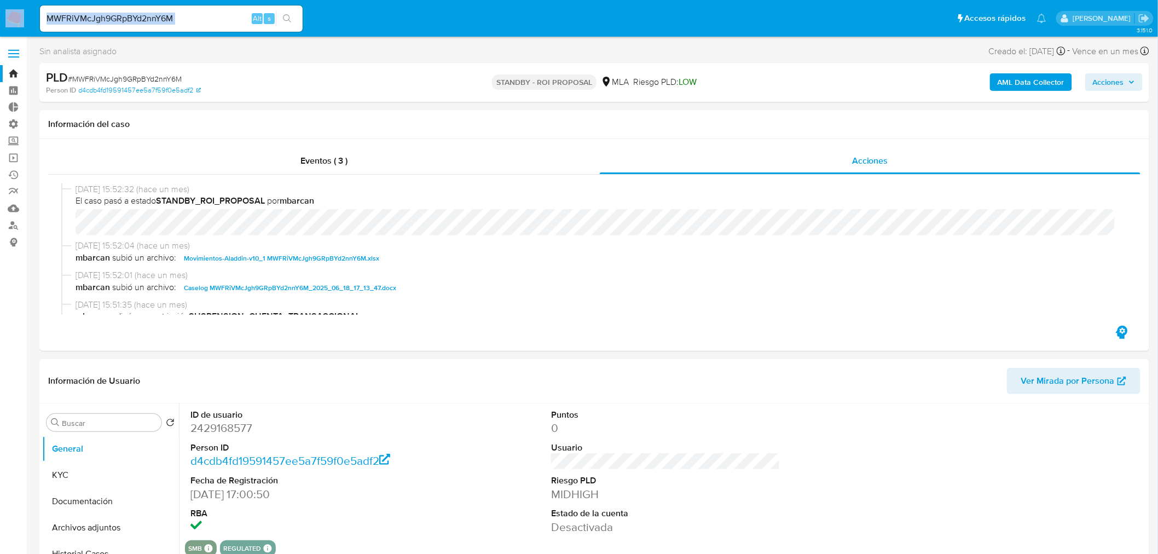
drag, startPoint x: 287, startPoint y: 20, endPoint x: 275, endPoint y: 19, distance: 12.1
click at [281, 20] on button "search-icon" at bounding box center [287, 18] width 22 height 15
click at [195, 8] on div "MWFRiVMcJgh9GRpBYd2nnY6M Alt s" at bounding box center [171, 18] width 263 height 26
click at [204, 62] on div "Sin analista asignado Asignado el: 18/06/2025 14:16:34 Creado el: 12/06/2025 Cr…" at bounding box center [594, 53] width 1110 height 19
click at [174, 15] on input "MWFRiVMcJgh9GRpBYd2nnY6M" at bounding box center [171, 18] width 263 height 14
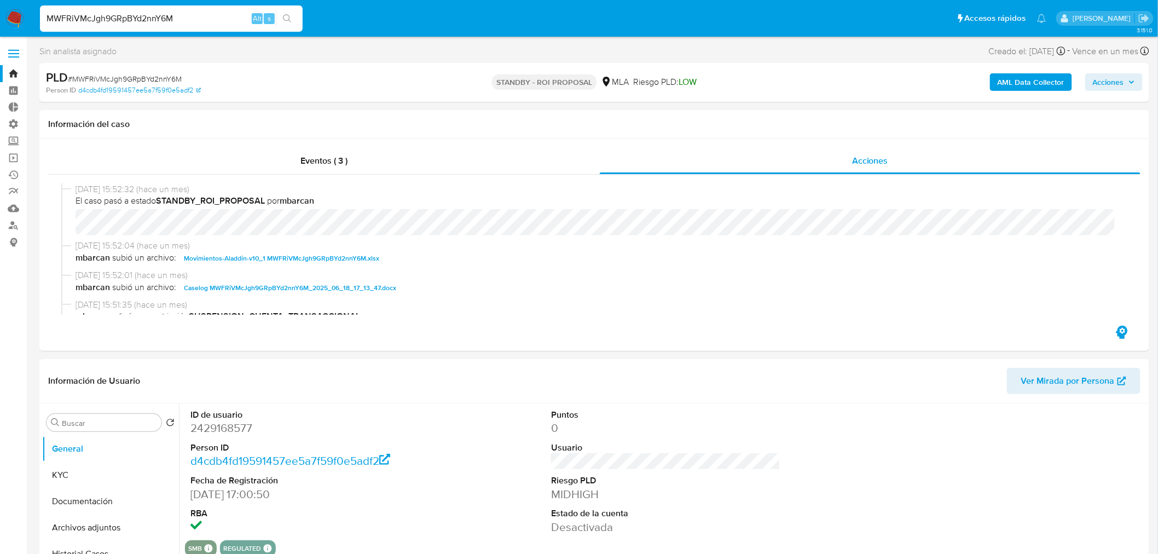
click at [174, 15] on input "MWFRiVMcJgh9GRpBYd2nnY6M" at bounding box center [171, 18] width 263 height 14
paste input "gGGLv54yOvvPW1Wd0ITT1Znw"
click at [302, 18] on input "gGGLv54yOvvPW1Wd0ITT1Znw" at bounding box center [171, 18] width 263 height 14
type input "gGGLv54yOvvPW1Wd0ITT1Znw"
drag, startPoint x: 298, startPoint y: 18, endPoint x: 292, endPoint y: 15, distance: 5.9
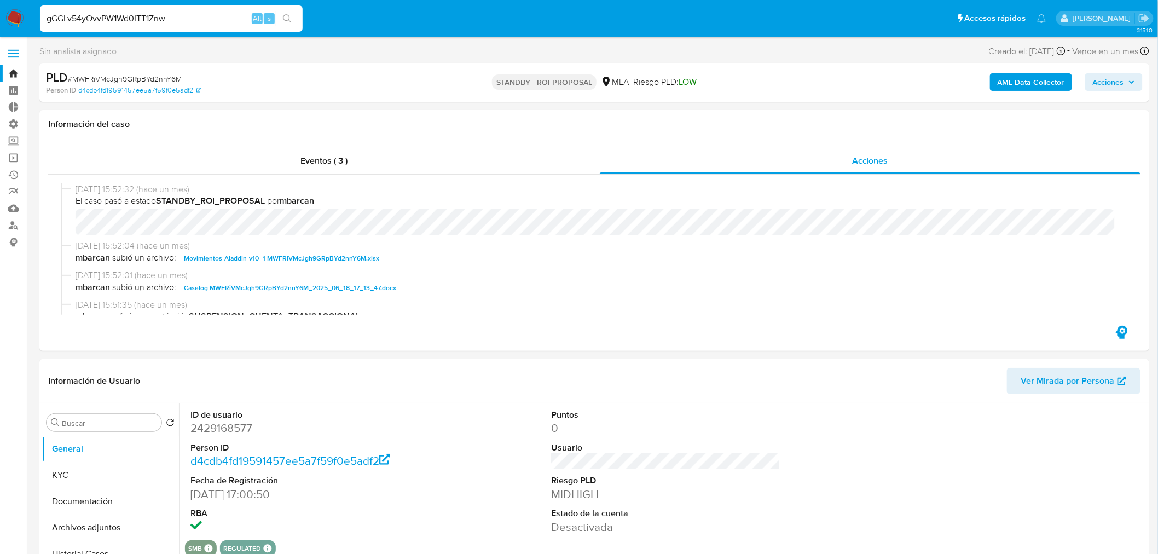
click at [296, 16] on button "search-icon" at bounding box center [287, 18] width 22 height 15
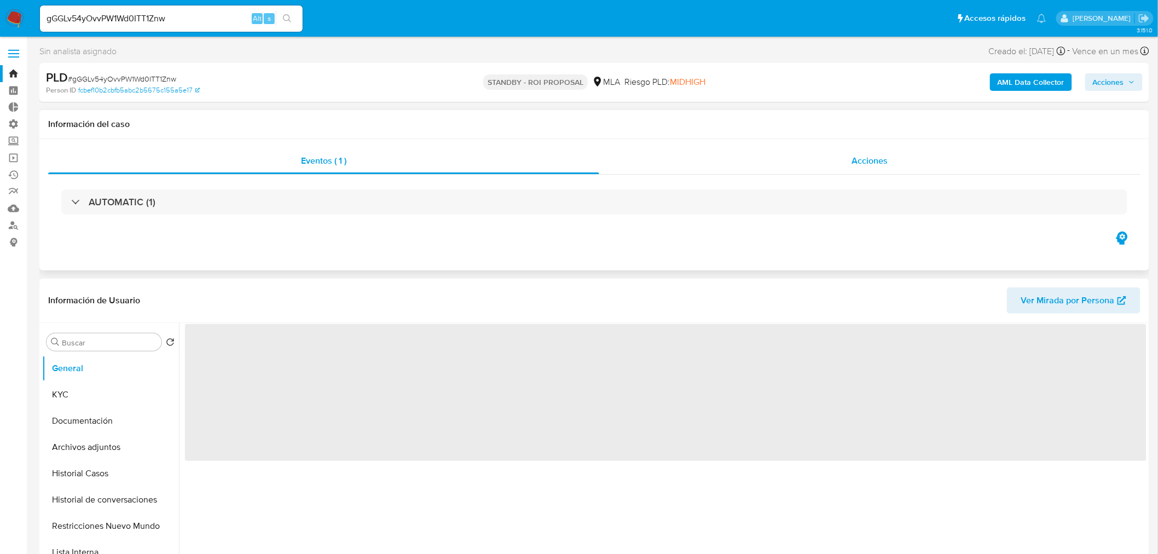
click at [867, 157] on span "Acciones" at bounding box center [870, 160] width 36 height 13
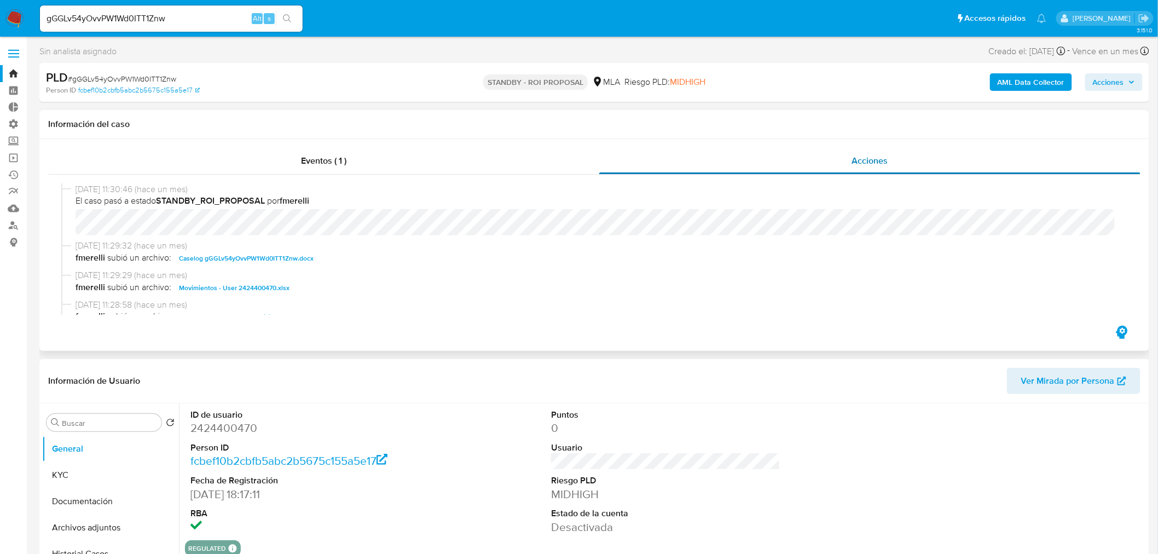
select select "10"
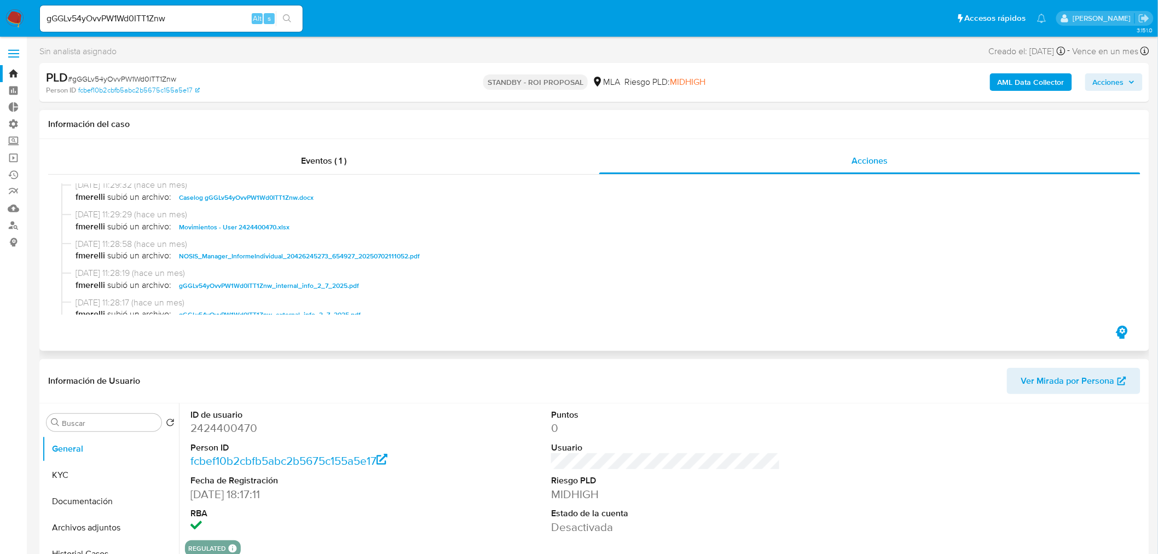
click at [243, 198] on span "Caselog gGGLv54yOvvPW1Wd0ITT1Znw.docx" at bounding box center [246, 197] width 135 height 13
click at [193, 17] on input "gGGLv54yOvvPW1Wd0ITT1Znw" at bounding box center [171, 18] width 263 height 14
paste input "9fLcSSJB4oSsAKLZDytkx1fK"
type input "9fLcSSJB4oSsAKLZDytkx1fK"
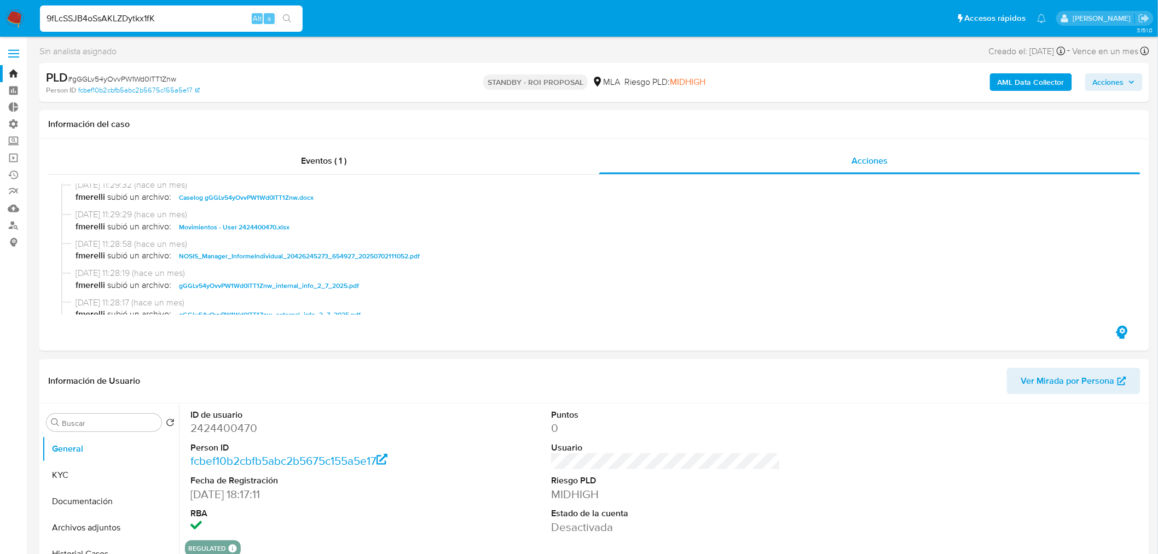
click at [288, 19] on icon "search-icon" at bounding box center [287, 18] width 9 height 9
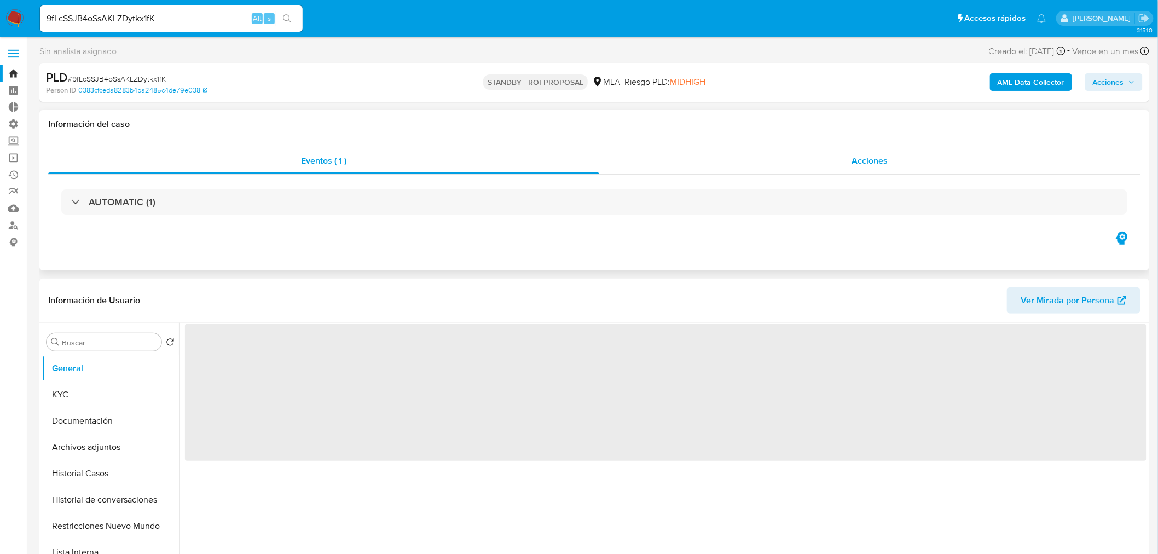
click at [864, 160] on span "Acciones" at bounding box center [870, 160] width 36 height 13
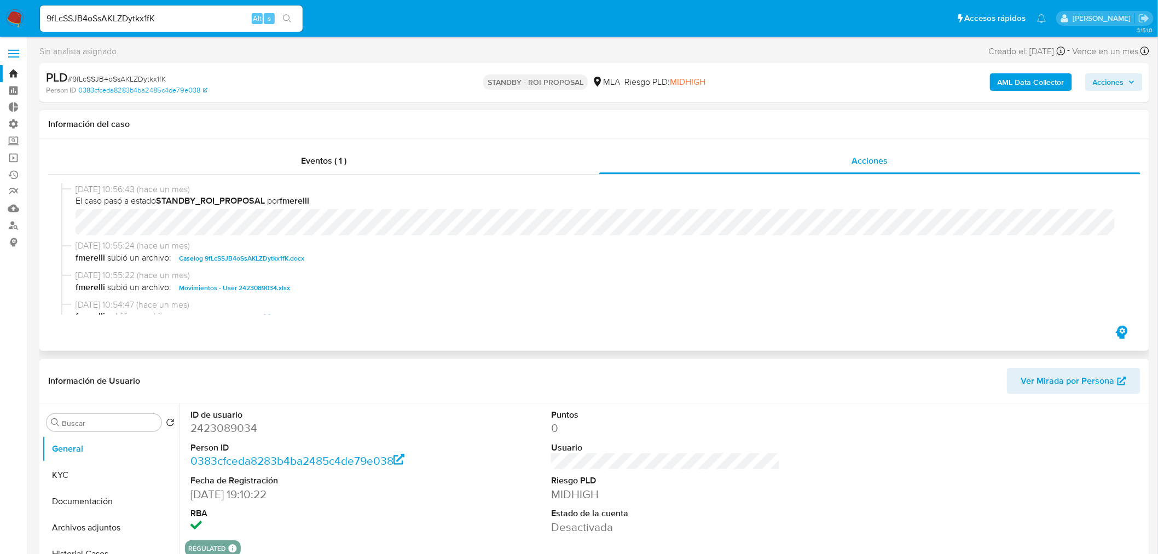
click at [273, 260] on span "Caselog 9fLcSSJB4oSsAKLZDytkx1fK.docx" at bounding box center [241, 258] width 125 height 13
select select "10"
click at [213, 24] on input "9fLcSSJB4oSsAKLZDytkx1fK" at bounding box center [171, 18] width 263 height 14
paste input "16xOpmZ0EpiR2dkDFtI7ea8u"
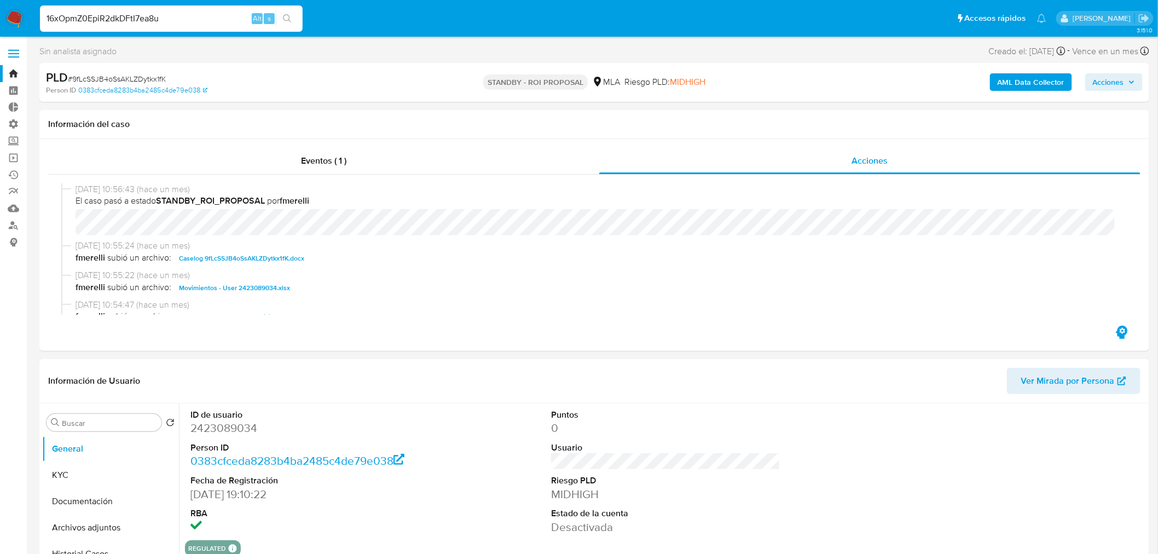
type input "16xOpmZ0EpiR2dkDFtI7ea8u"
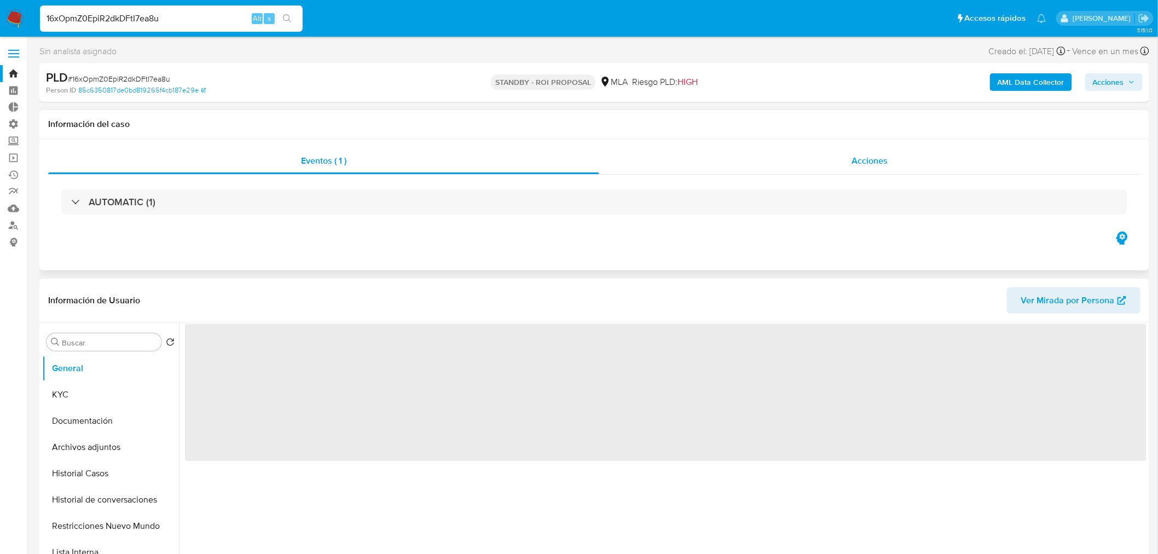
click at [819, 149] on div "Acciones" at bounding box center [870, 161] width 542 height 26
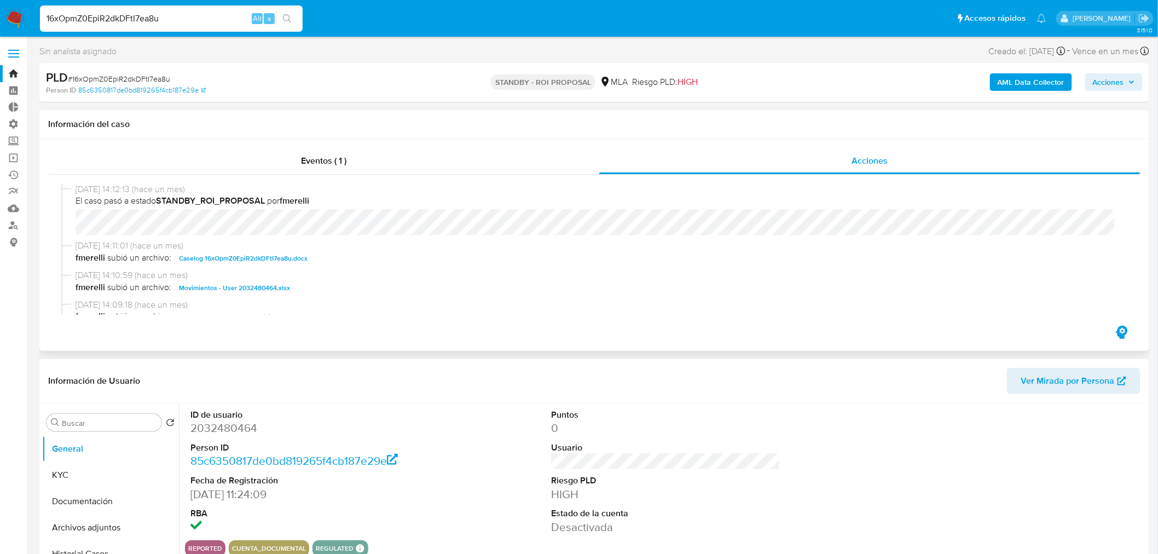
select select "10"
click at [246, 264] on span "Caselog 16xOpmZ0EpiR2dkDFtI7ea8u.docx" at bounding box center [243, 258] width 129 height 13
click at [206, 17] on input "16xOpmZ0EpiR2dkDFtI7ea8u" at bounding box center [171, 18] width 263 height 14
paste input "xAFuraijpSa76oOAZrDGlkJe"
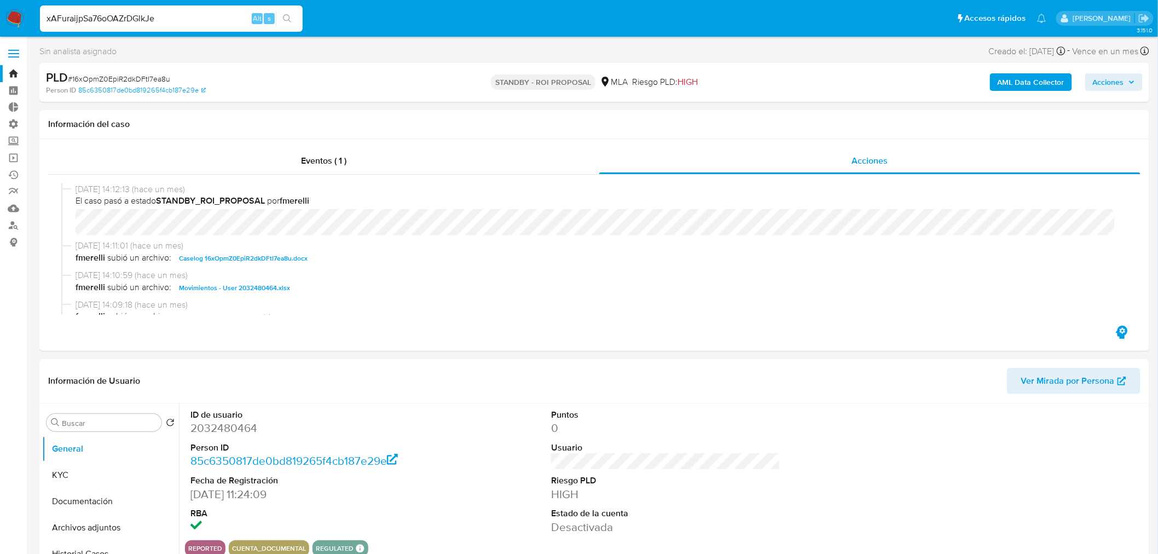
type input "xAFuraijpSa76oOAZrDGlkJe"
click at [293, 23] on button "search-icon" at bounding box center [287, 18] width 22 height 15
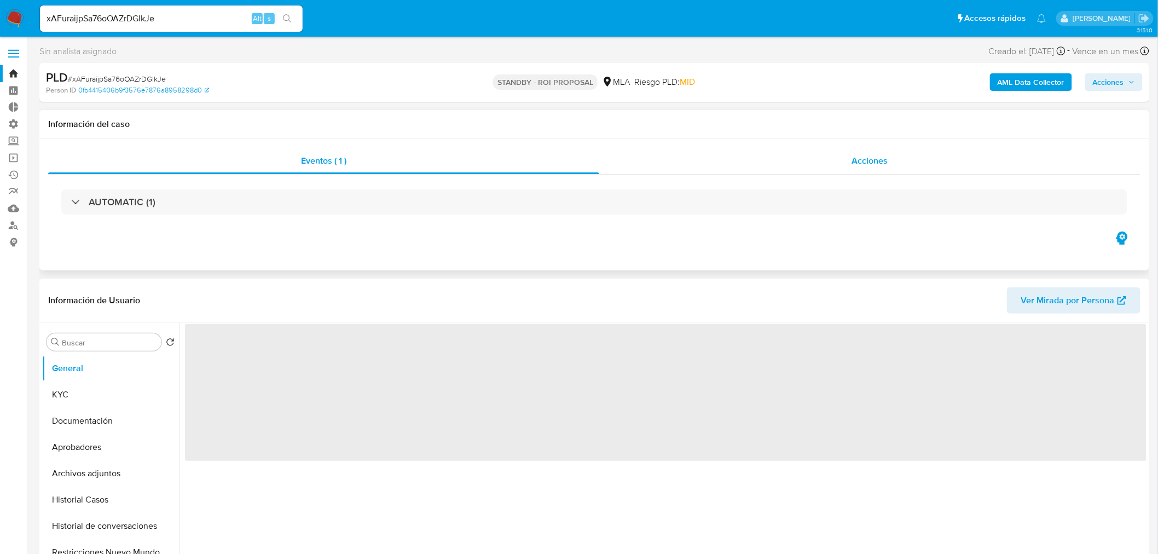
click at [814, 164] on div "Acciones" at bounding box center [870, 161] width 542 height 26
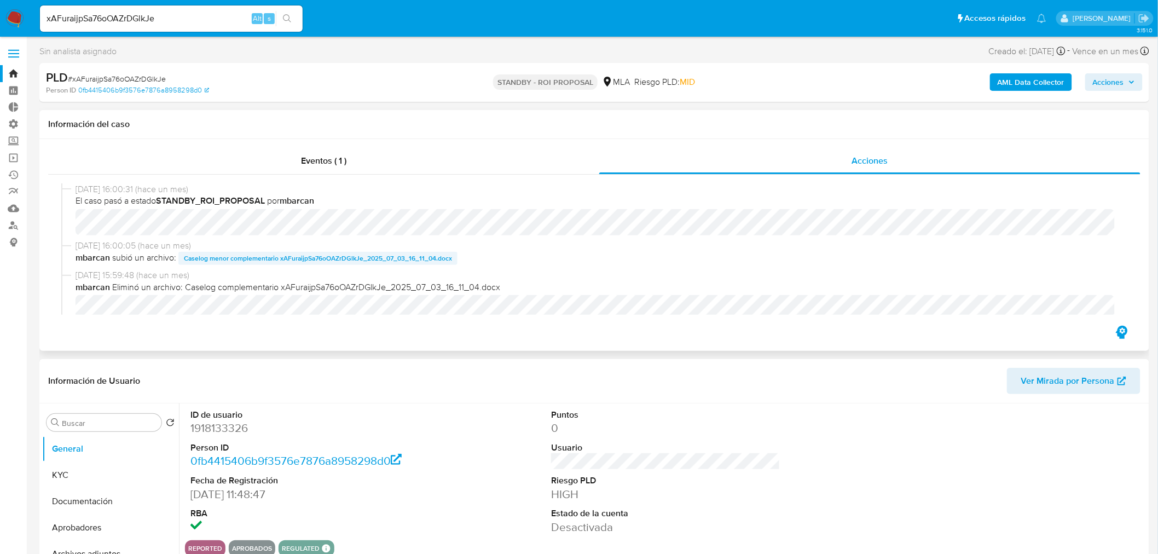
select select "10"
click at [194, 13] on input "xAFuraijpSa76oOAZrDGlkJe" at bounding box center [171, 18] width 263 height 14
paste input "Y1ghp4mZ71zwUbKp3gHqJfzl"
type input "Y1ghp4mZ71zwUbKp3gHqJfzl"
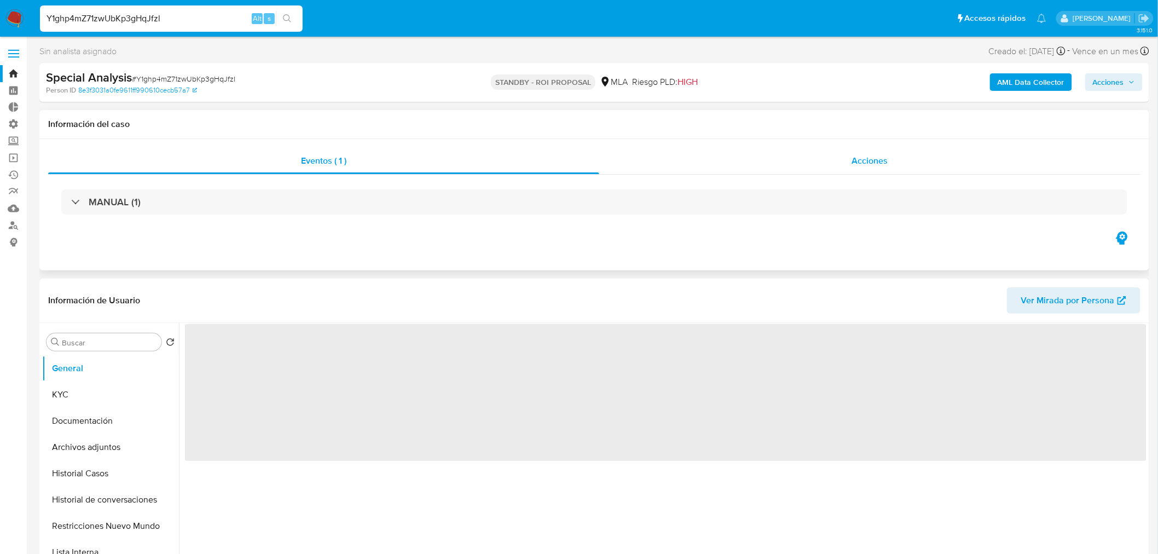
click at [842, 155] on div "Acciones" at bounding box center [870, 161] width 542 height 26
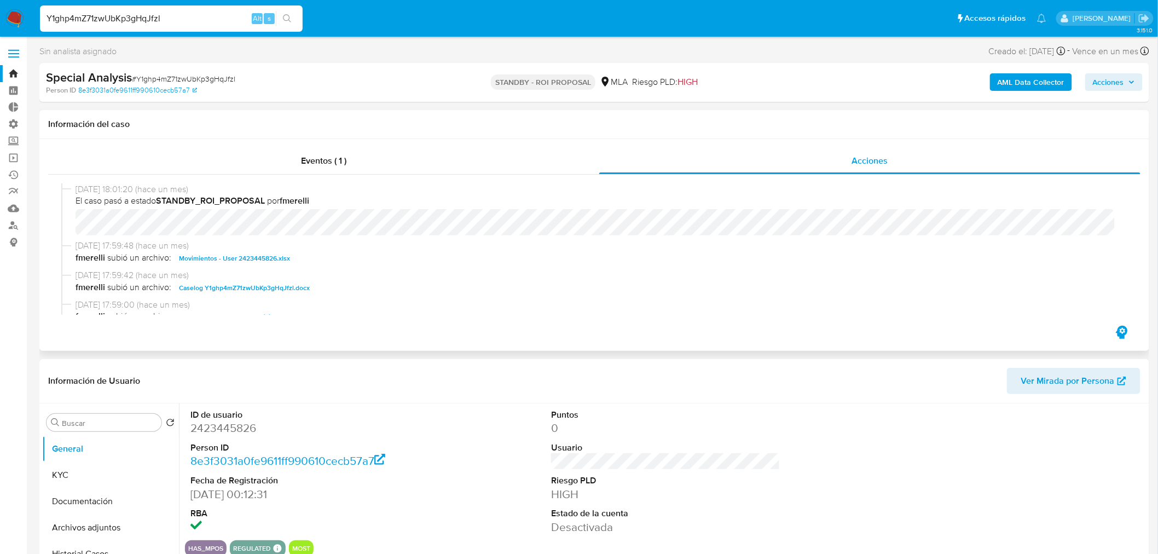
click at [235, 282] on span "Caselog Y1ghp4mZ71zwUbKp3gHqJfzl.docx" at bounding box center [244, 287] width 131 height 13
select select "10"
click at [231, 13] on input "Y1ghp4mZ71zwUbKp3gHqJfzl" at bounding box center [171, 18] width 263 height 14
paste input "fUHCLJhj82Uj1t48QBxaasHS"
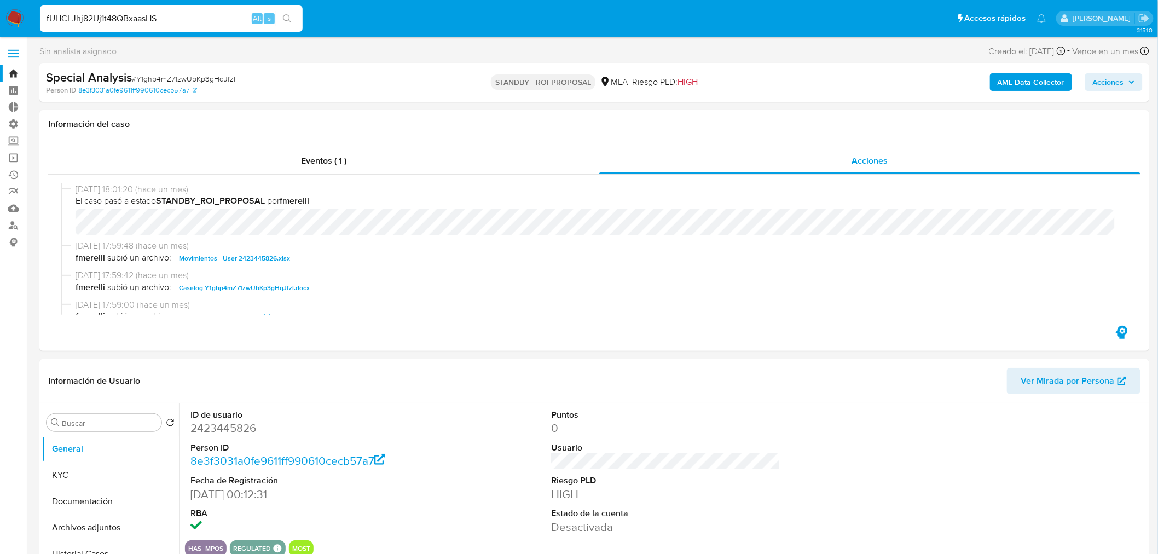
type input "fUHCLJhj82Uj1t48QBxaasHS"
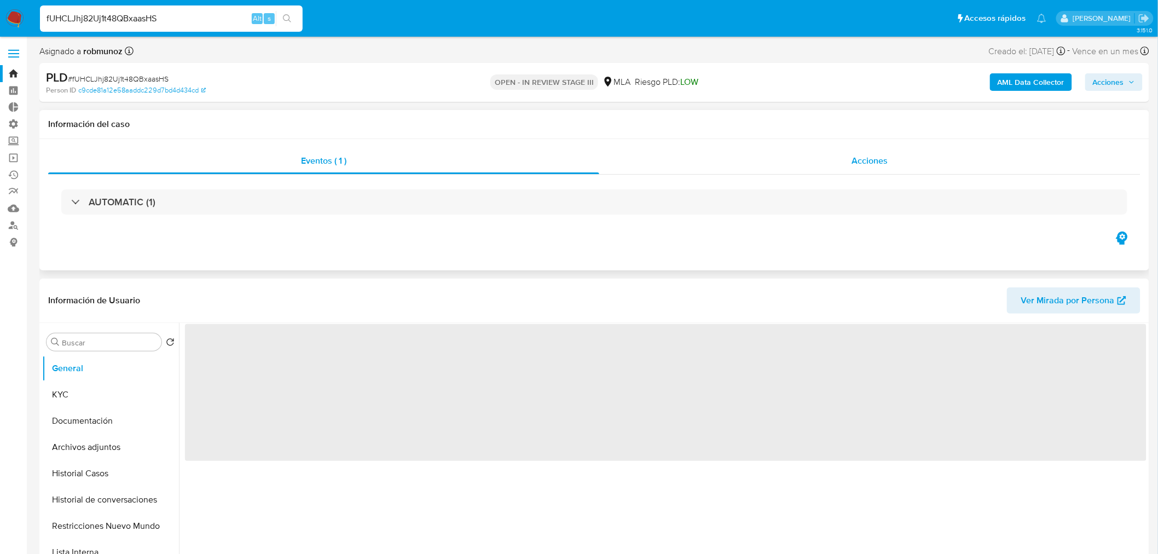
click at [734, 154] on div "Acciones" at bounding box center [870, 161] width 542 height 26
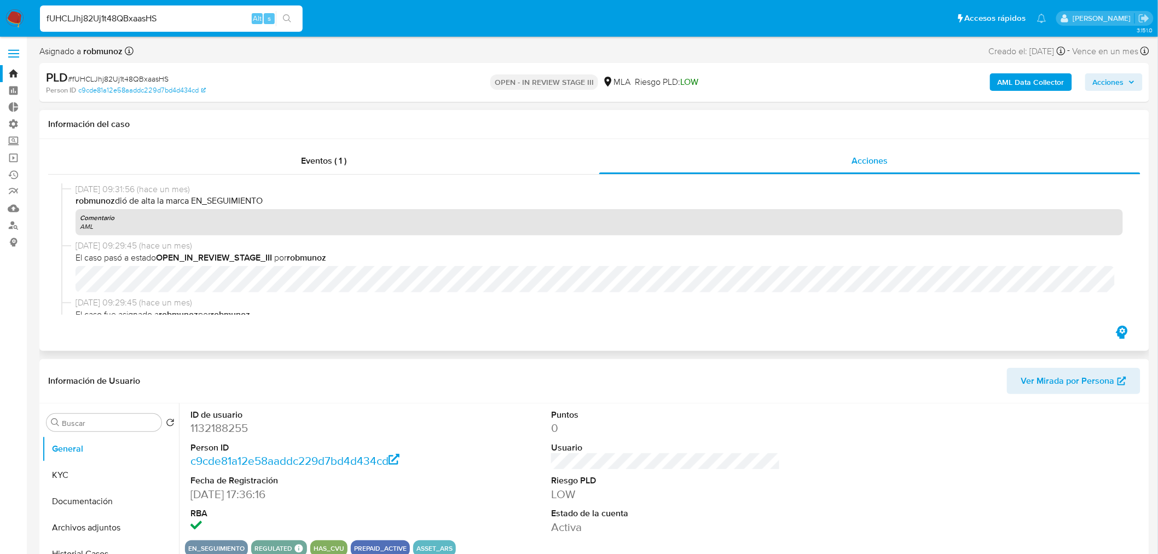
select select "10"
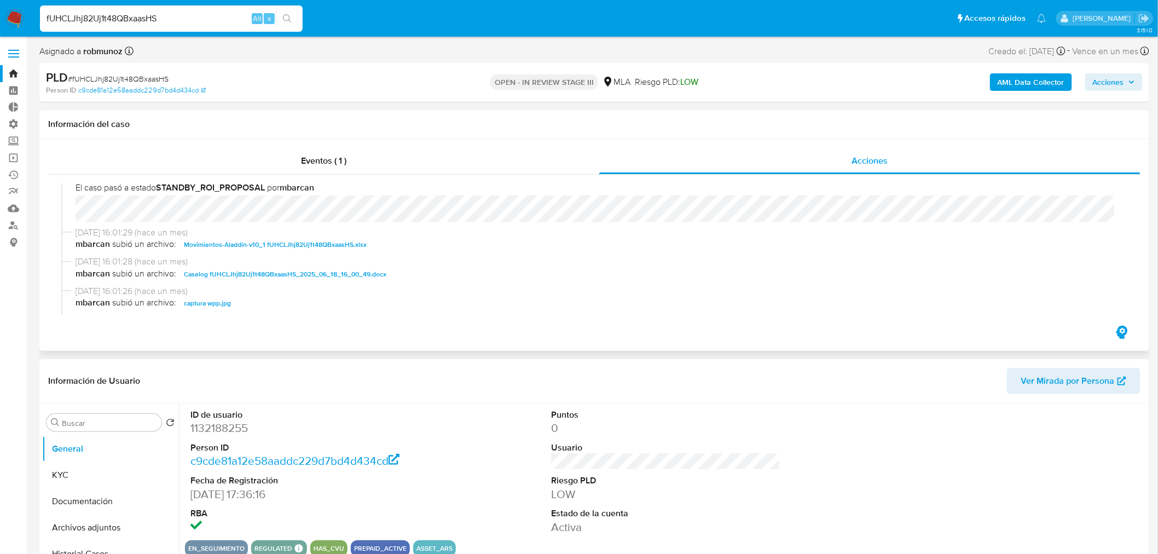
scroll to position [182, 0]
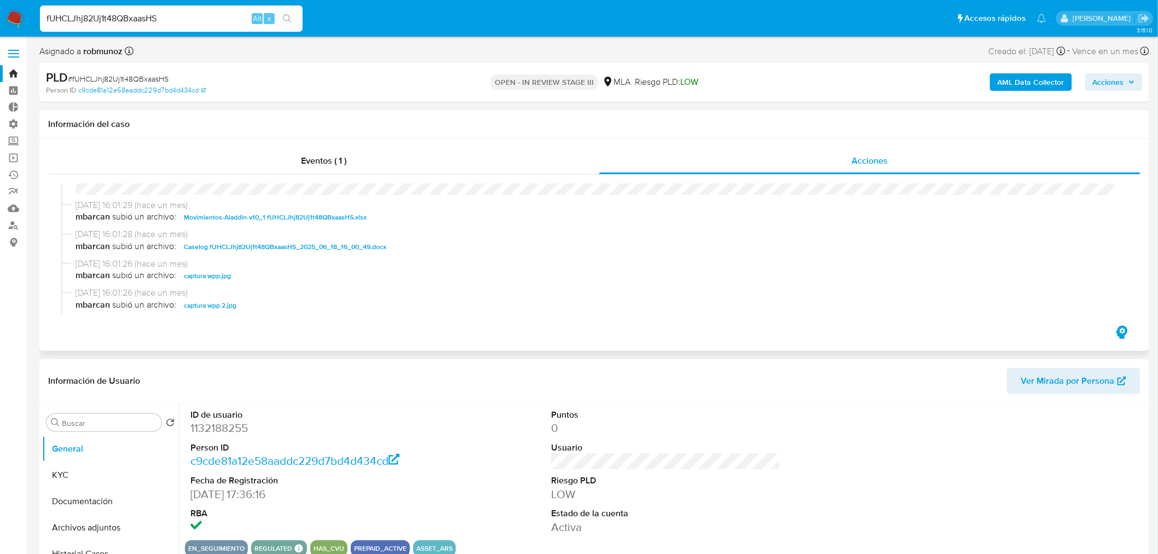
click at [297, 241] on span "Caselog fUHCLJhj82Uj1t48QBxaasHS_2025_06_18_16_00_49.docx" at bounding box center [285, 246] width 202 height 13
click at [132, 20] on input "fUHCLJhj82Uj1t48QBxaasHS" at bounding box center [171, 18] width 263 height 14
paste input "T62u3spLRiFrpQ75hkZ5933m"
type input "T62u3spLRiFrpQ75hkZ5933m"
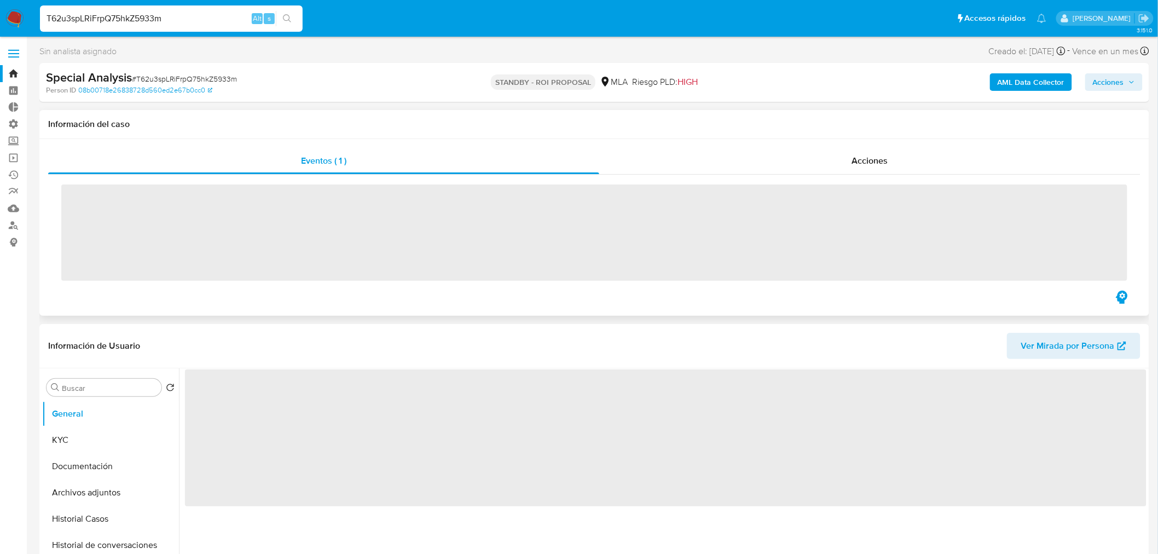
click at [780, 143] on div "Eventos ( 1 ) Acciones ‌" at bounding box center [594, 227] width 1110 height 177
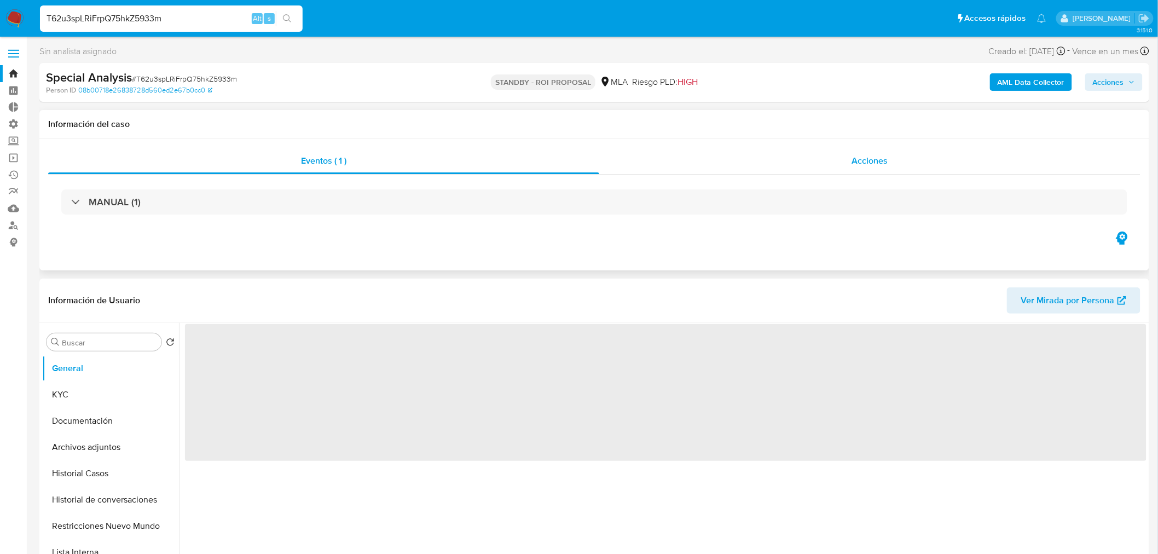
click at [790, 158] on div "Acciones" at bounding box center [870, 161] width 542 height 26
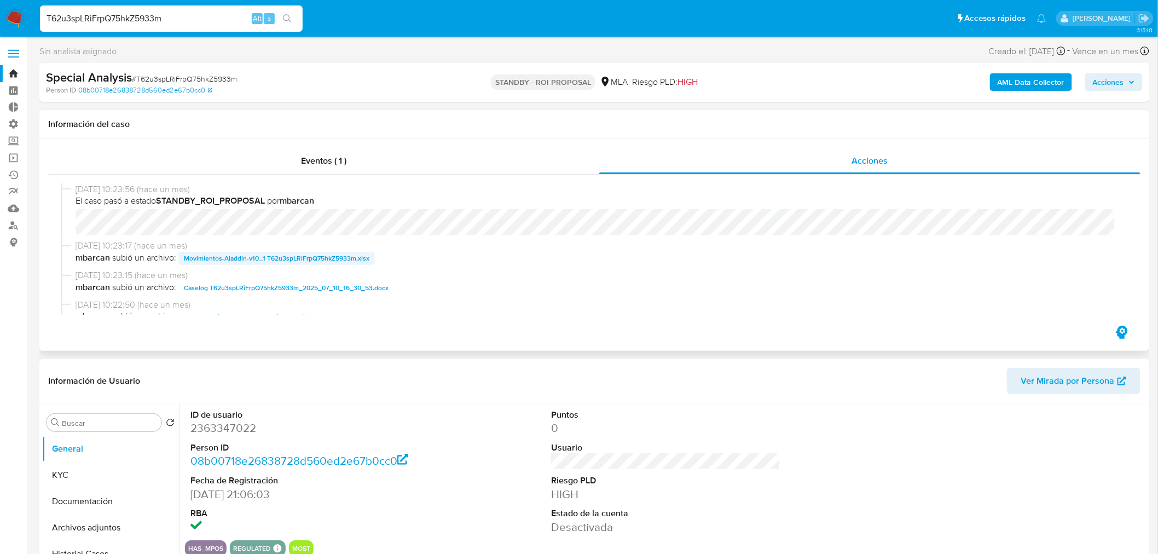
select select "10"
click at [277, 283] on span "Caselog T62u3spLRiFrpQ75hkZ5933m_2025_07_10_16_30_53.docx" at bounding box center [286, 287] width 205 height 13
click at [187, 15] on input "T62u3spLRiFrpQ75hkZ5933m" at bounding box center [171, 18] width 263 height 14
paste input "6yJp7jY6o5NBuX4B5nG7aYco"
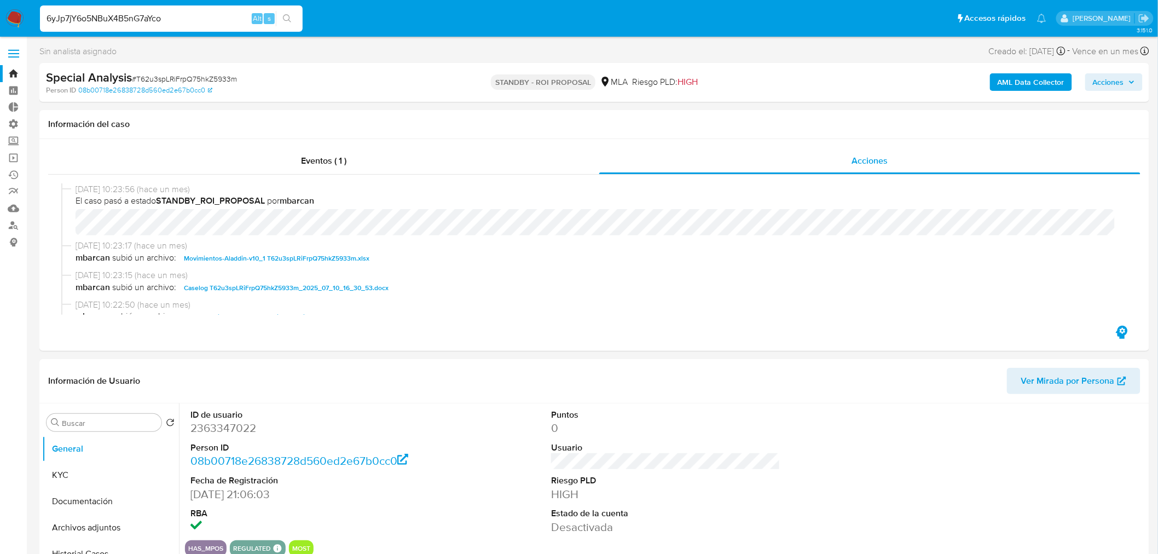
type input "6yJp7jY6o5NBuX4B5nG7aYco"
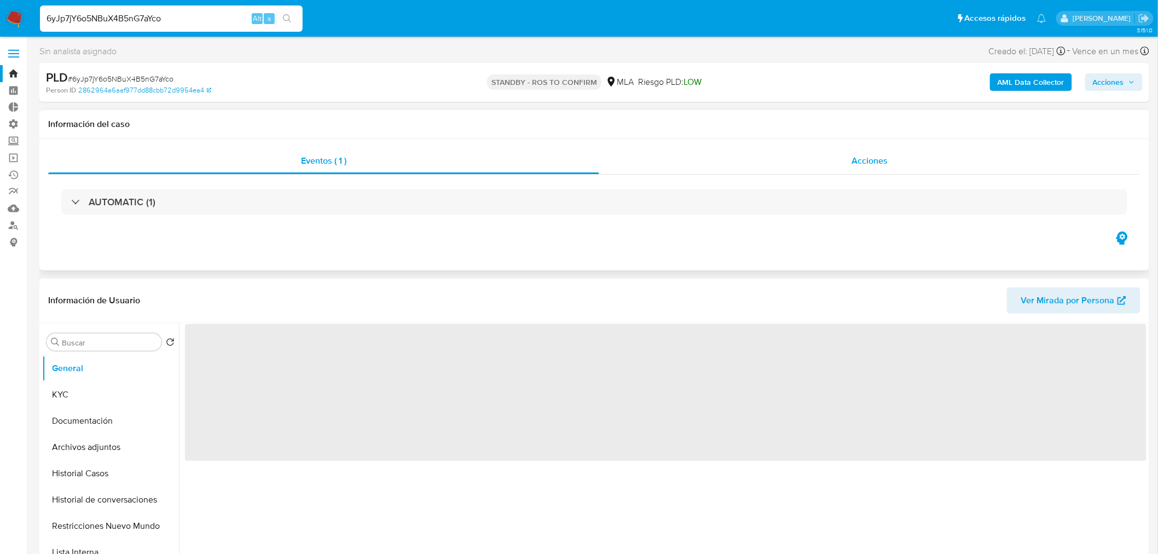
click at [800, 162] on div "Acciones" at bounding box center [870, 161] width 542 height 26
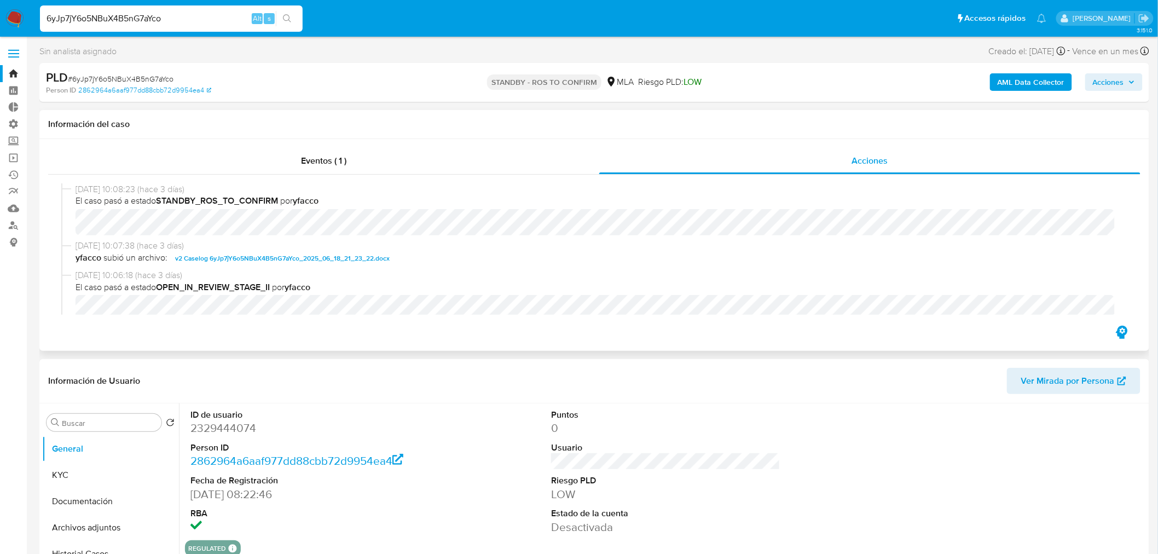
select select "10"
click at [248, 256] on span "v2 Caselog 6yJp7jY6o5NBuX4B5nG7aYco_2025_06_18_21_23_22.docx" at bounding box center [282, 258] width 215 height 13
click at [167, 20] on input "6yJp7jY6o5NBuX4B5nG7aYco" at bounding box center [171, 18] width 263 height 14
click at [167, 19] on input "6yJp7jY6o5NBuX4B5nG7aYco" at bounding box center [171, 18] width 263 height 14
paste input "86LxsxwNnFCs1SoHr6SF3Zqt"
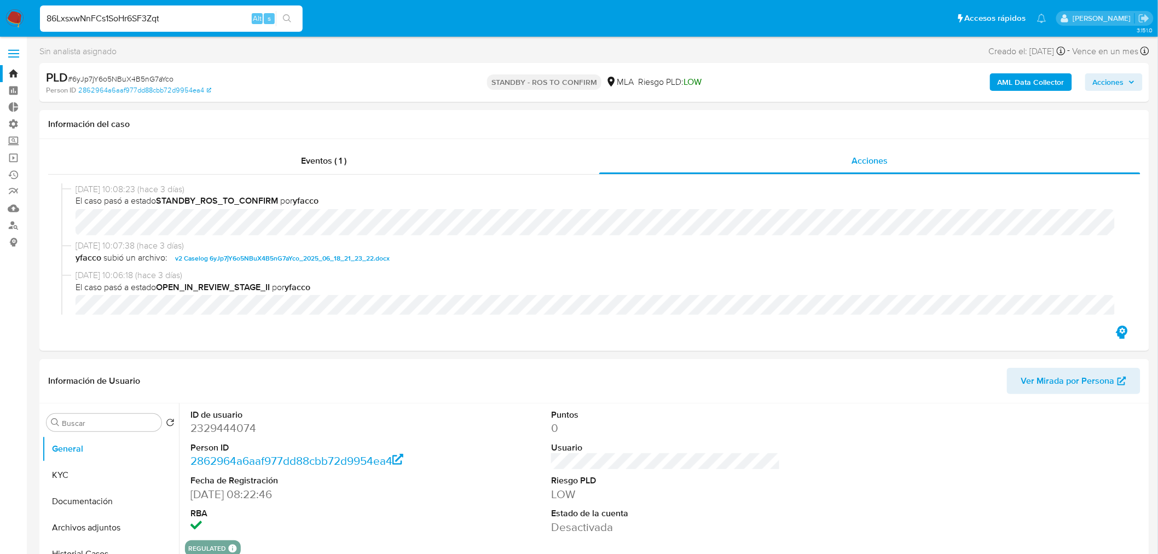
type input "86LxsxwNnFCs1SoHr6SF3Zqt"
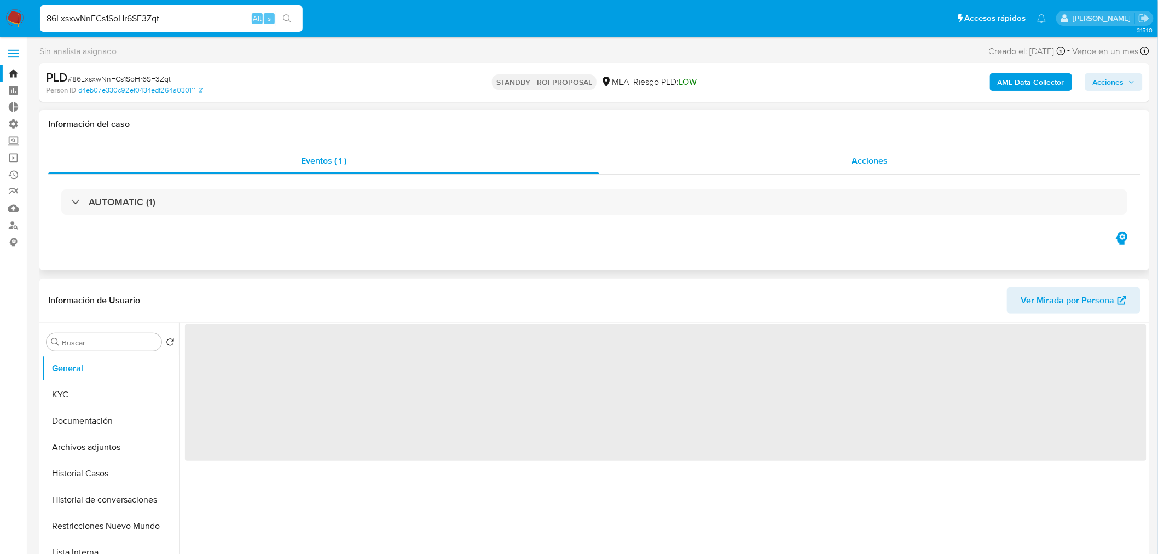
click at [847, 164] on div "Acciones" at bounding box center [870, 161] width 542 height 26
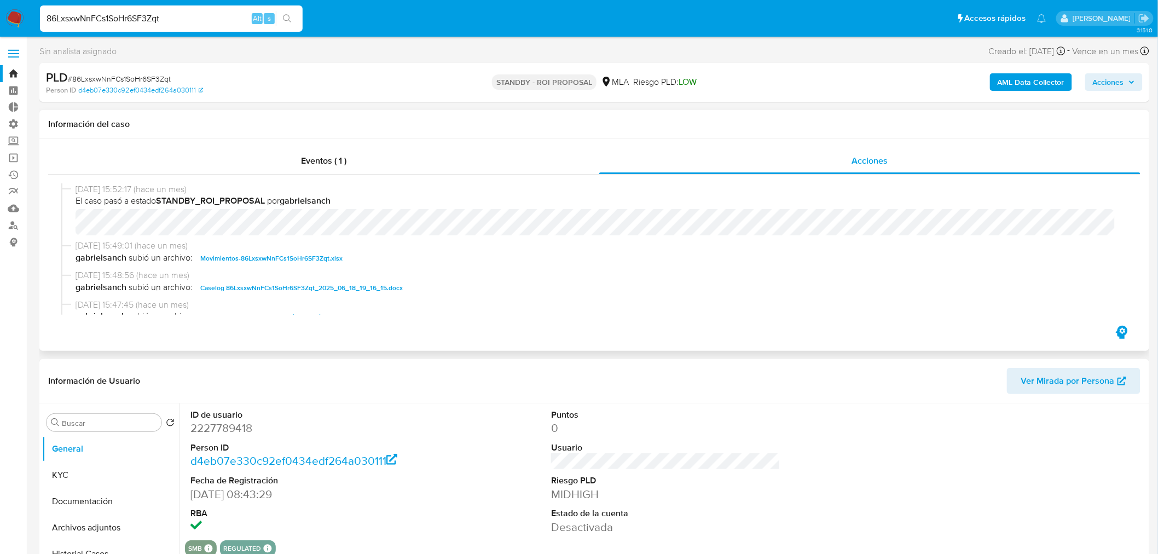
select select "10"
click at [331, 290] on span "Caselog 86LxsxwNnFCs1SoHr6SF3Zqt_2025_06_18_19_16_15.docx" at bounding box center [301, 287] width 202 height 13
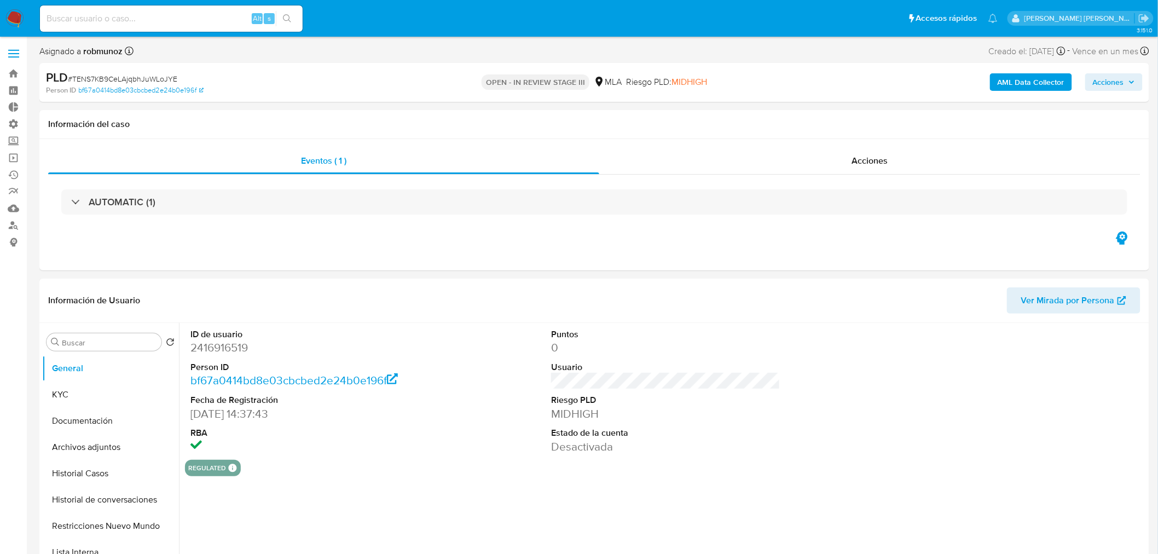
select select "10"
click at [90, 449] on button "Archivos adjuntos" at bounding box center [106, 447] width 128 height 26
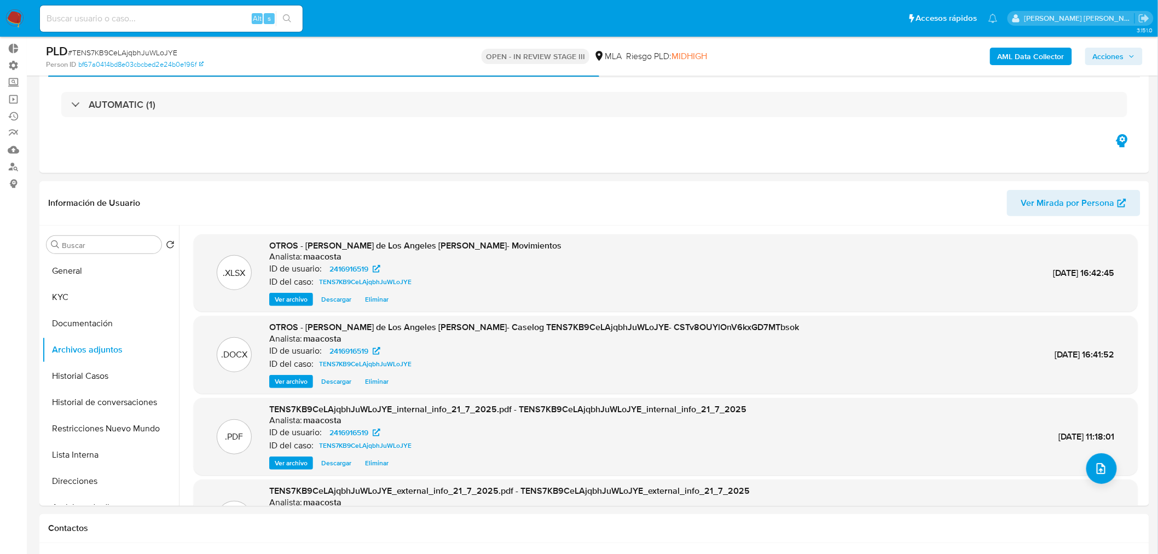
scroll to position [61, 0]
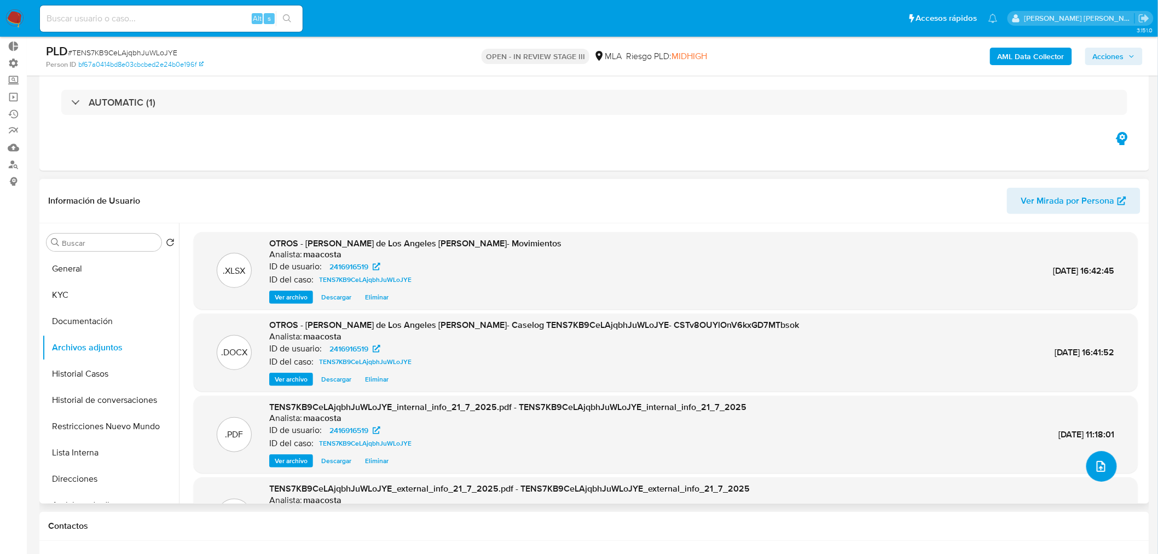
click at [1096, 462] on icon "upload-file" at bounding box center [1100, 466] width 13 height 13
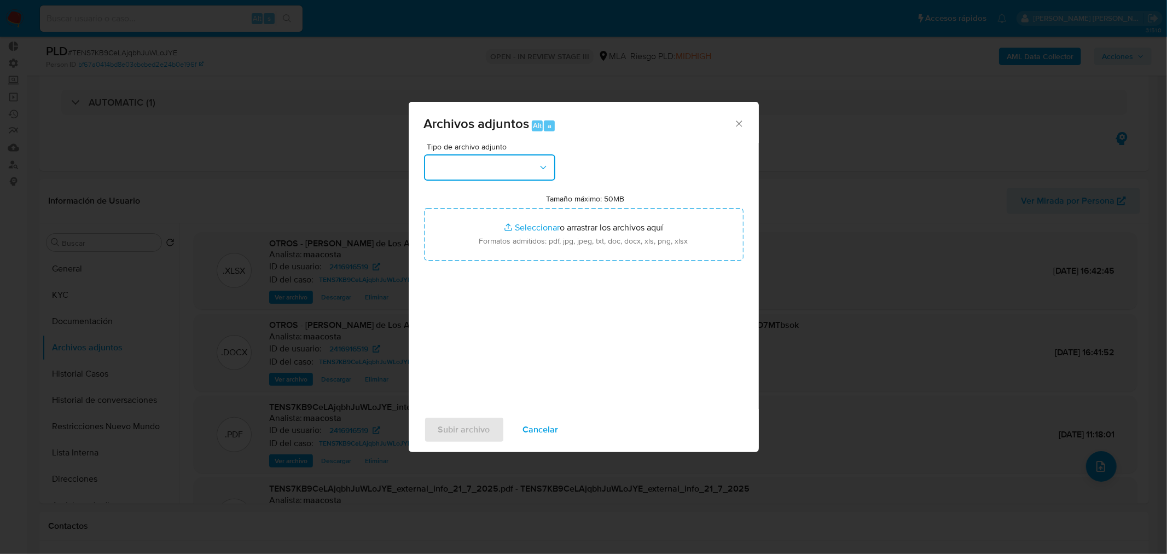
click at [509, 160] on button "button" at bounding box center [489, 167] width 131 height 26
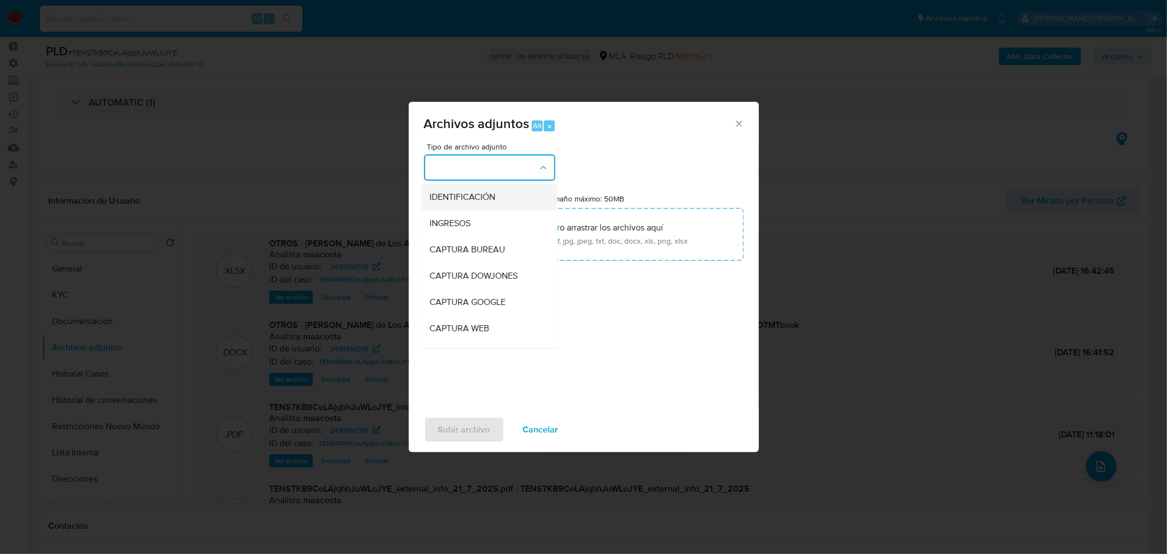
click at [501, 193] on div "IDENTIFICACIÓN" at bounding box center [486, 196] width 112 height 26
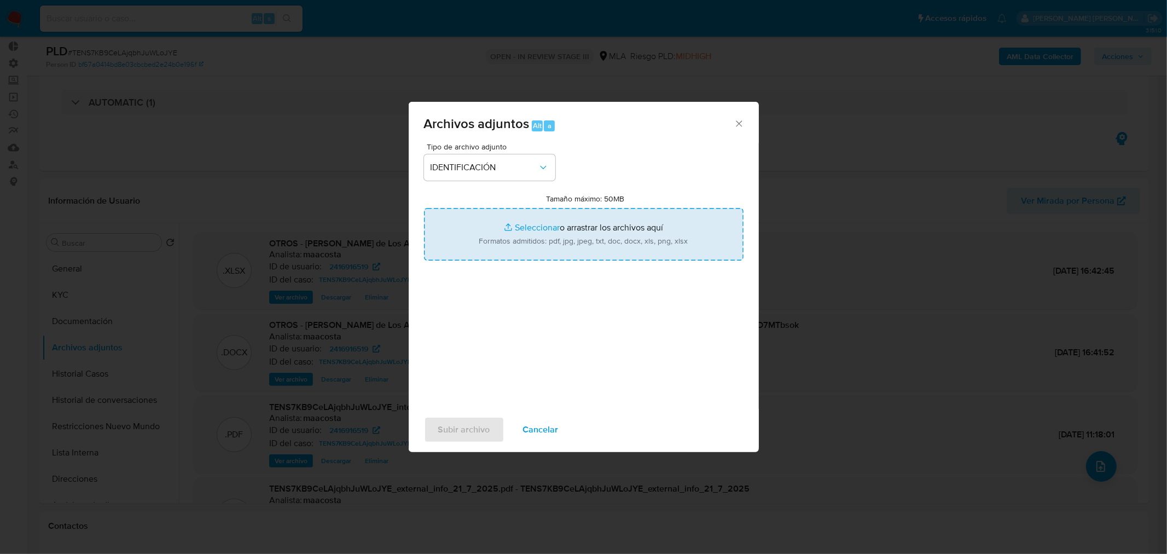
click at [553, 224] on input "Tamaño máximo: 50MB Seleccionar archivos" at bounding box center [584, 234] width 320 height 53
type input "C:\fakepath\Caselog CSTv8OUYlOnV6kxGD7MTbsok VII.docx"
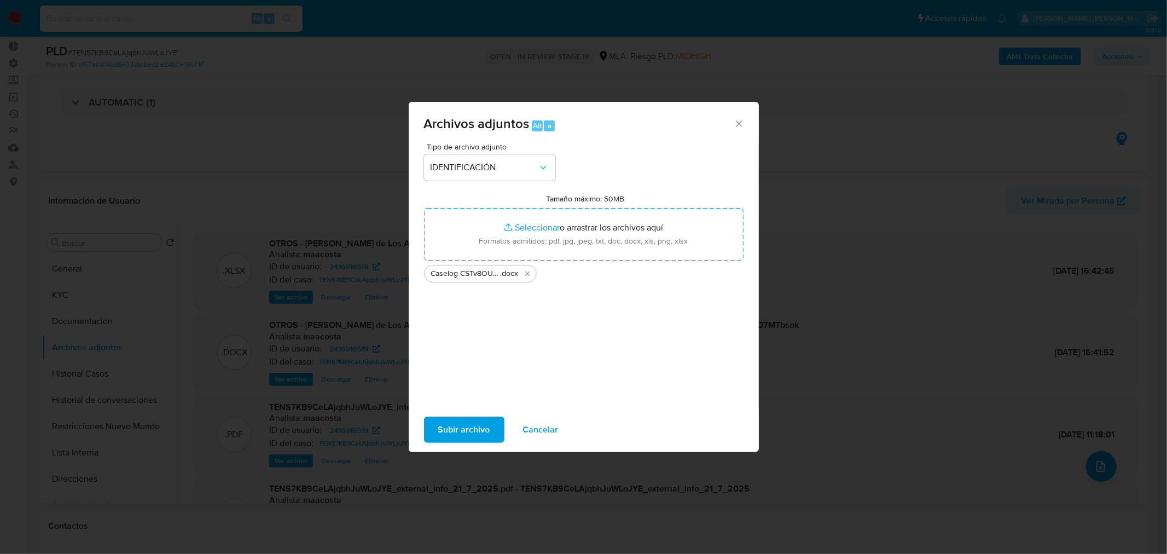
click at [485, 427] on span "Subir archivo" at bounding box center [464, 430] width 52 height 24
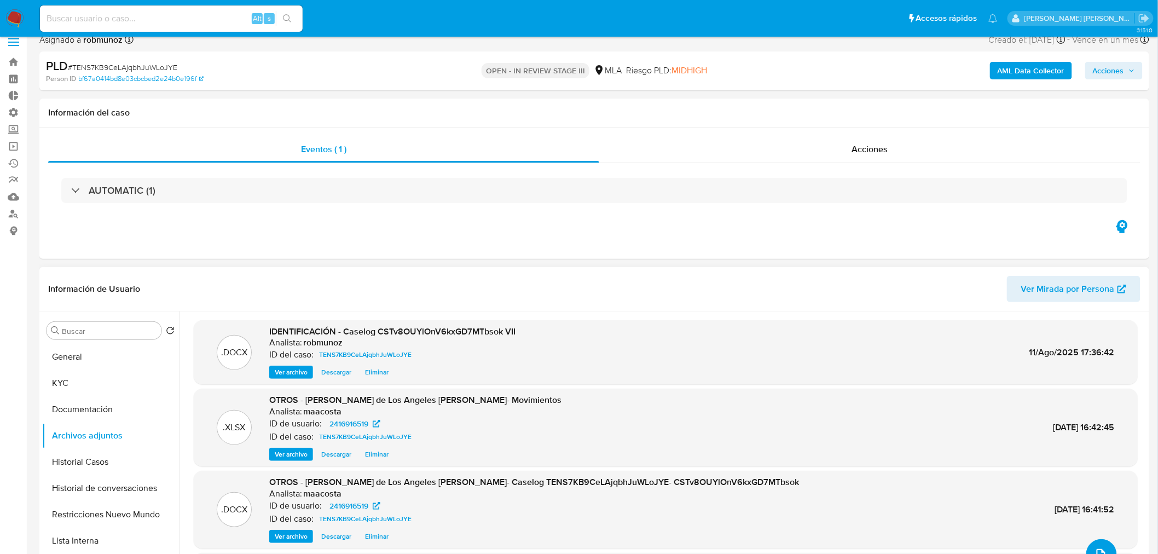
scroll to position [0, 0]
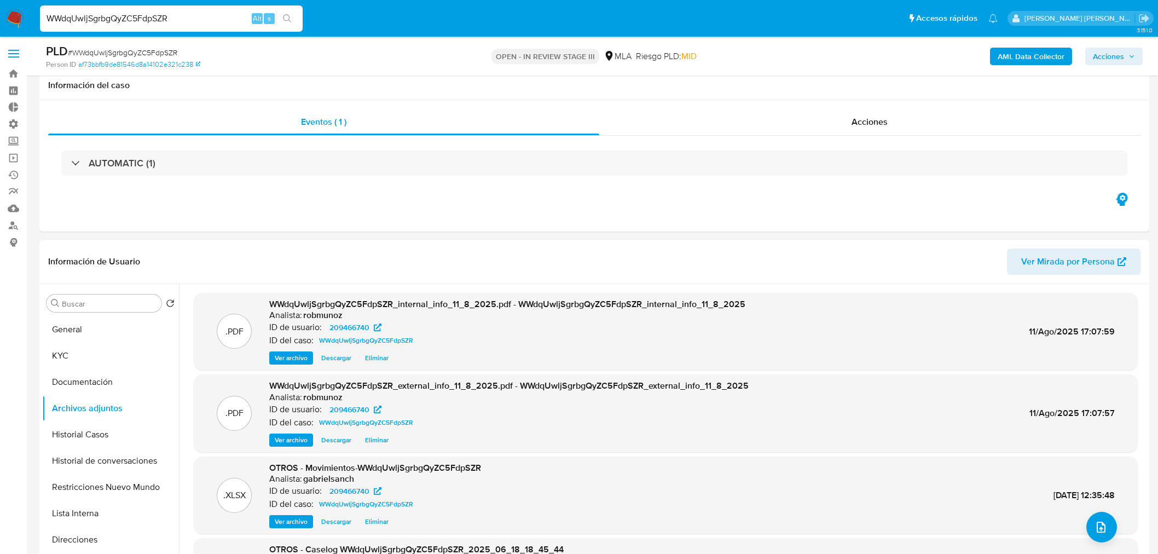
select select "10"
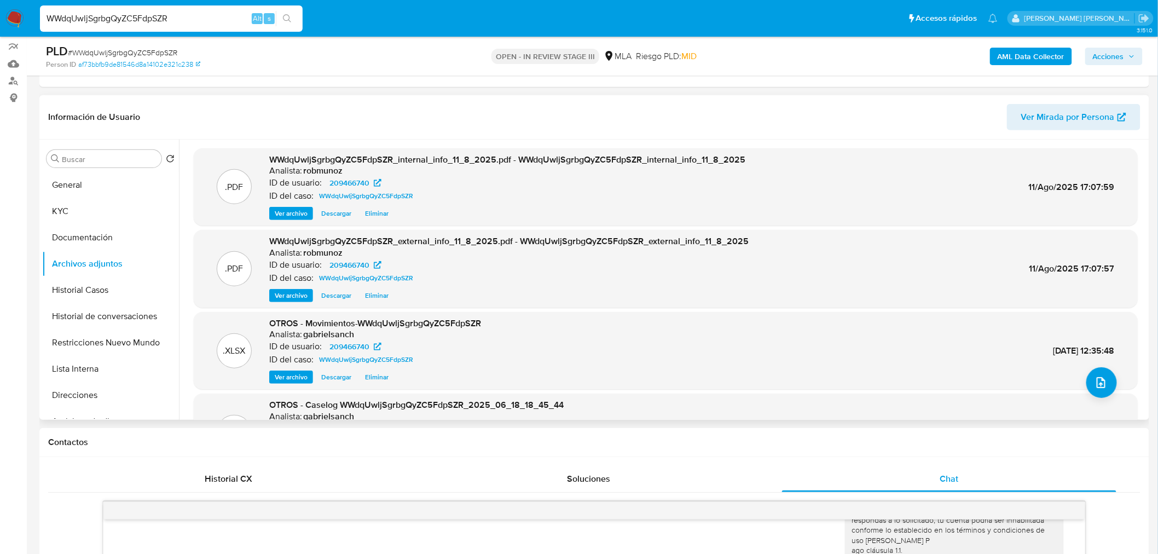
scroll to position [61, 0]
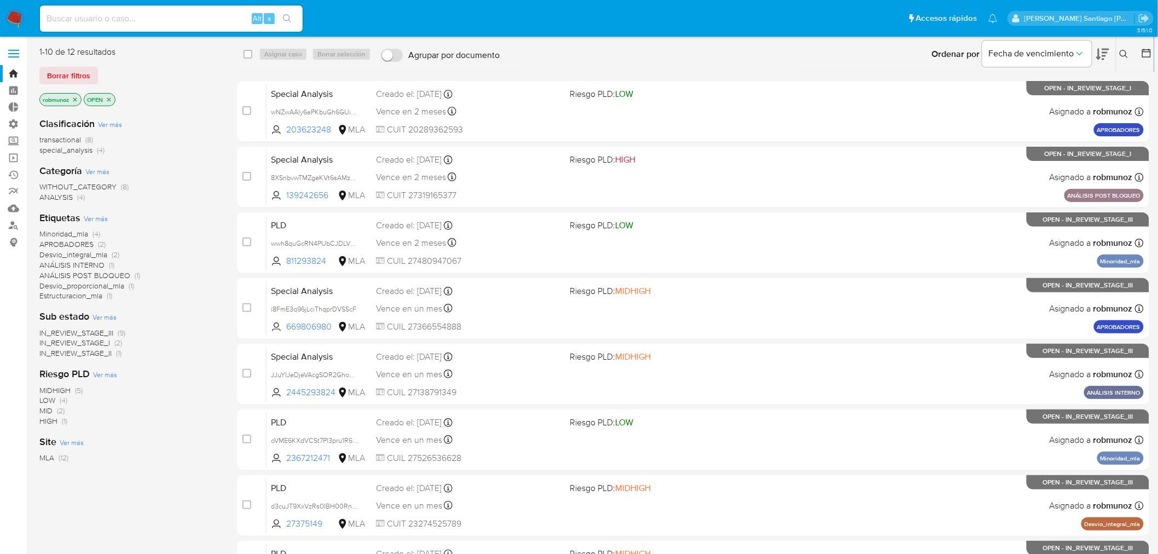
click at [1123, 59] on button at bounding box center [1125, 54] width 18 height 13
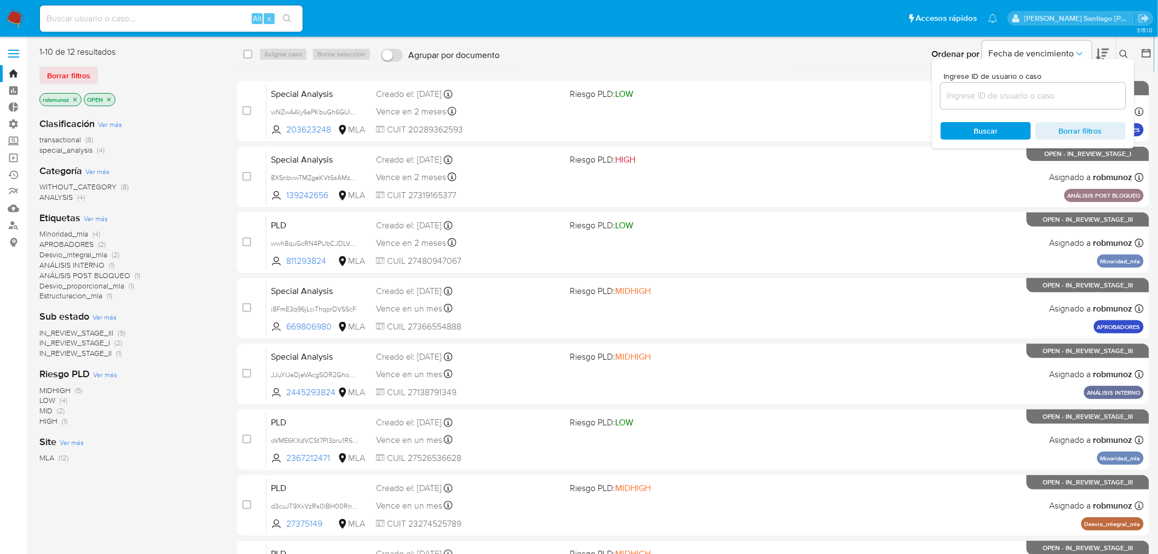
click at [1026, 94] on input at bounding box center [1033, 96] width 185 height 14
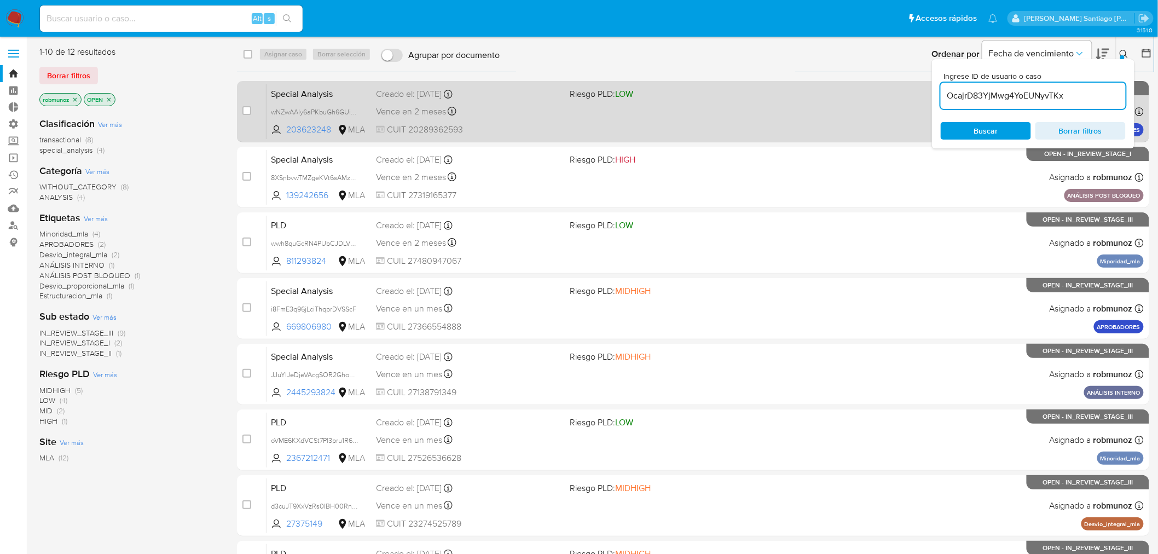
type input "OcajrD83YjMwg4YoEUNyvTKx"
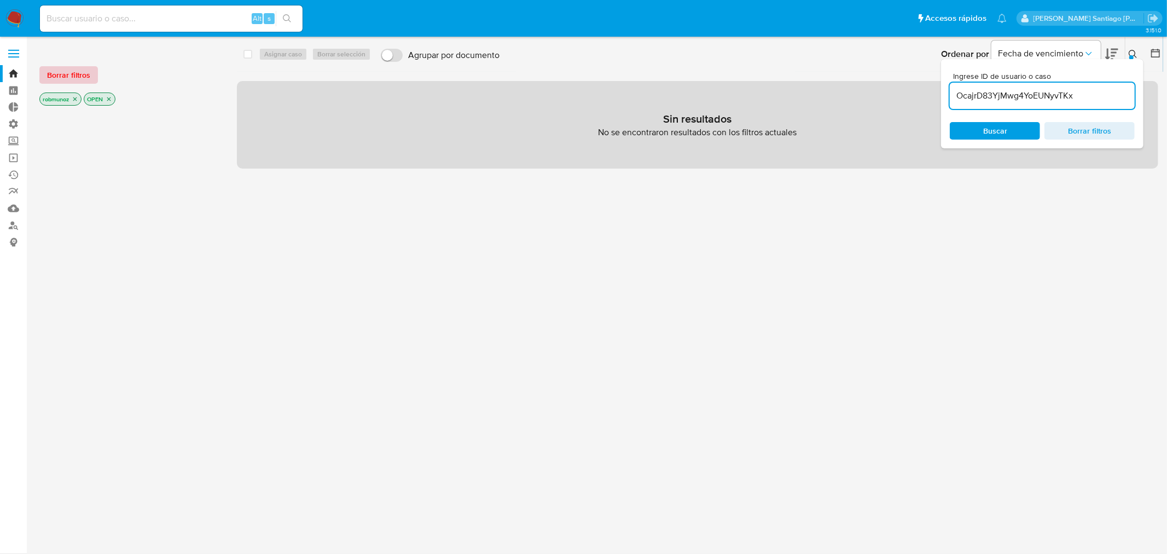
click at [77, 70] on span "Borrar filtros" at bounding box center [68, 74] width 43 height 15
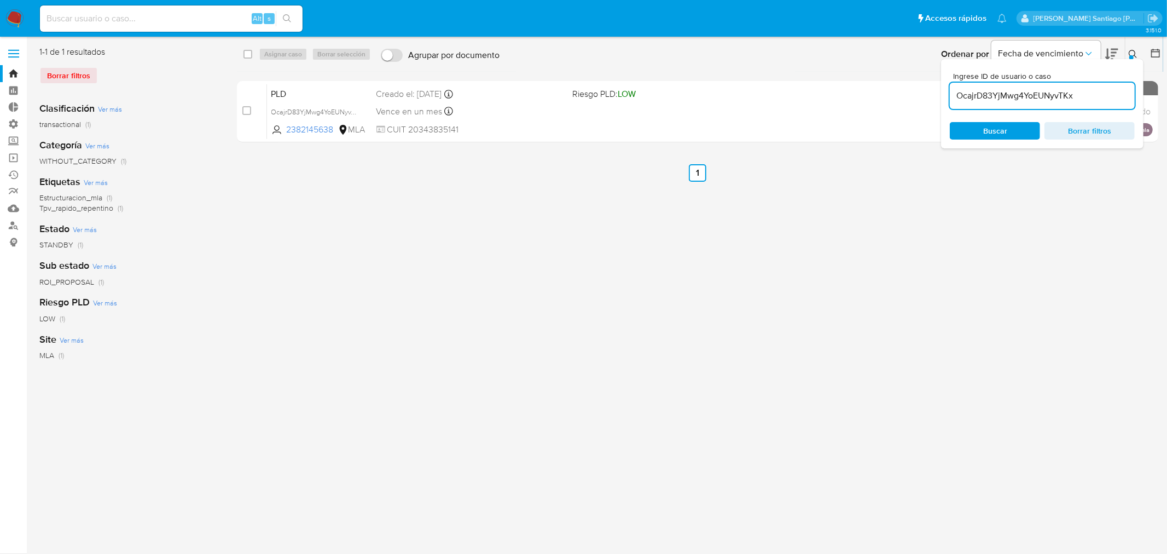
click at [1137, 53] on icon at bounding box center [1133, 54] width 9 height 9
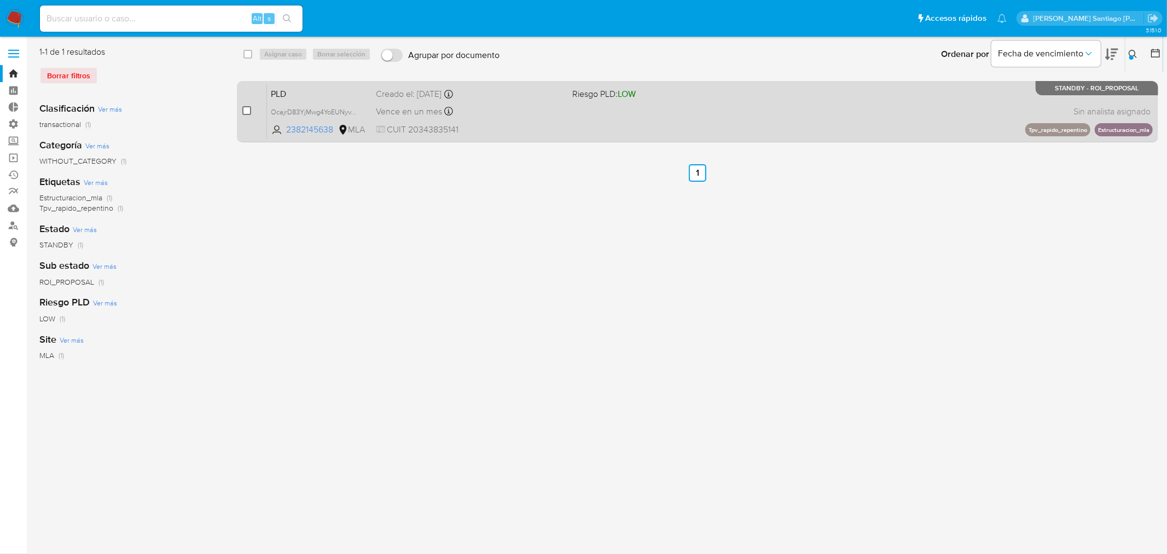
click at [243, 110] on input "checkbox" at bounding box center [246, 110] width 9 height 9
checkbox input "true"
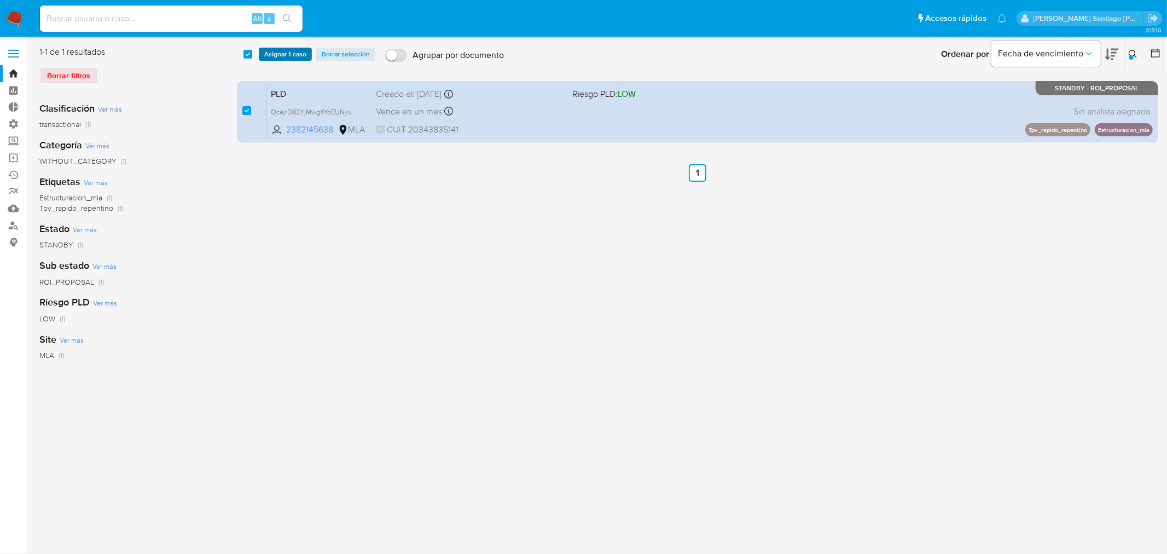
click at [300, 56] on span "Asignar 1 caso" at bounding box center [285, 54] width 42 height 11
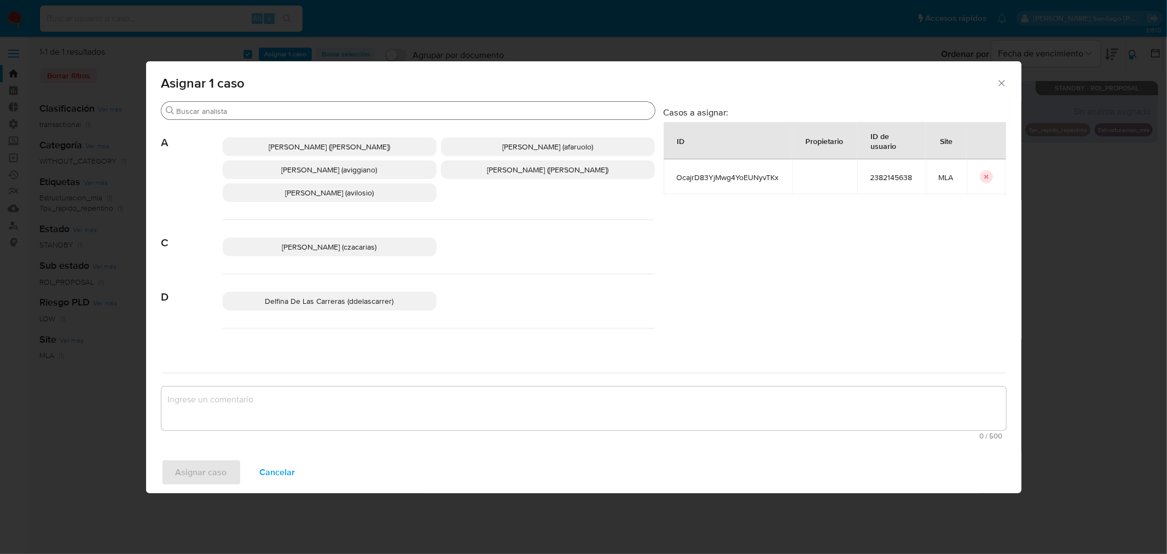
click at [293, 109] on input "Buscar" at bounding box center [414, 111] width 474 height 10
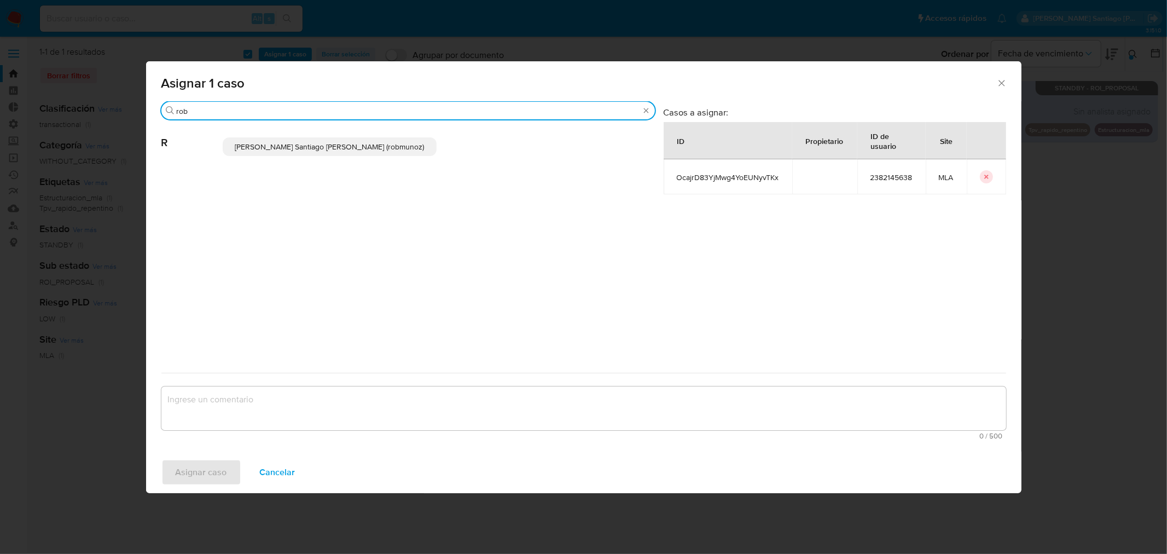
type input "rob"
click at [286, 143] on span "Roberto Santiago Munoz (robmunoz)" at bounding box center [329, 146] width 189 height 11
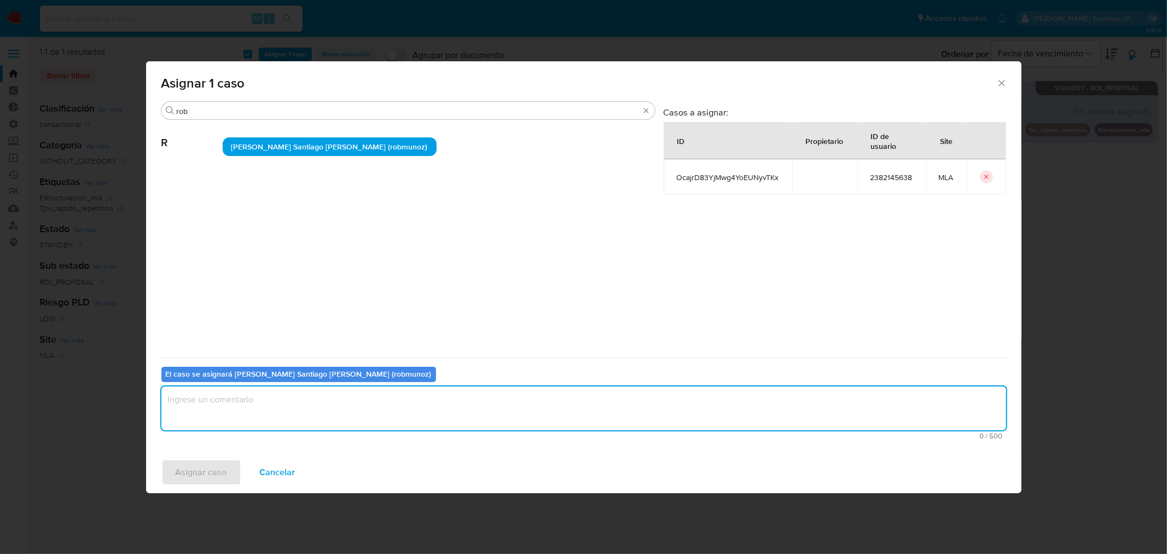
click at [258, 405] on textarea "assign-modal" at bounding box center [583, 408] width 845 height 44
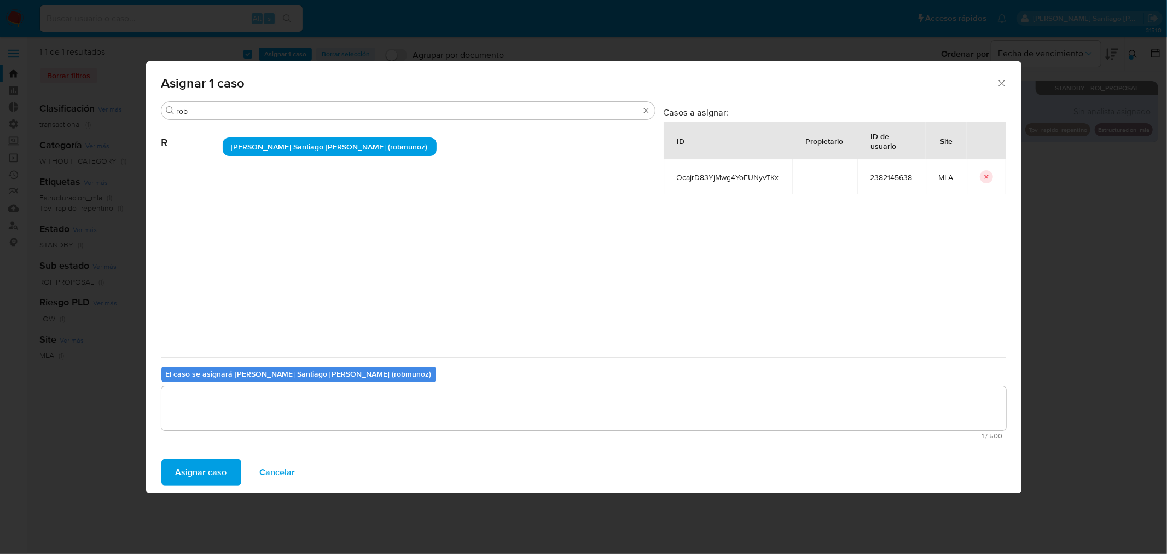
click at [188, 473] on span "Asignar caso" at bounding box center [201, 472] width 51 height 24
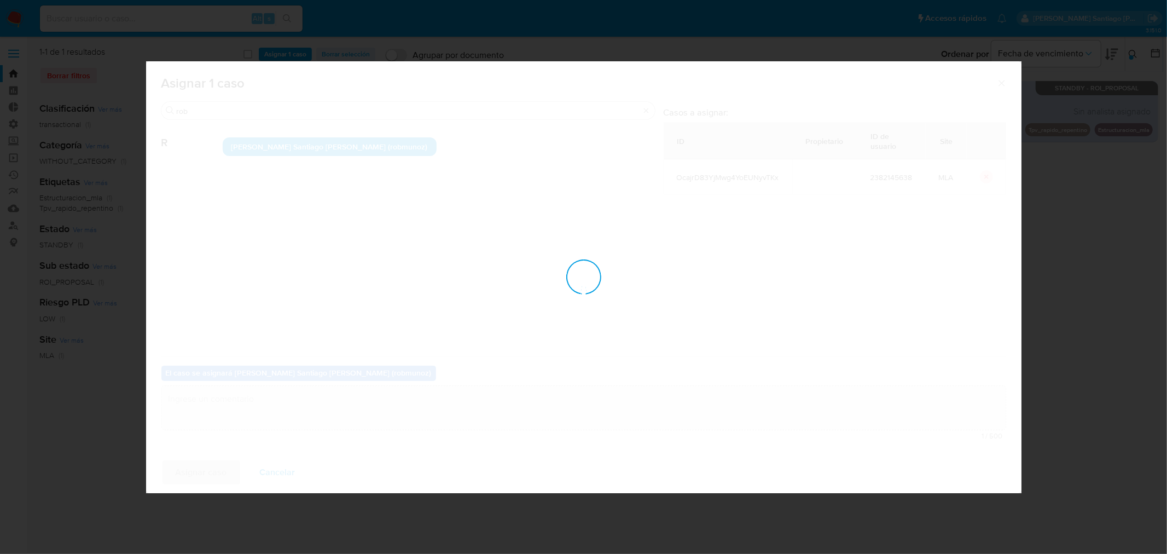
checkbox input "false"
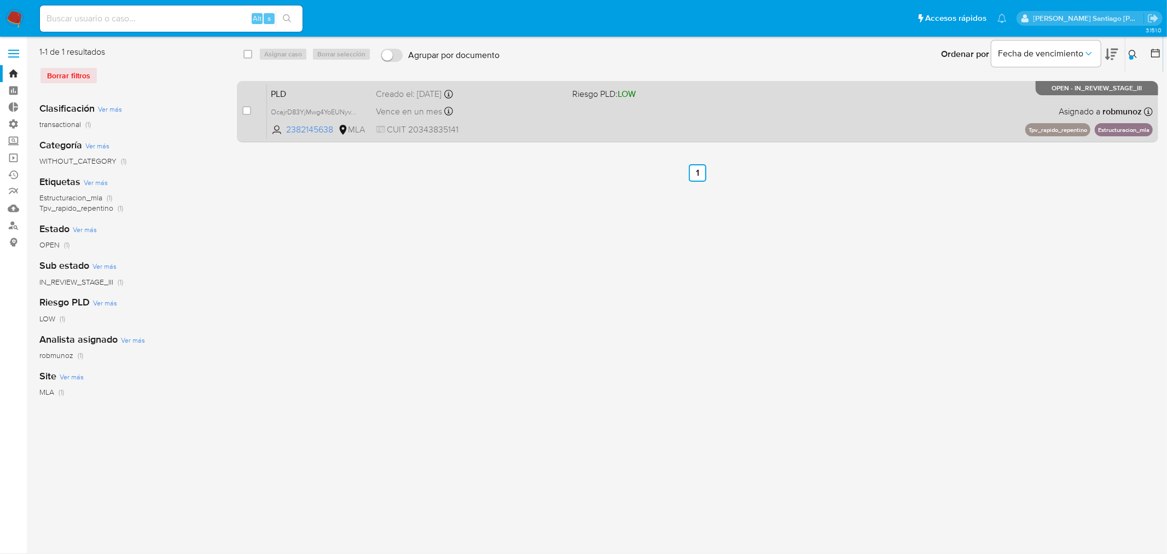
click at [874, 111] on div "PLD OcajrD83YjMwg4YoEUNyvTKx 2382145638 MLA Riesgo PLD: LOW Creado el: 12/06/20…" at bounding box center [710, 111] width 886 height 55
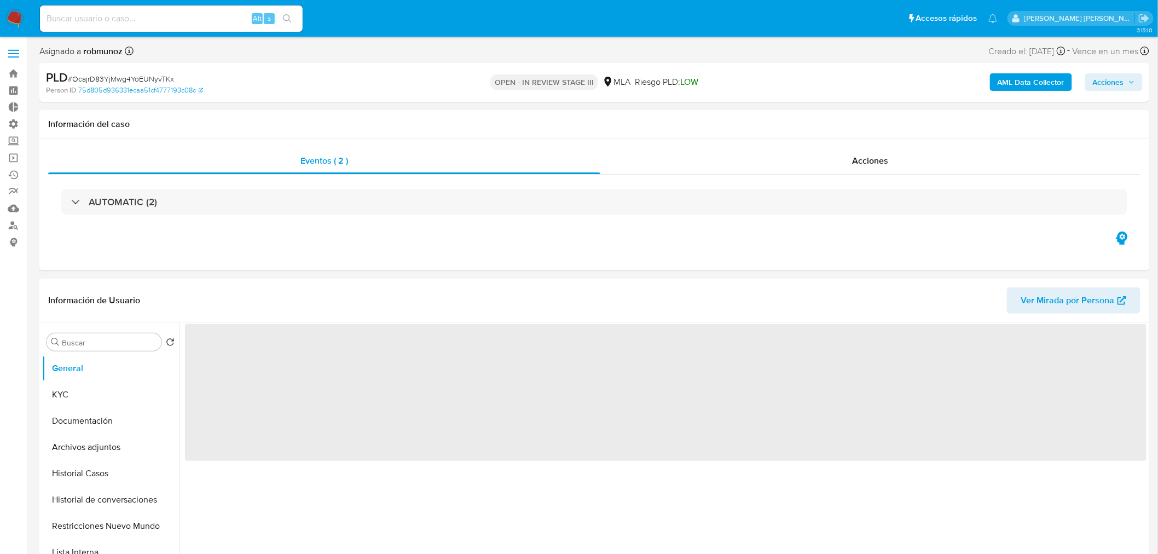
click at [1041, 82] on b "AML Data Collector" at bounding box center [1031, 82] width 67 height 18
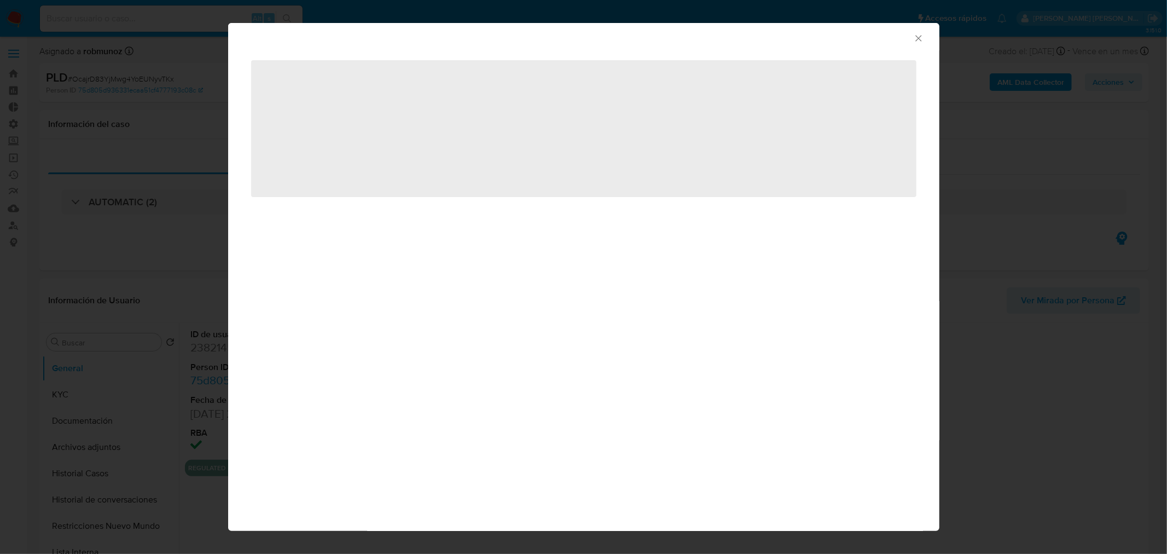
select select "10"
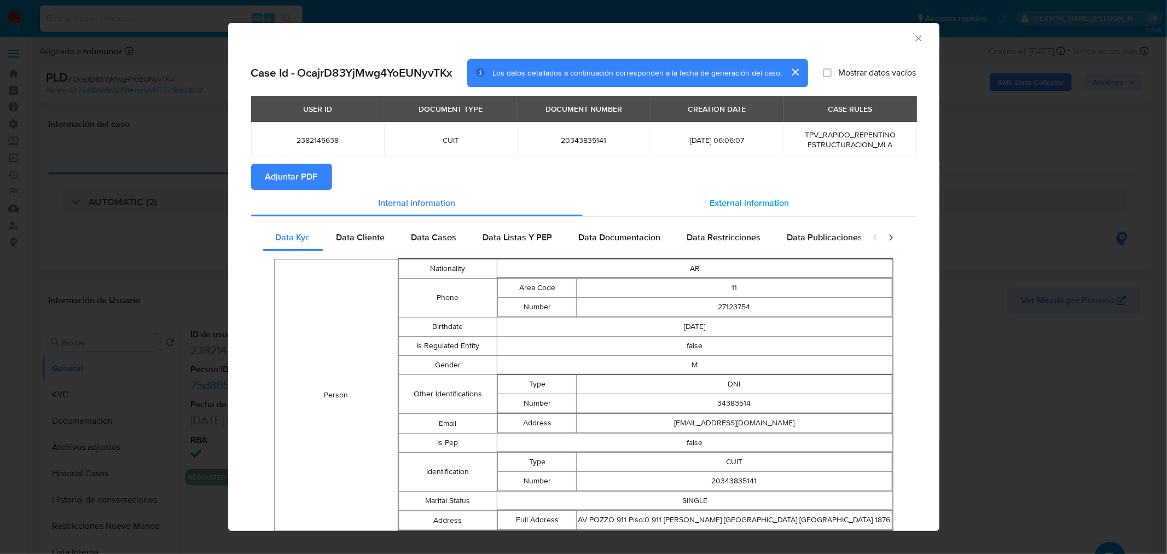
click at [732, 198] on span "External information" at bounding box center [749, 202] width 79 height 13
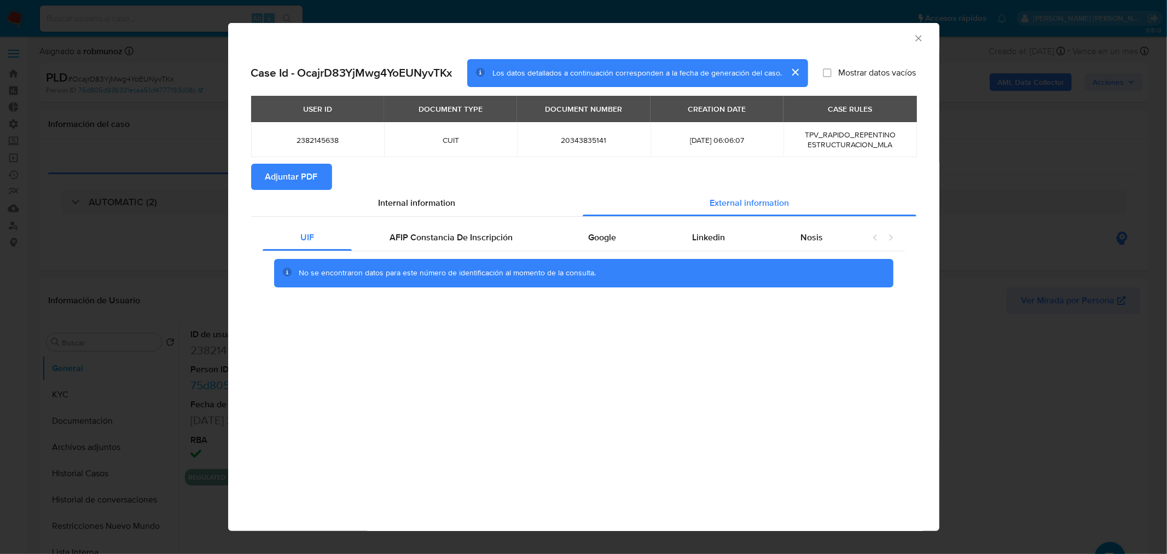
click at [314, 175] on span "Adjuntar PDF" at bounding box center [291, 177] width 53 height 24
drag, startPoint x: 798, startPoint y: 74, endPoint x: 872, endPoint y: 59, distance: 76.1
click at [797, 74] on button "cerrar" at bounding box center [795, 72] width 26 height 26
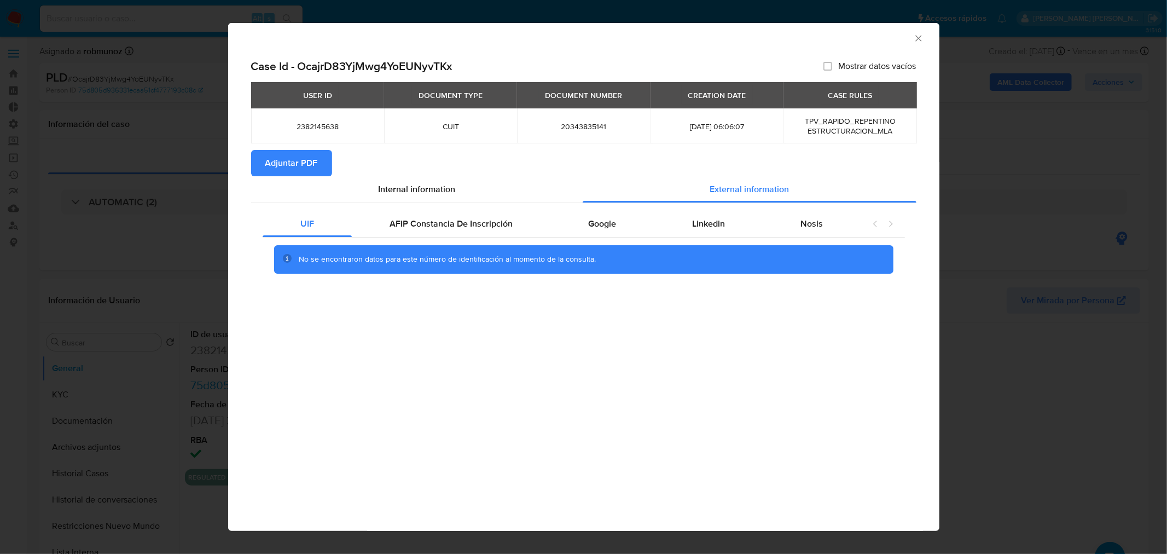
click at [916, 36] on icon "Cerrar ventana" at bounding box center [918, 38] width 11 height 11
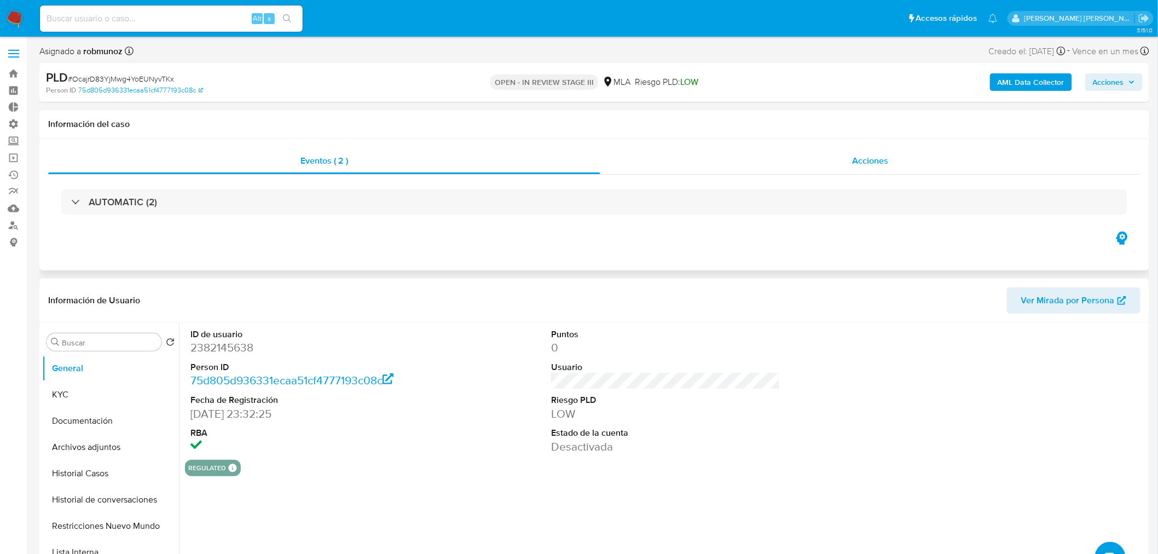
click at [867, 157] on span "Acciones" at bounding box center [870, 160] width 36 height 13
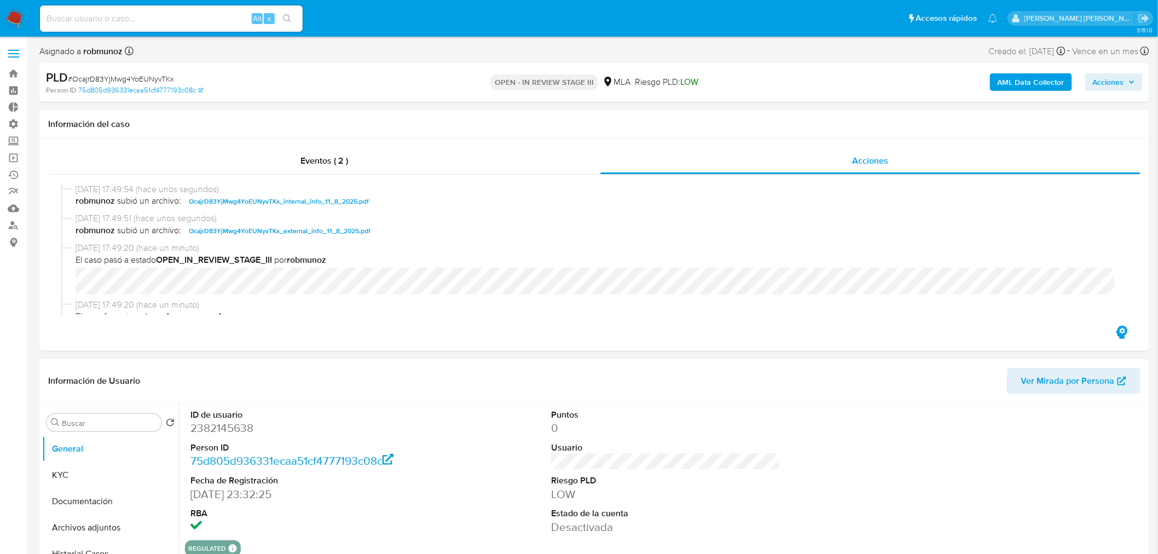
click at [872, 379] on header "Información de Usuario Ver Mirada por Persona" at bounding box center [594, 381] width 1092 height 26
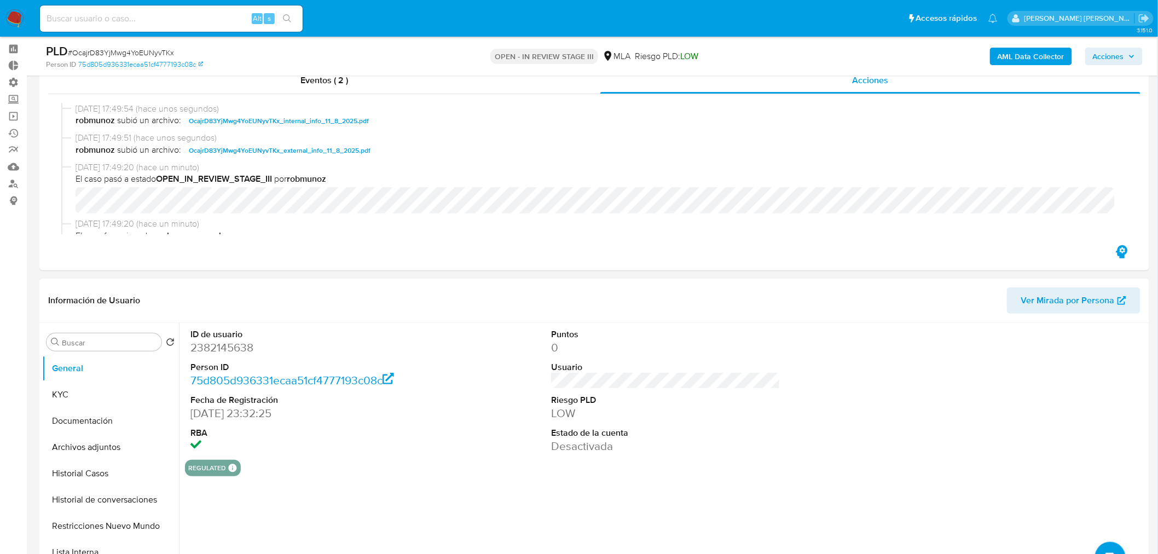
scroll to position [61, 0]
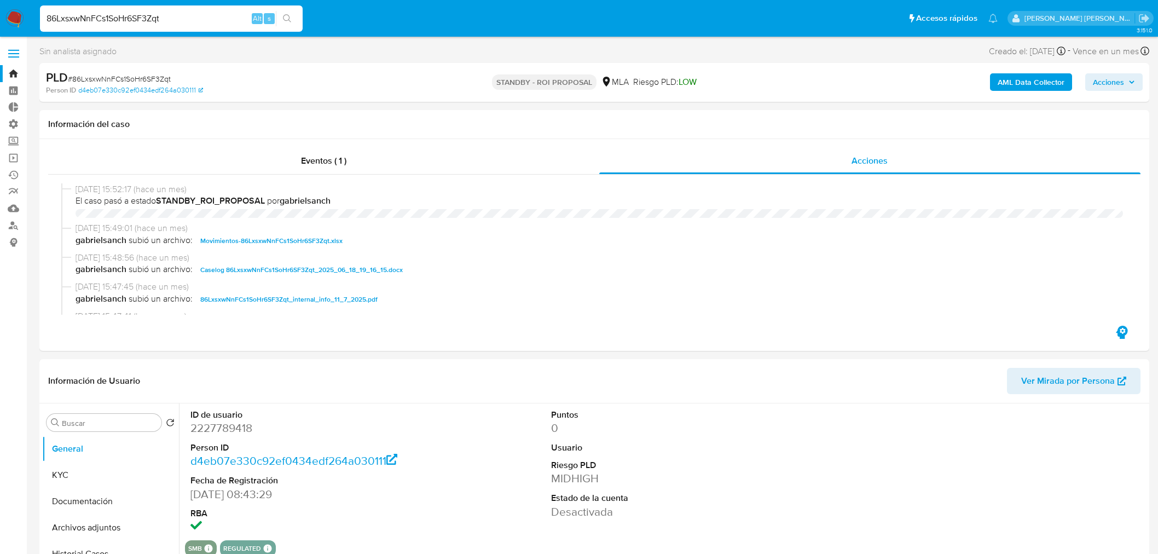
select select "10"
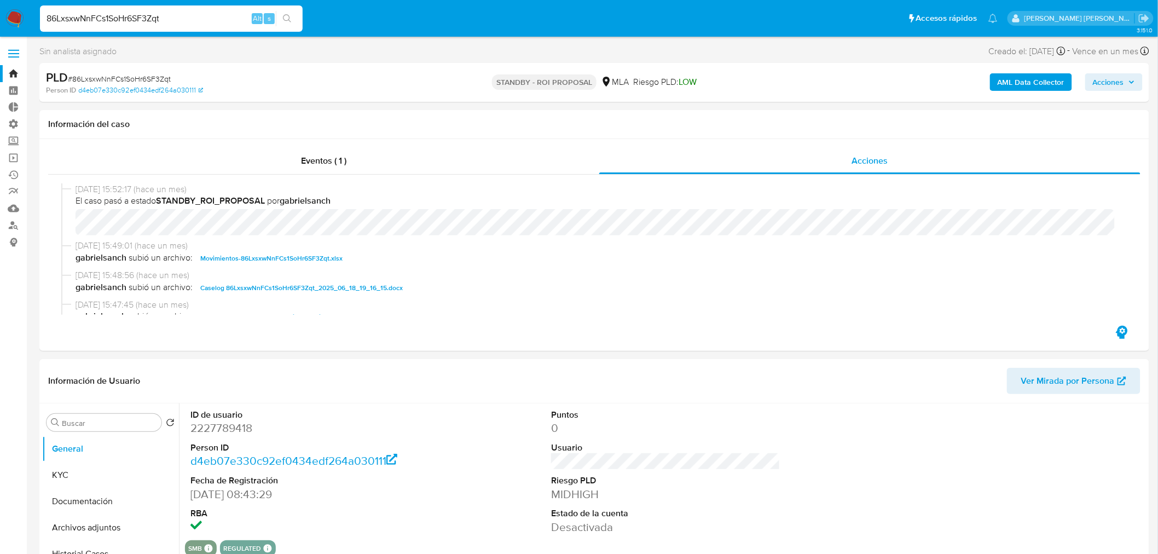
click at [205, 13] on input "86LxsxwNnFCs1SoHr6SF3Zqt" at bounding box center [171, 18] width 263 height 14
paste input "jnL5qXedKBKWYsZLNLtnEG9U"
type input "jnL5qXedKBKWYsZLNLtnEG9U"
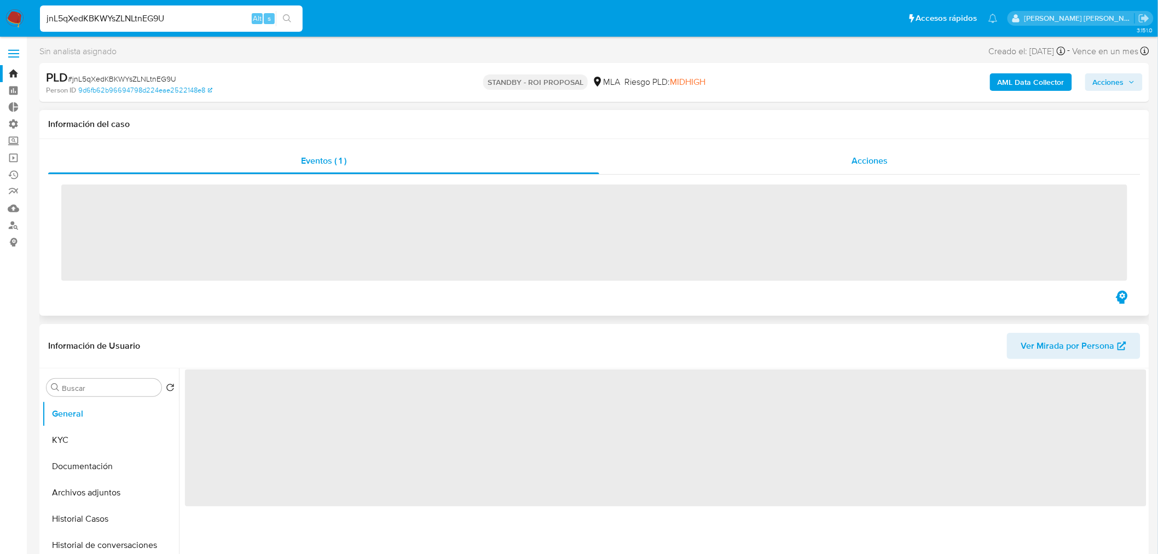
click at [747, 147] on div "Eventos ( 1 ) Acciones ‌" at bounding box center [594, 227] width 1110 height 177
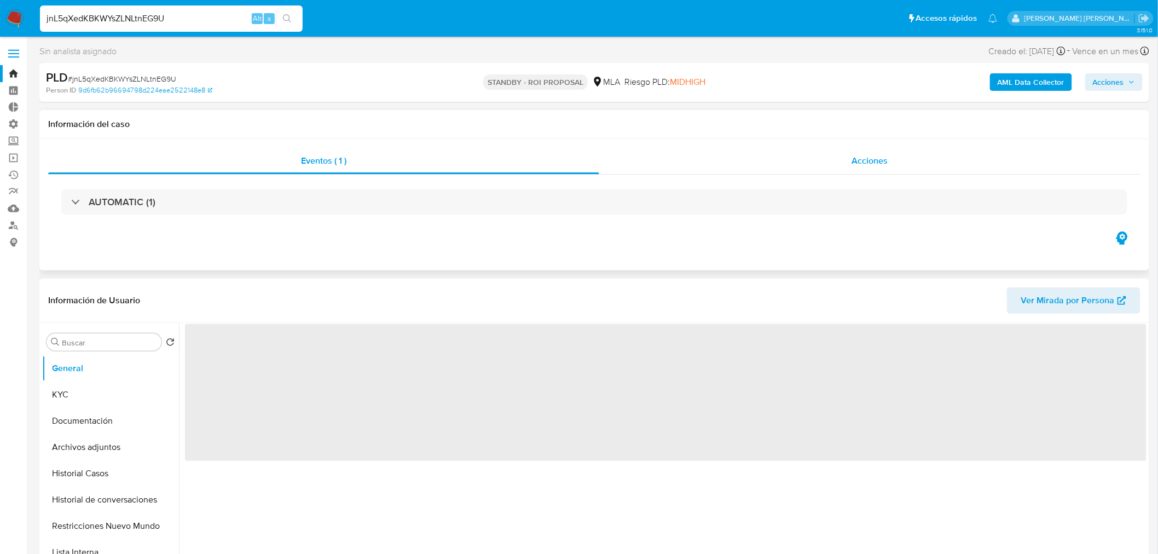
click at [760, 161] on div "Acciones" at bounding box center [870, 161] width 542 height 26
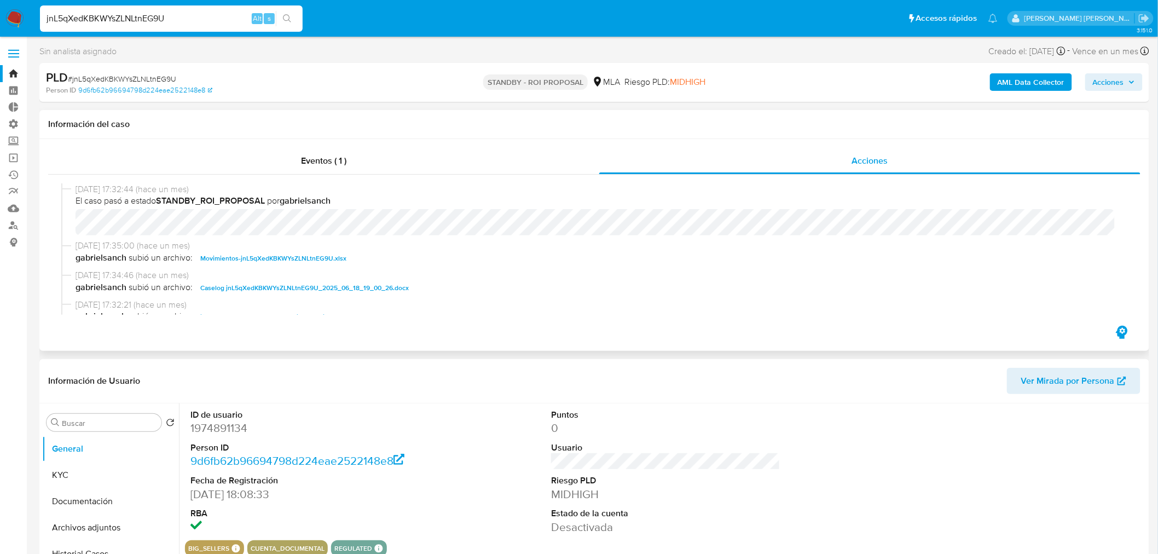
select select "10"
click at [338, 283] on span "Caselog jnL5qXedKBKWYsZLNLtnEG9U_2025_06_18_19_00_26.docx" at bounding box center [304, 287] width 209 height 13
click at [160, 20] on input "jnL5qXedKBKWYsZLNLtnEG9U" at bounding box center [171, 18] width 263 height 14
paste input "gThXxhasVfrs45VEhhe0rkyH"
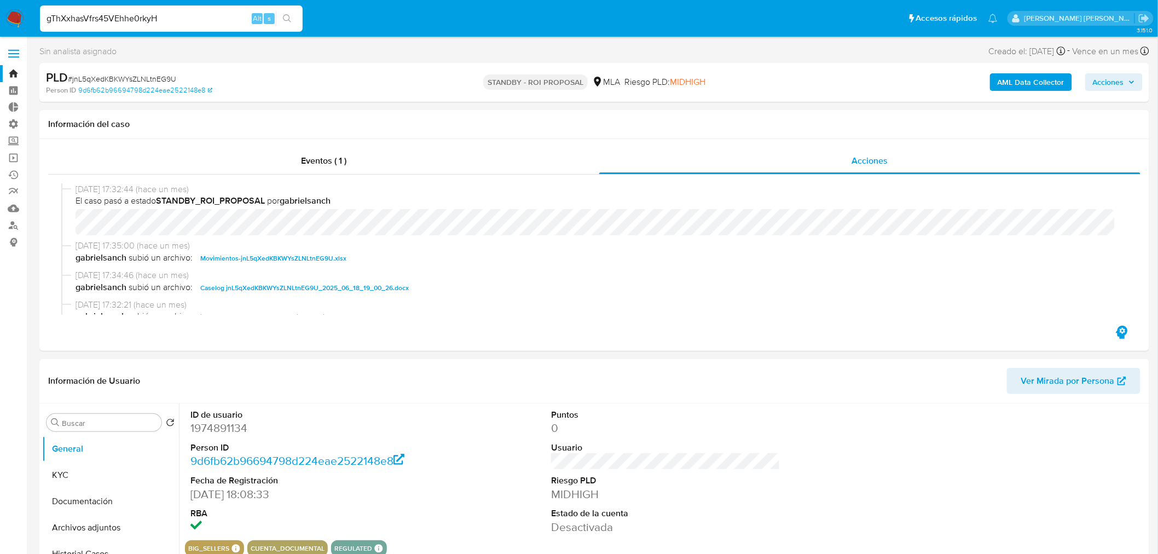
type input "gThXxhasVfrs45VEhhe0rkyH"
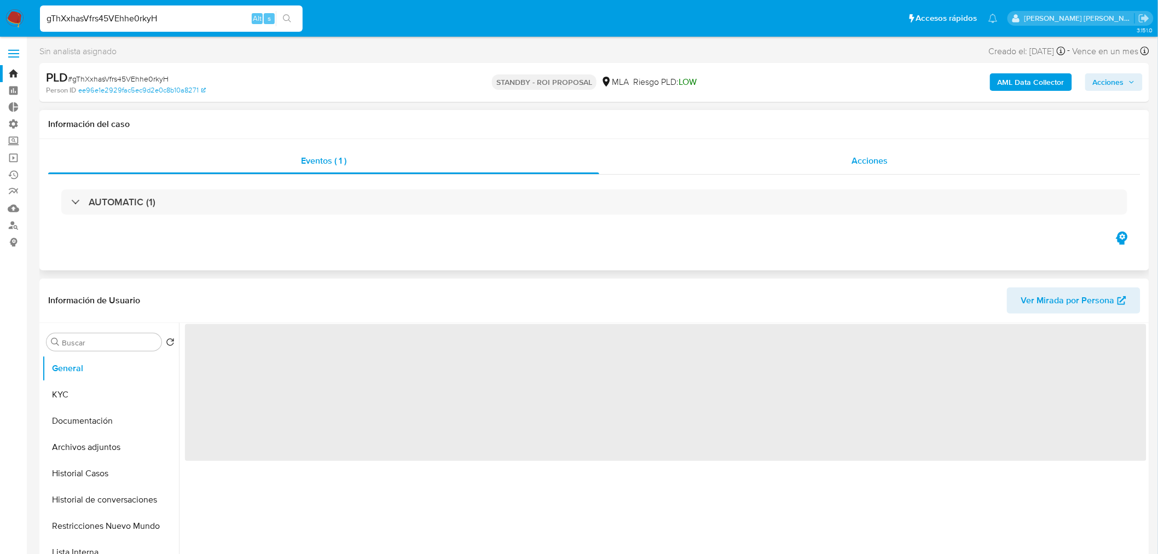
click at [850, 169] on div "Acciones" at bounding box center [870, 161] width 542 height 26
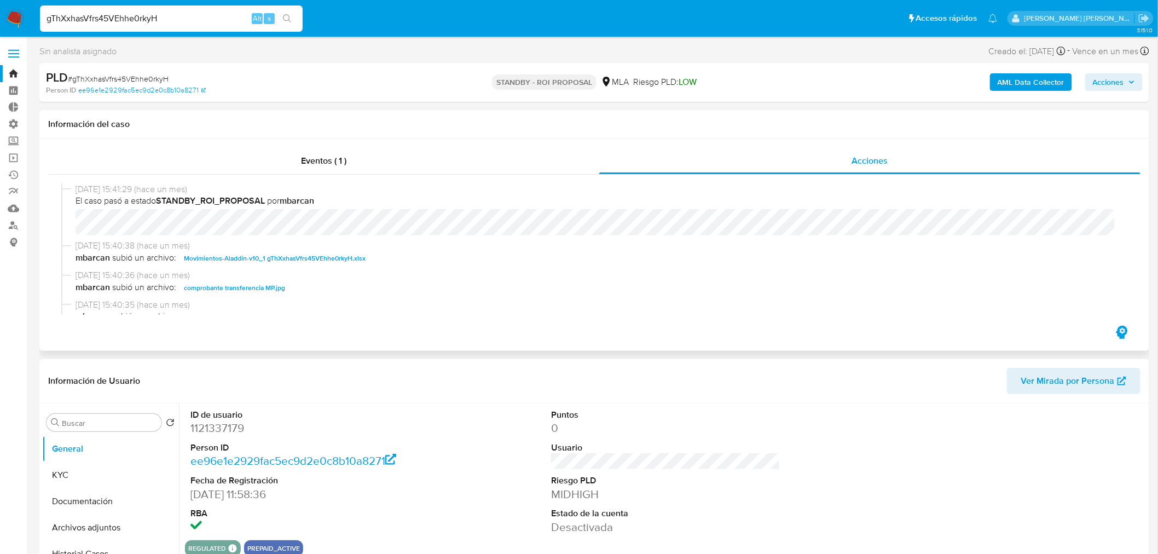
select select "10"
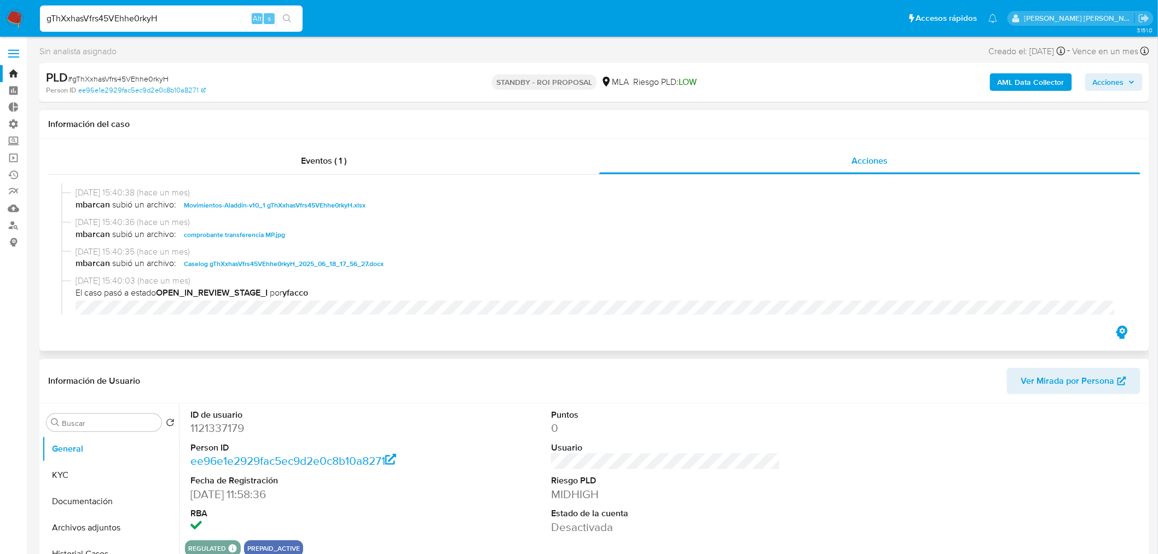
scroll to position [61, 0]
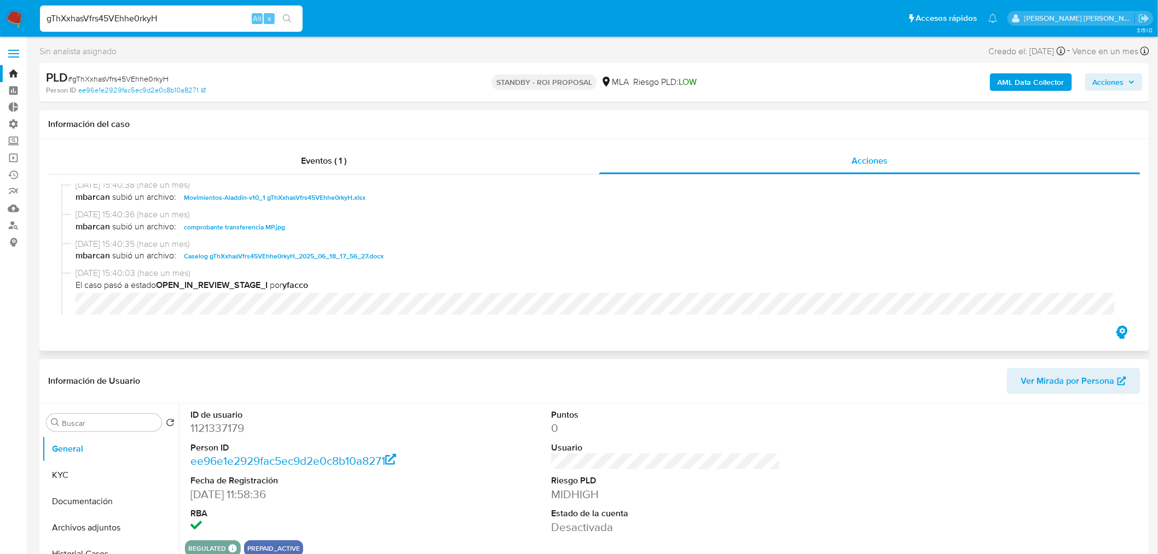
click at [334, 253] on span "Caselog gThXxhasVfrs45VEhhe0rkyH_2025_06_18_17_56_27.docx" at bounding box center [284, 256] width 200 height 13
drag, startPoint x: 785, startPoint y: 123, endPoint x: 773, endPoint y: 172, distance: 50.2
click at [785, 123] on h1 "Información del caso" at bounding box center [594, 124] width 1092 height 11
click at [139, 23] on input "gThXxhasVfrs45VEhhe0rkyH" at bounding box center [171, 18] width 263 height 14
click at [139, 22] on input "gThXxhasVfrs45VEhhe0rkyH" at bounding box center [171, 18] width 263 height 14
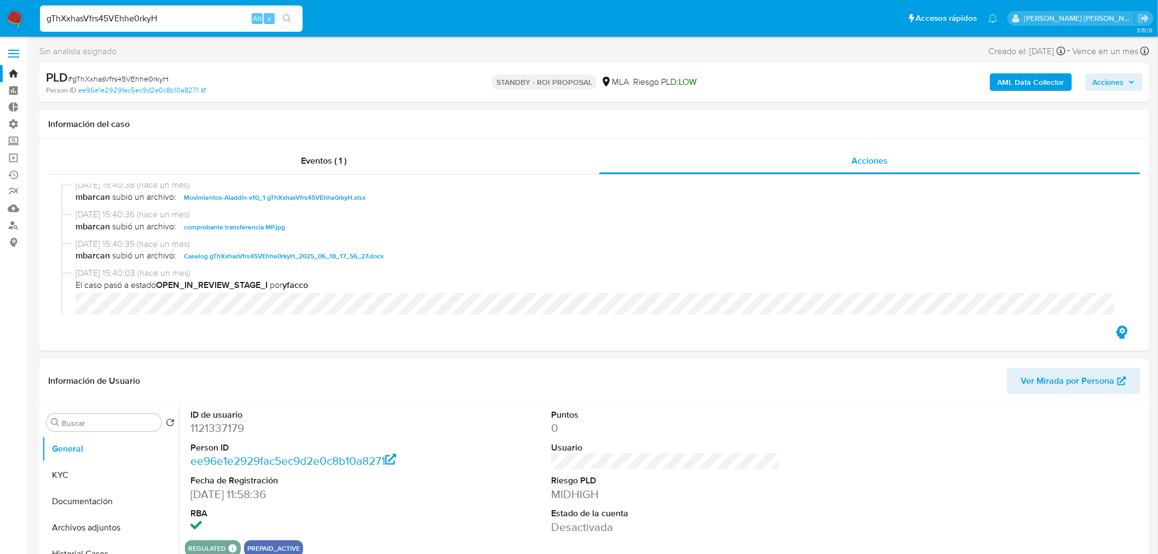
paste input "IYaEvC6S302W7nIXPploALHz"
type input "IYaEvC6S302W7nIXPploALHz"
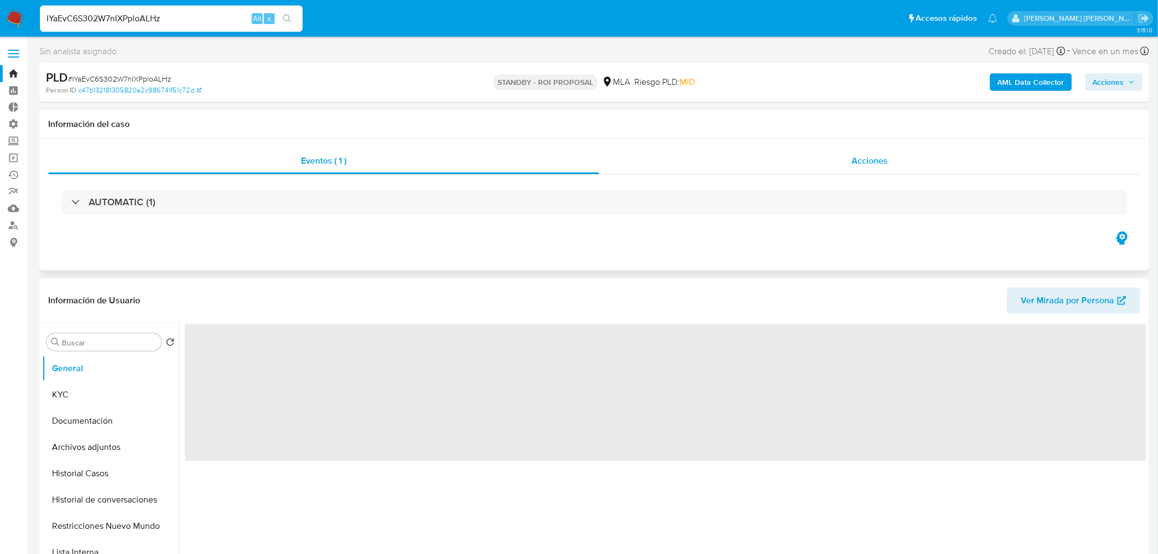
click at [872, 167] on div "Acciones" at bounding box center [870, 161] width 542 height 26
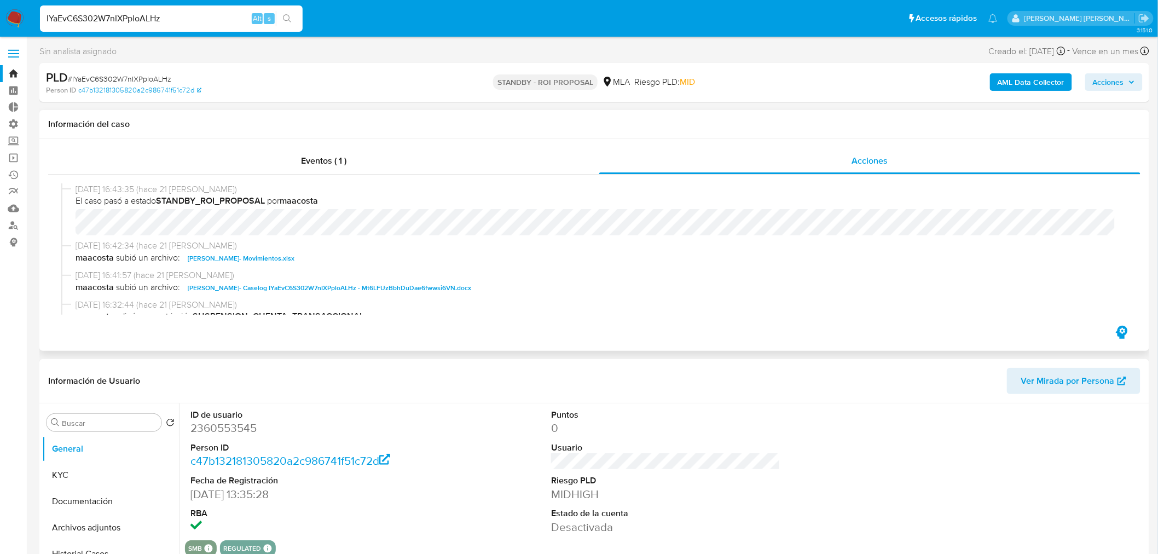
scroll to position [61, 0]
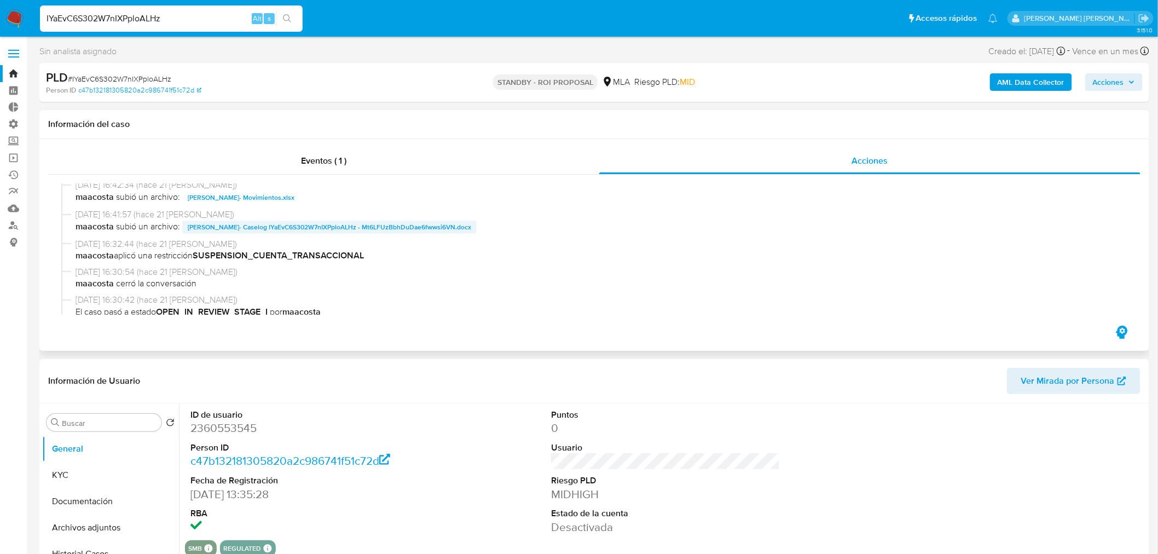
select select "10"
click at [325, 223] on span "[PERSON_NAME]- Caselog IYaEvC6S302W7nIXPploALHz - Mt6LFUzBbhDuDae6fwwsi6VN.docx" at bounding box center [329, 227] width 283 height 13
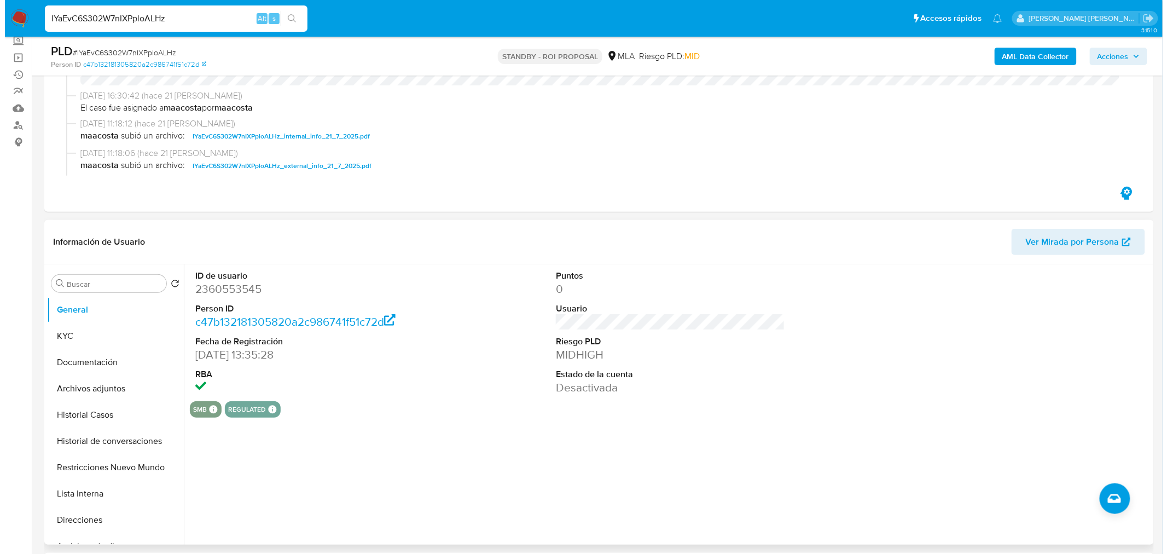
scroll to position [121, 0]
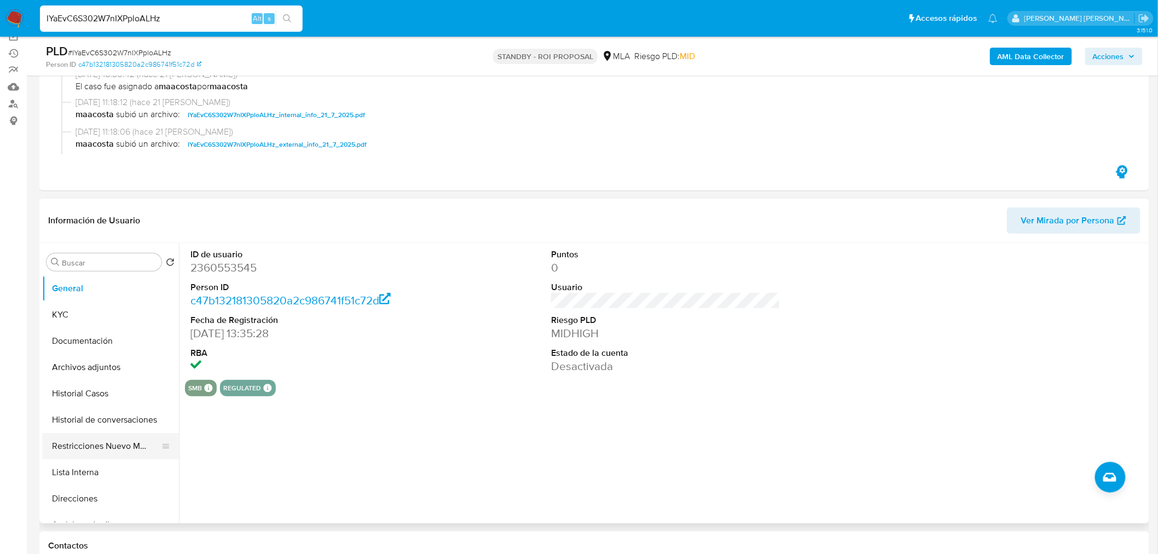
click at [83, 443] on button "Restricciones Nuevo Mundo" at bounding box center [106, 446] width 128 height 26
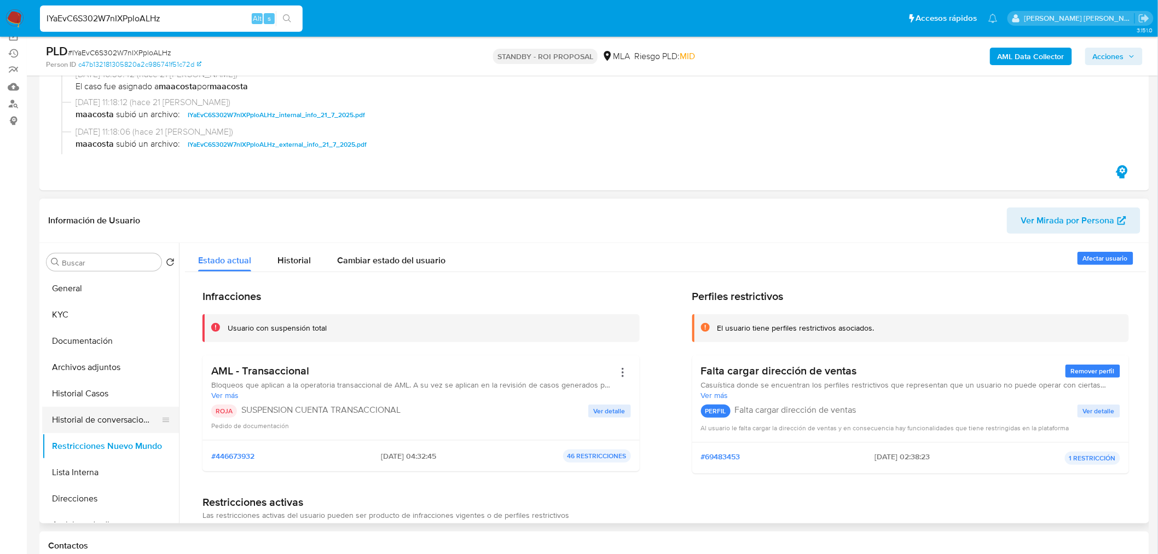
click at [113, 419] on button "Historial de conversaciones" at bounding box center [106, 420] width 128 height 26
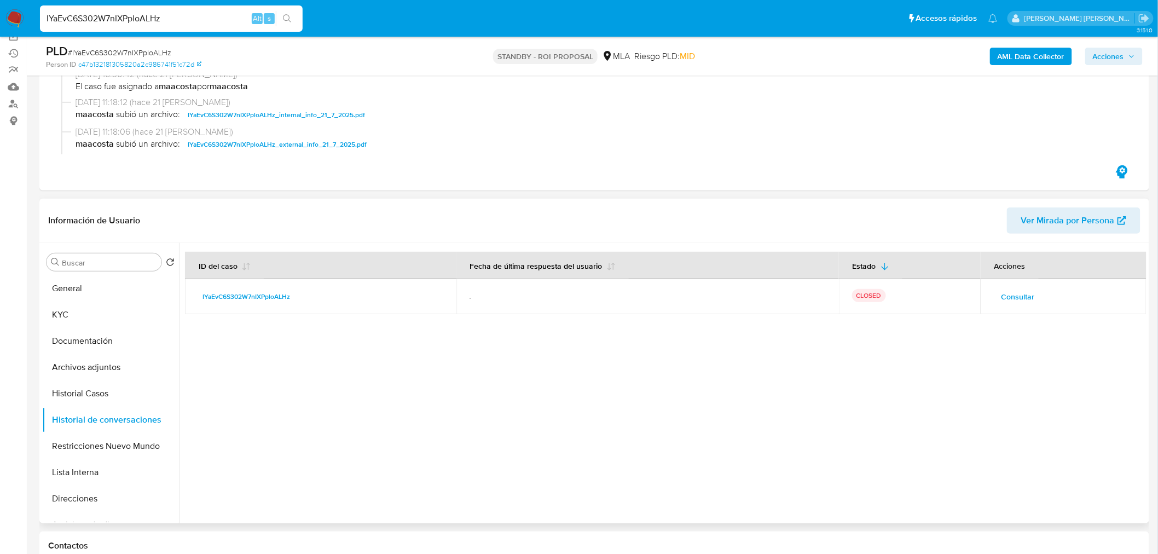
click at [1010, 298] on span "Consultar" at bounding box center [1017, 296] width 33 height 15
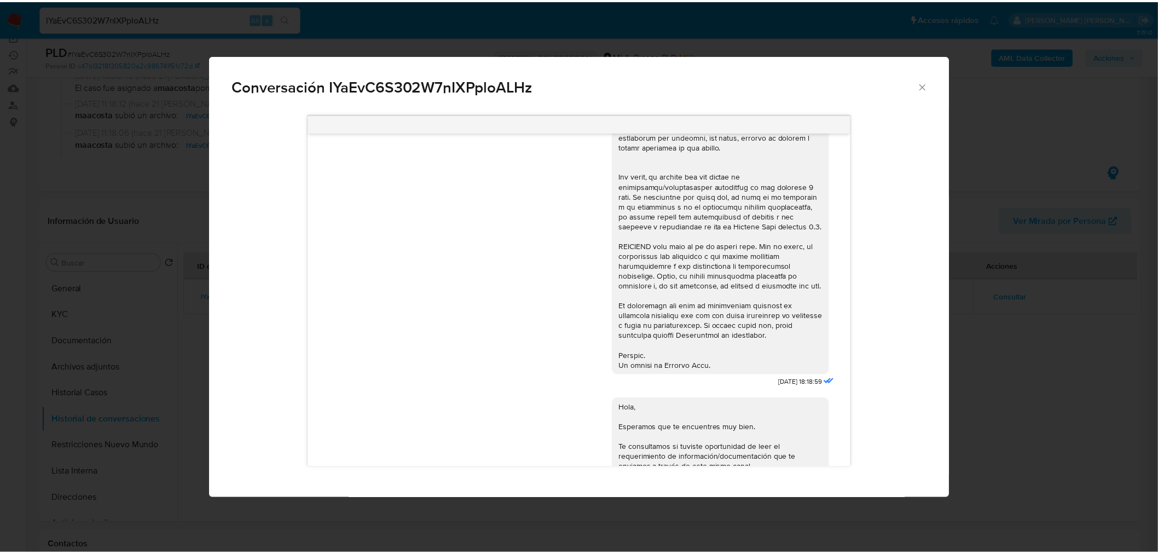
scroll to position [343, 0]
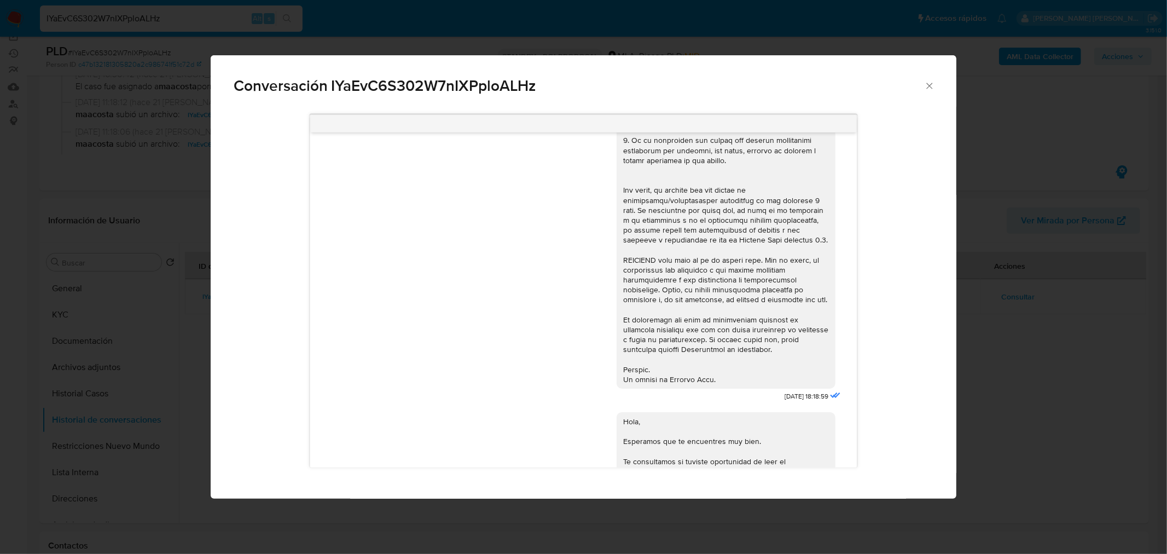
click at [1008, 363] on div "Conversación IYaEvC6S302W7nIXPploALHz [DATE] 18:18:59 Hola, Esperamos que te en…" at bounding box center [583, 277] width 1167 height 554
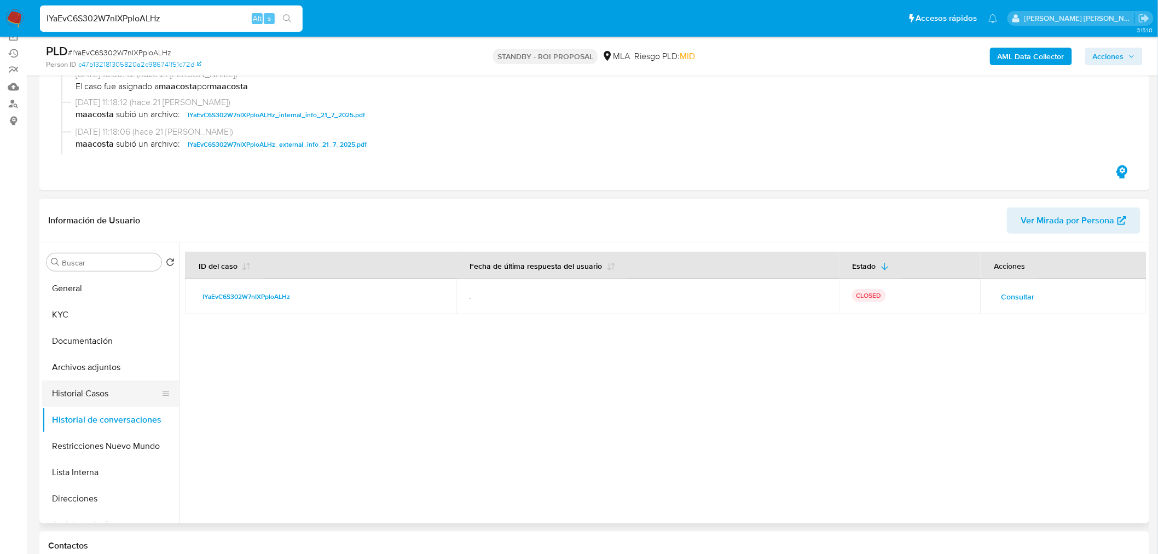
click at [111, 386] on button "Historial Casos" at bounding box center [106, 393] width 128 height 26
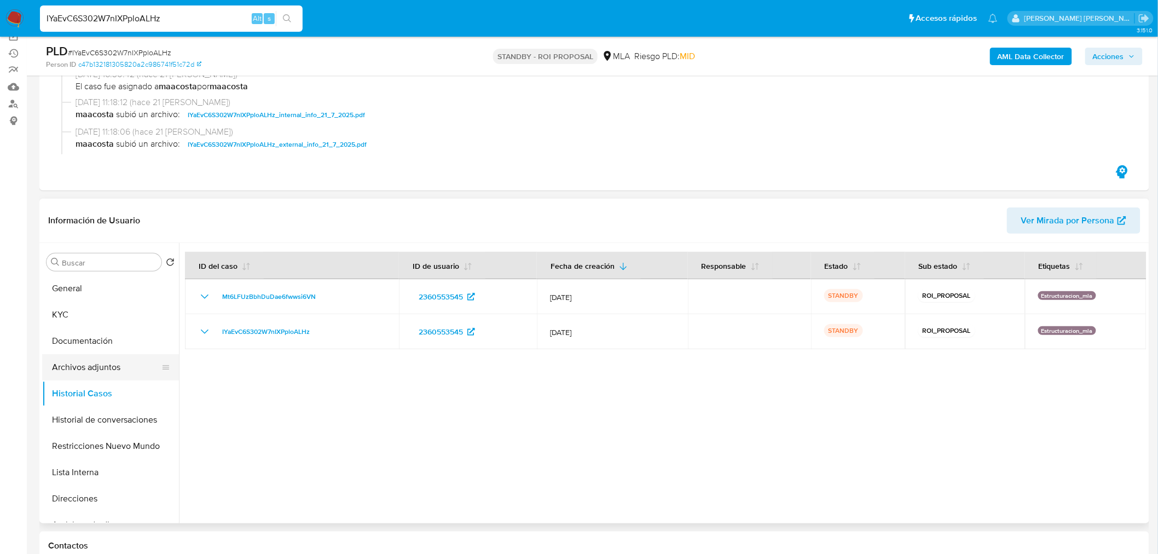
click at [93, 365] on button "Archivos adjuntos" at bounding box center [106, 367] width 128 height 26
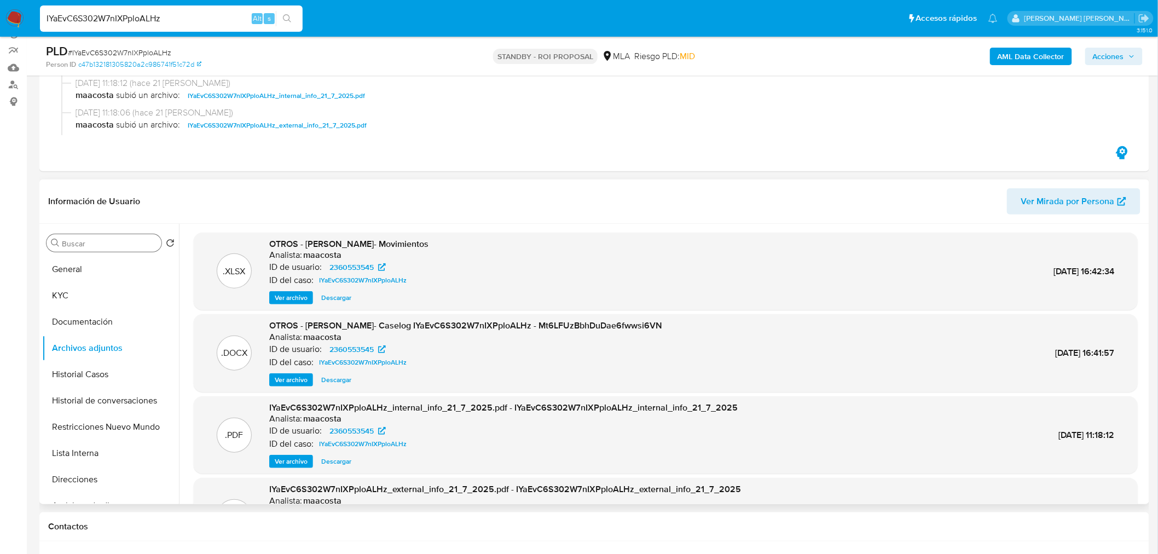
scroll to position [121, 0]
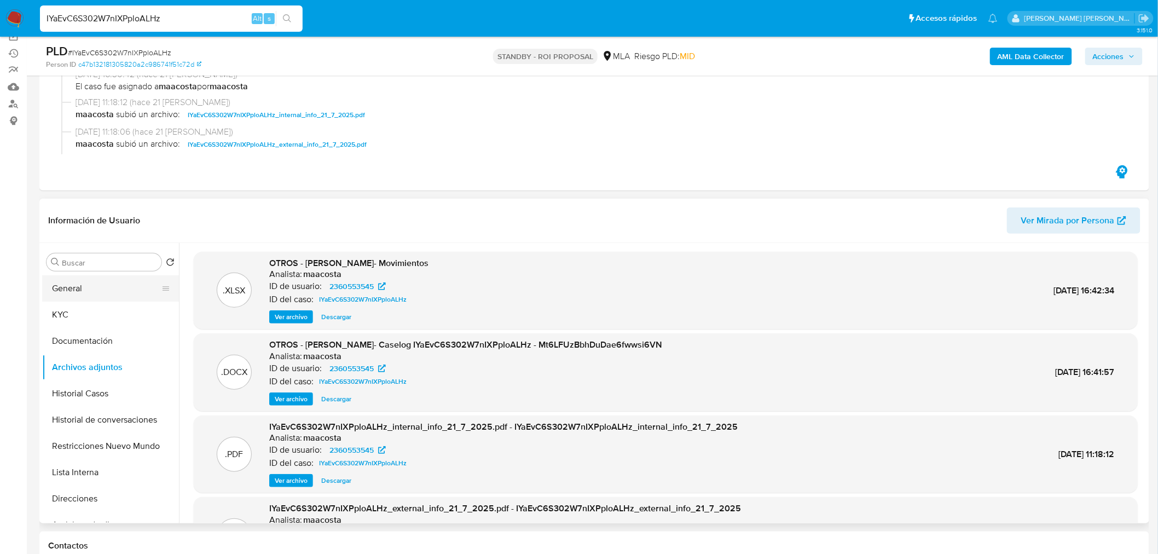
click at [96, 286] on button "General" at bounding box center [106, 288] width 128 height 26
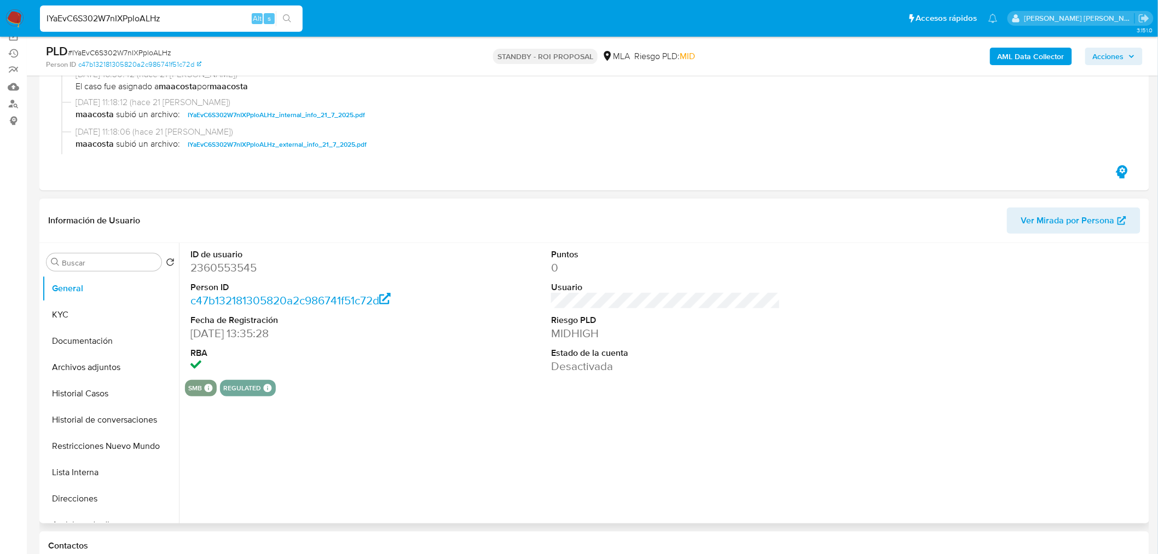
click at [217, 263] on dd "2360553545" at bounding box center [304, 267] width 229 height 15
copy dd "2360553545"
click at [194, 19] on input "IYaEvC6S302W7nIXPploALHz" at bounding box center [171, 18] width 263 height 14
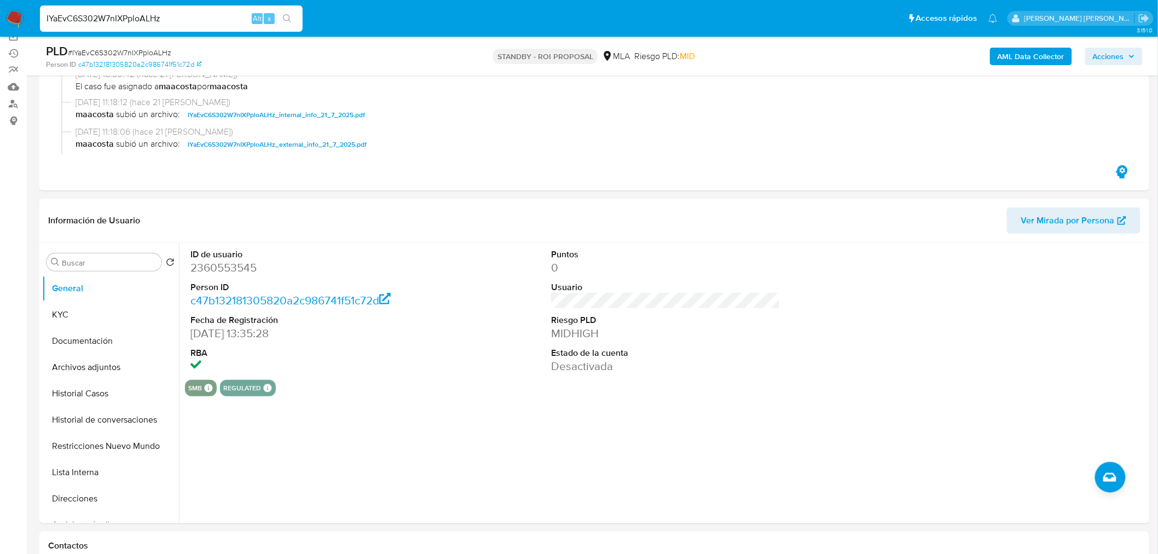
paste input "EaJ8emts5TZsTZgQh15aZBSU"
type input "EaJ8emts5TZsTZgQh15aZBSU"
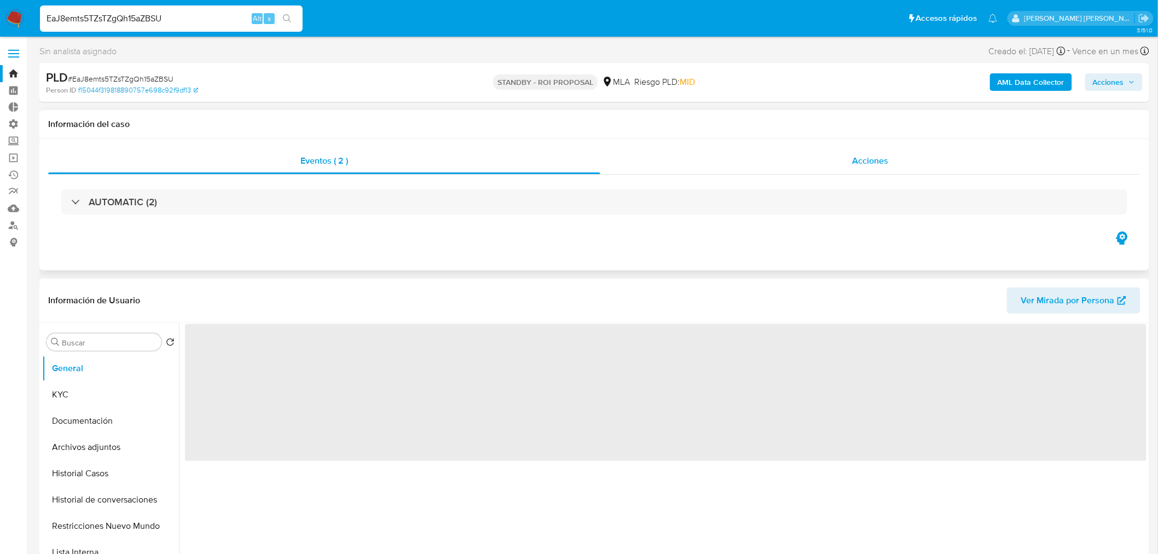
click at [849, 162] on div "Acciones" at bounding box center [870, 161] width 541 height 26
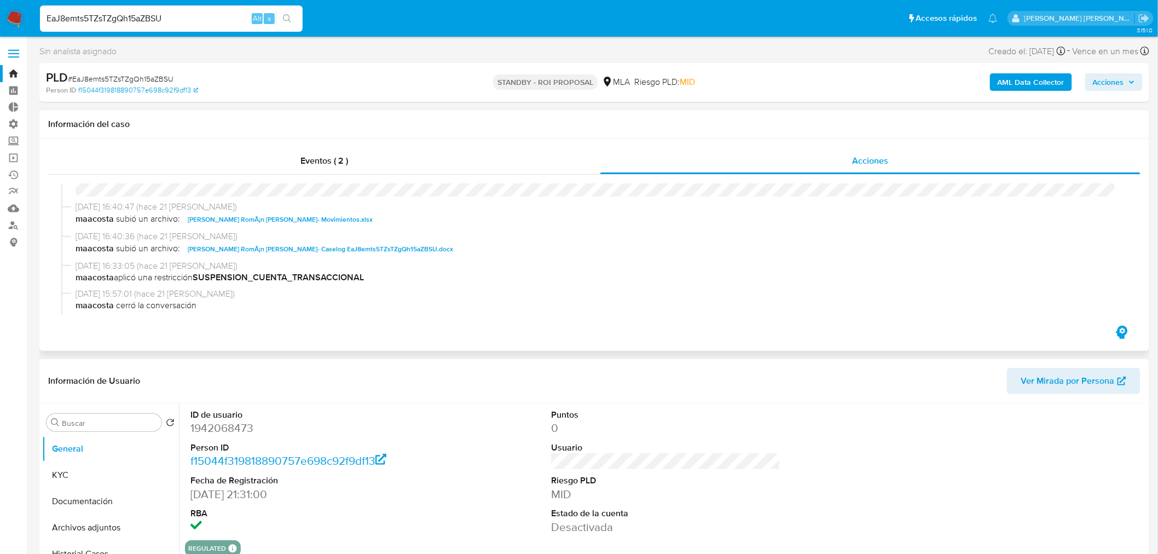
scroll to position [61, 0]
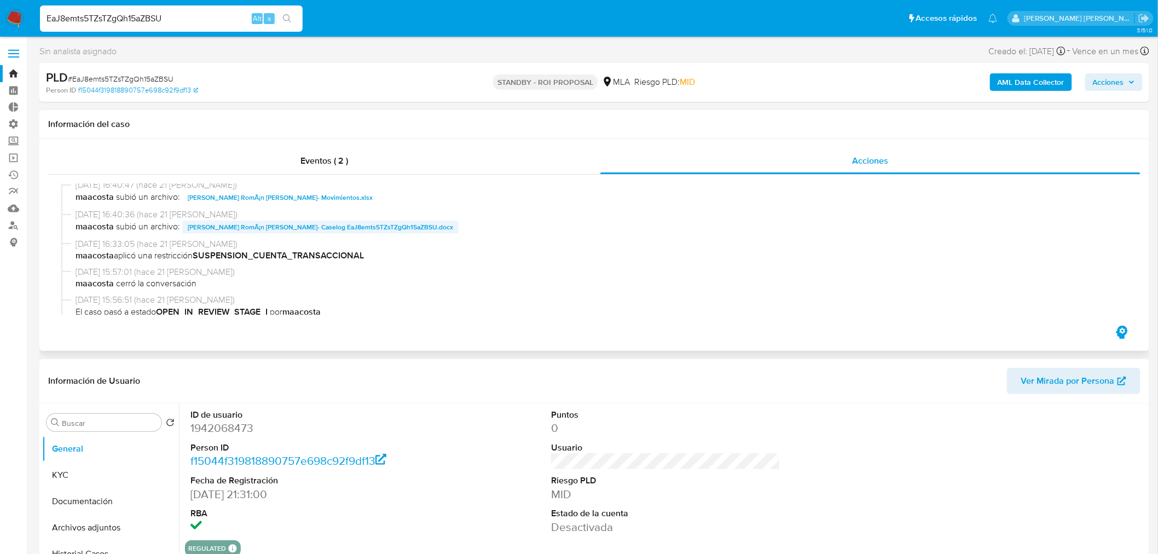
select select "10"
click at [334, 228] on span "[PERSON_NAME] RomÃ¡n [PERSON_NAME]- Caselog EaJ8emts5TZsTZgQh15aZBSU.docx" at bounding box center [320, 227] width 265 height 13
click at [181, 19] on input "EaJ8emts5TZsTZgQh15aZBSU" at bounding box center [171, 18] width 263 height 14
paste input "jQPjGHV9BvU85515uwlv00Az"
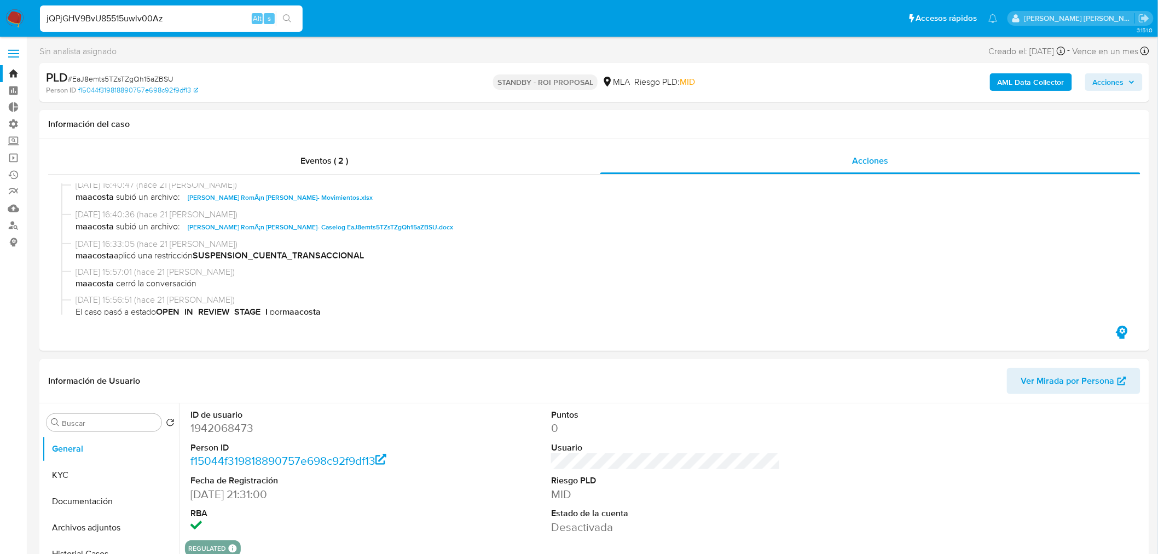
type input "jQPjGHV9BvU85515uwlv00Az"
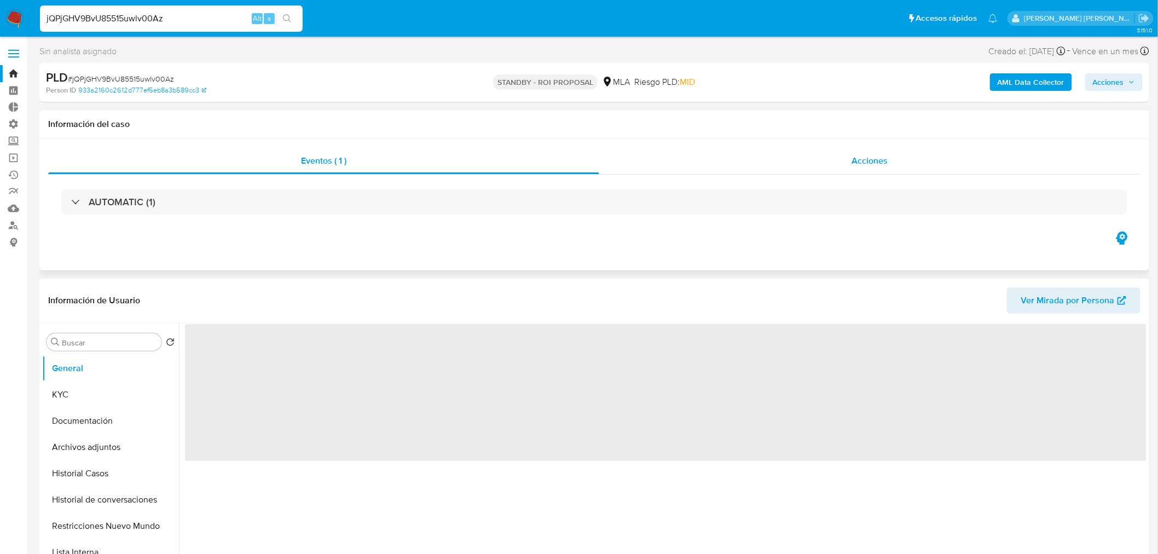
click at [914, 167] on div "Acciones" at bounding box center [870, 161] width 542 height 26
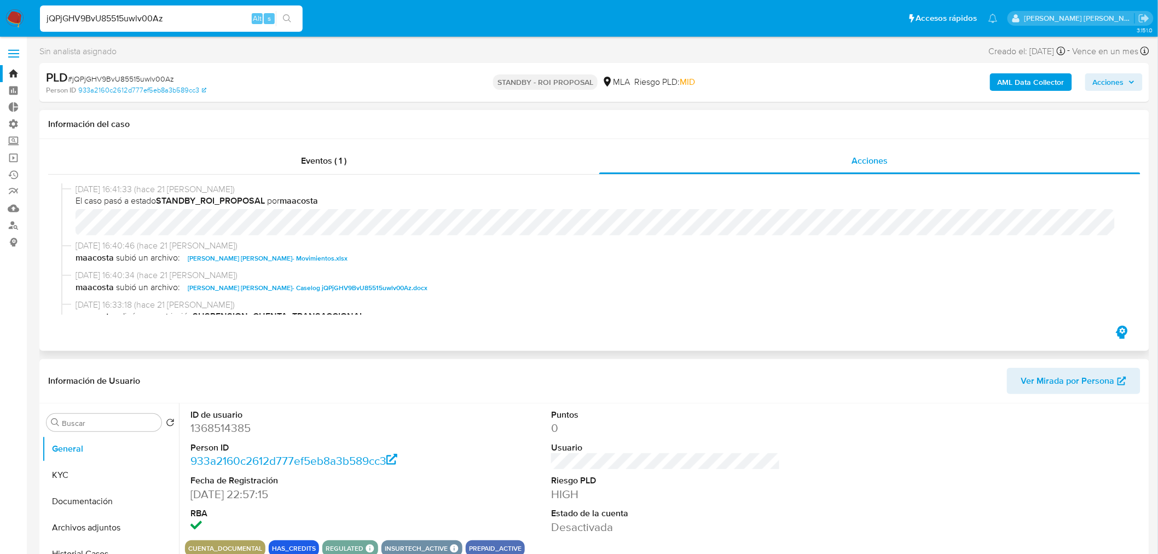
select select "10"
click at [386, 291] on span "[PERSON_NAME] [PERSON_NAME]- Caselog jQPjGHV9BvU85515uwlv00Az.docx" at bounding box center [308, 287] width 240 height 13
click at [201, 28] on div "jQPjGHV9BvU85515uwlv00Az Alt s" at bounding box center [171, 18] width 263 height 26
click at [192, 14] on input "jQPjGHV9BvU85515uwlv00Az" at bounding box center [171, 18] width 263 height 14
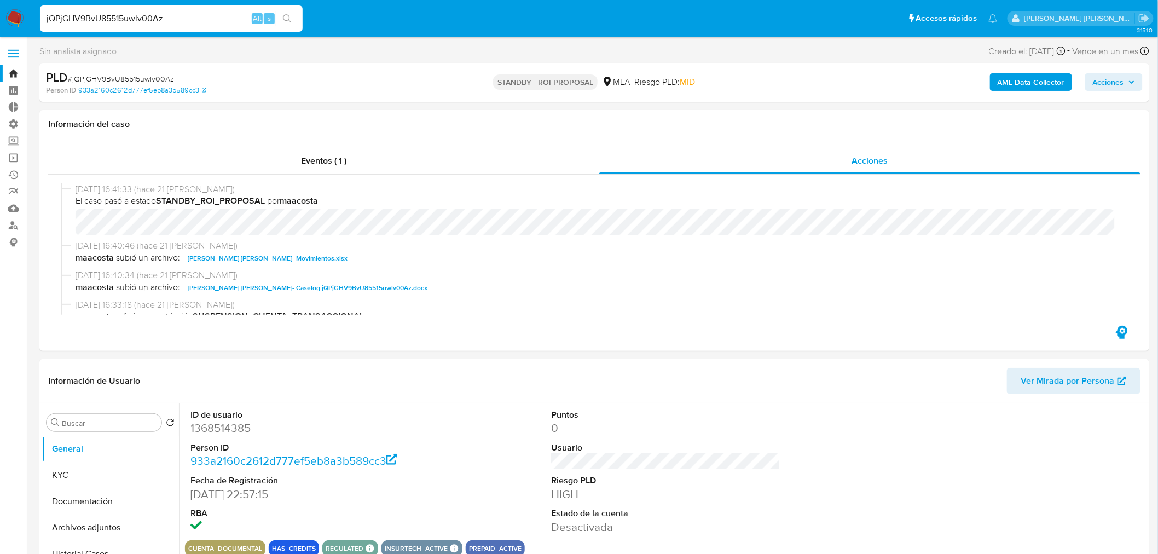
paste input "r0nkRN3keTGPio1KvfKnXI0a"
type input "r0nkRN3keTGPio1KvfKnXI0a"
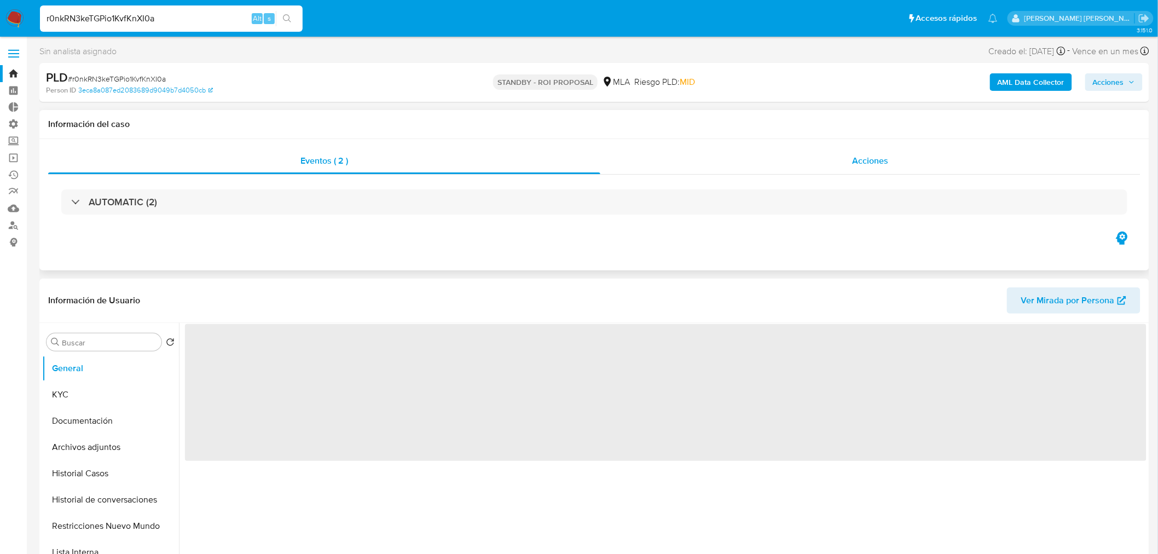
click at [927, 155] on div "Acciones" at bounding box center [870, 161] width 541 height 26
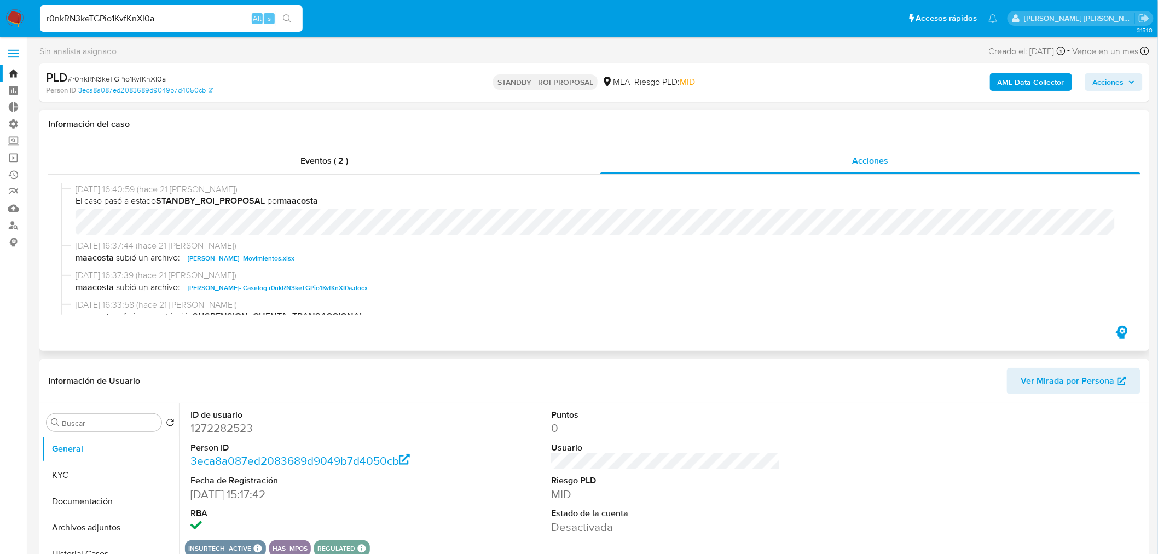
select select "10"
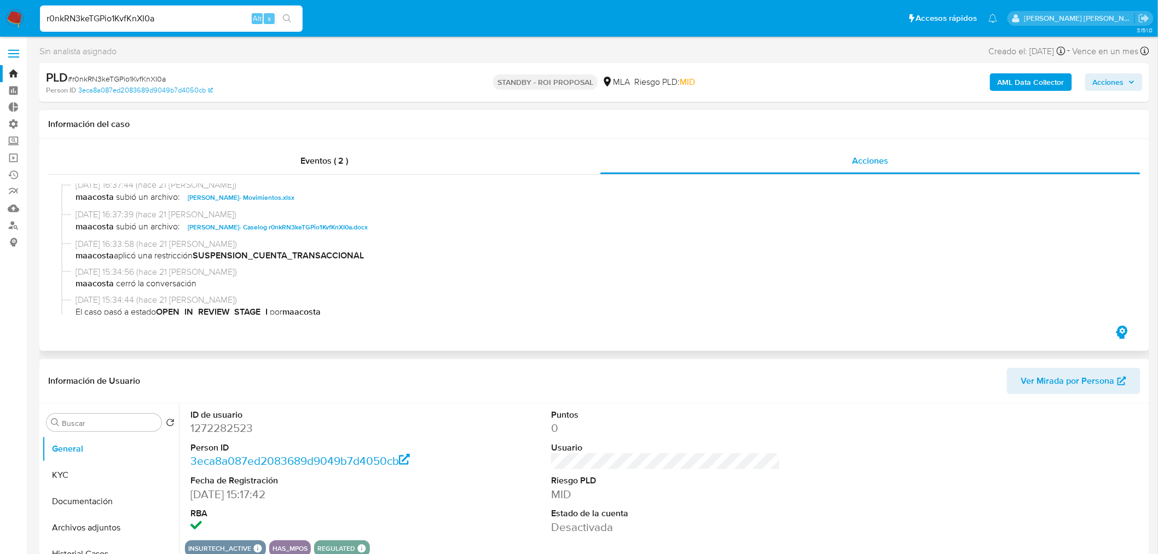
click at [368, 230] on span "[PERSON_NAME]- Caselog r0nkRN3keTGPio1KvfKnXI0a.docx" at bounding box center [278, 227] width 180 height 13
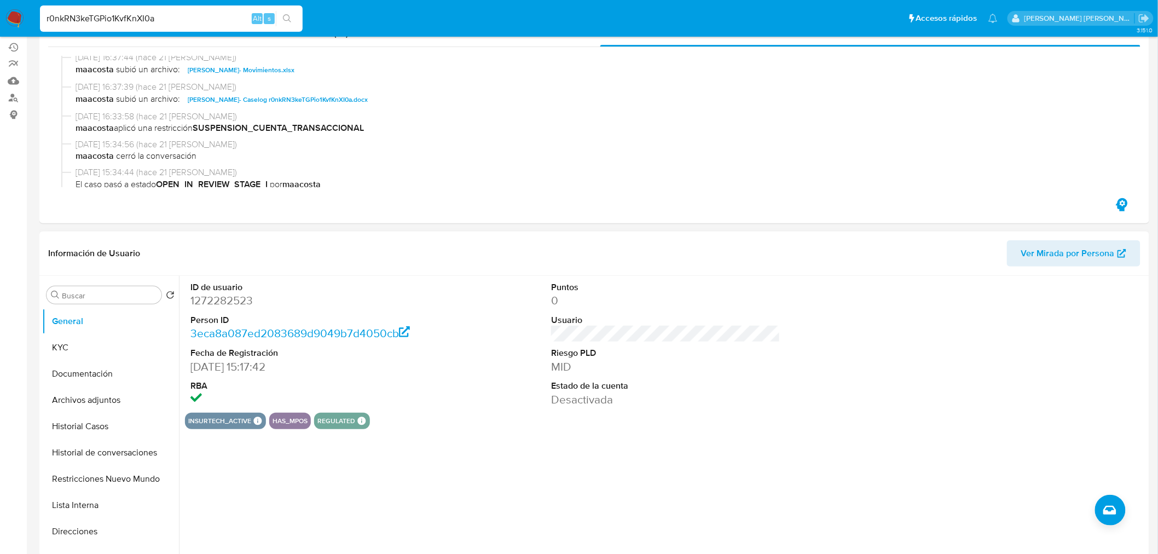
scroll to position [243, 0]
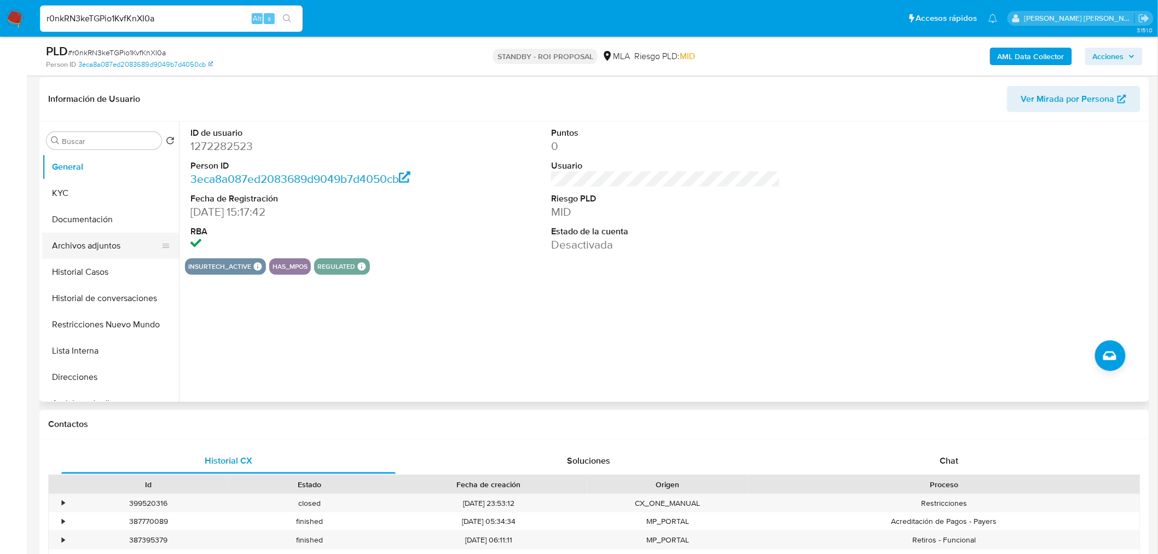
click at [109, 247] on button "Archivos adjuntos" at bounding box center [106, 246] width 128 height 26
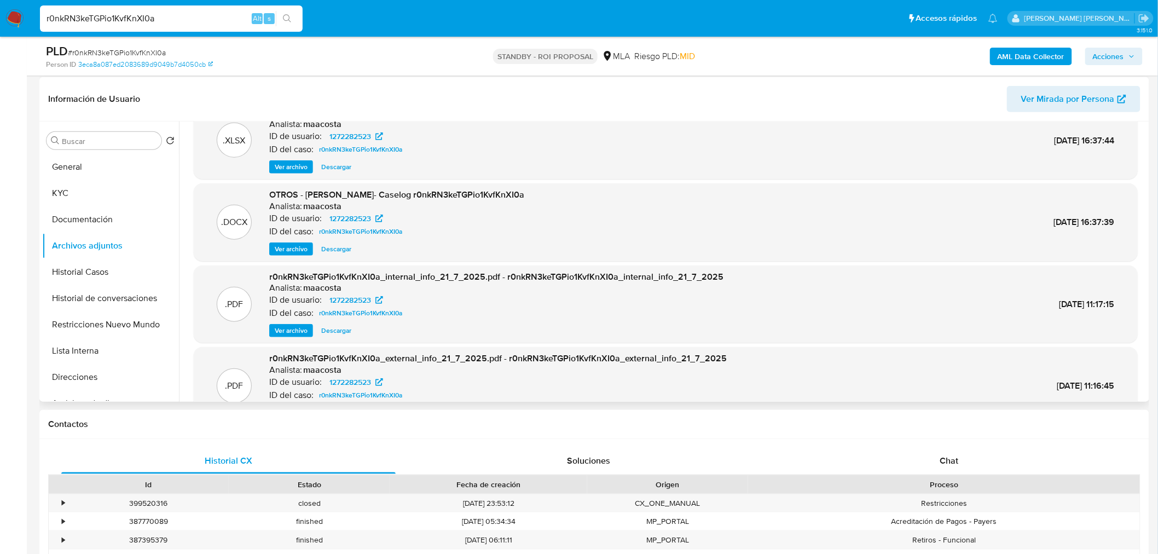
scroll to position [0, 0]
